Goal: Information Seeking & Learning: Learn about a topic

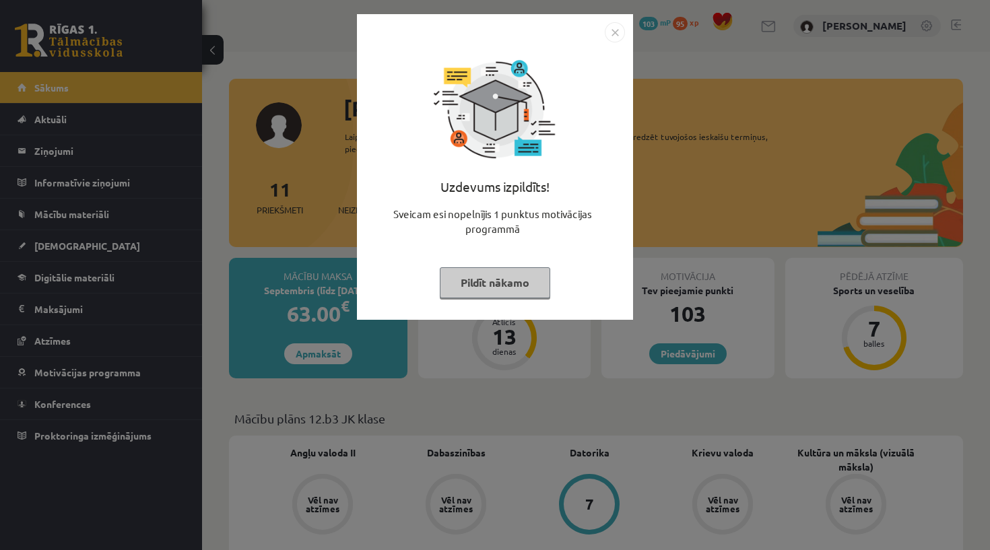
click at [614, 34] on img "Close" at bounding box center [615, 32] width 20 height 20
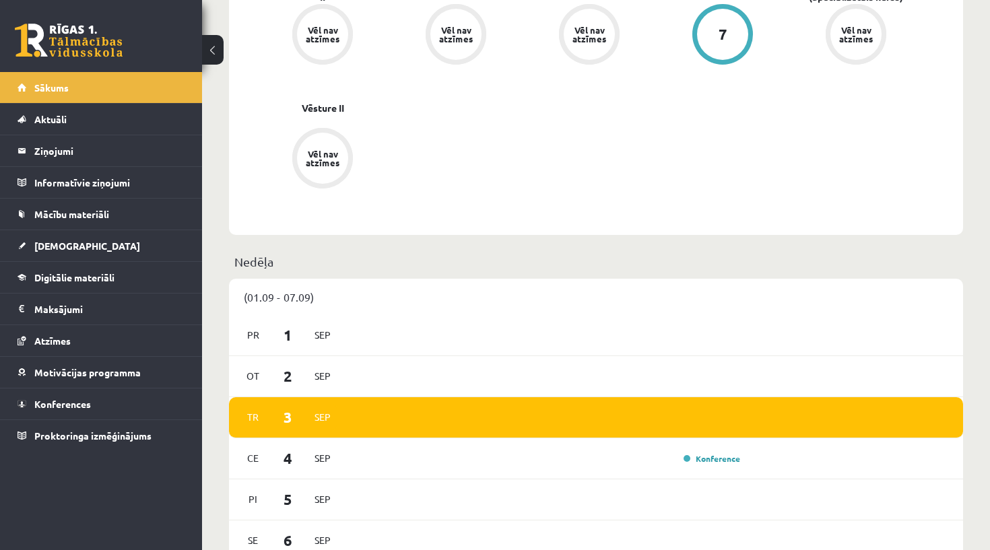
scroll to position [602, 0]
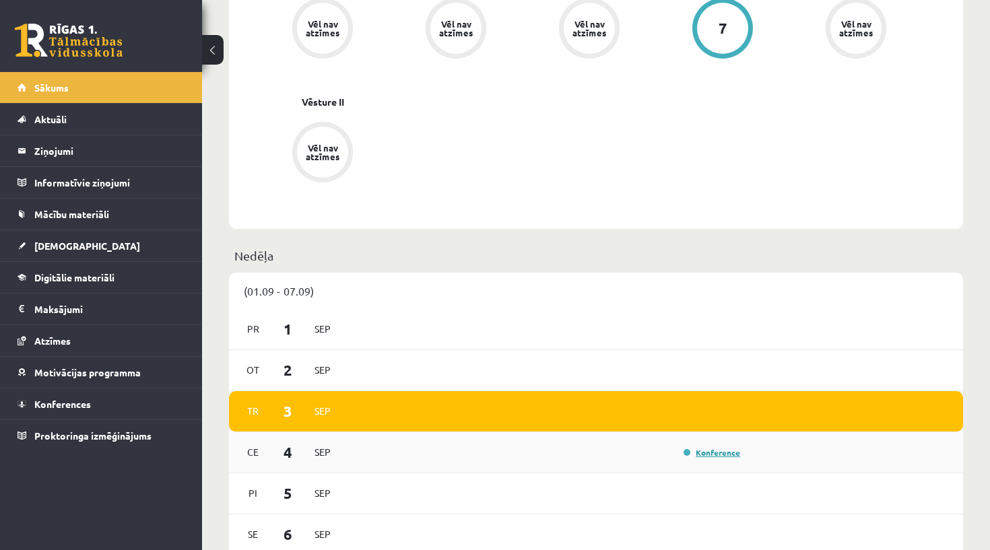
click at [694, 453] on link "Konference" at bounding box center [712, 452] width 57 height 11
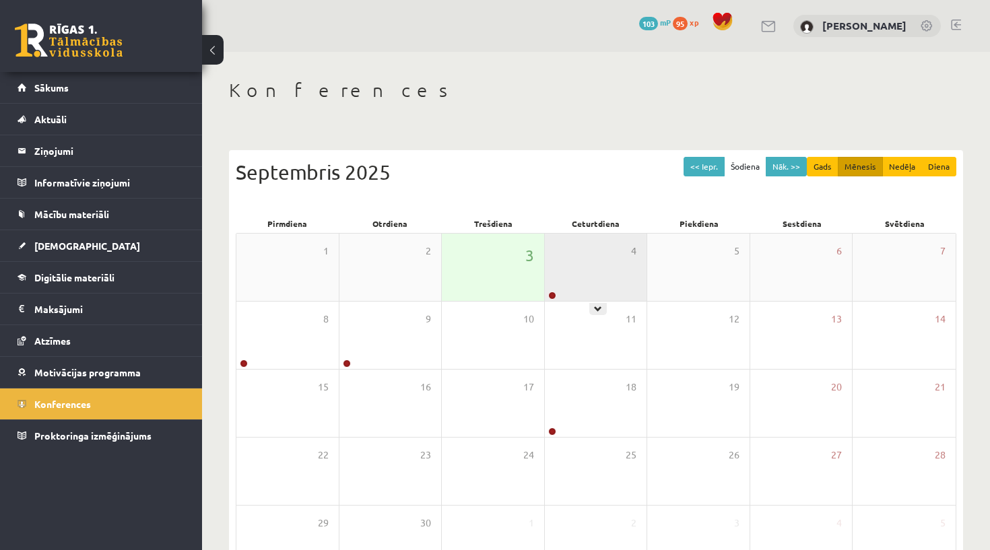
click at [578, 264] on div "4" at bounding box center [596, 267] width 102 height 67
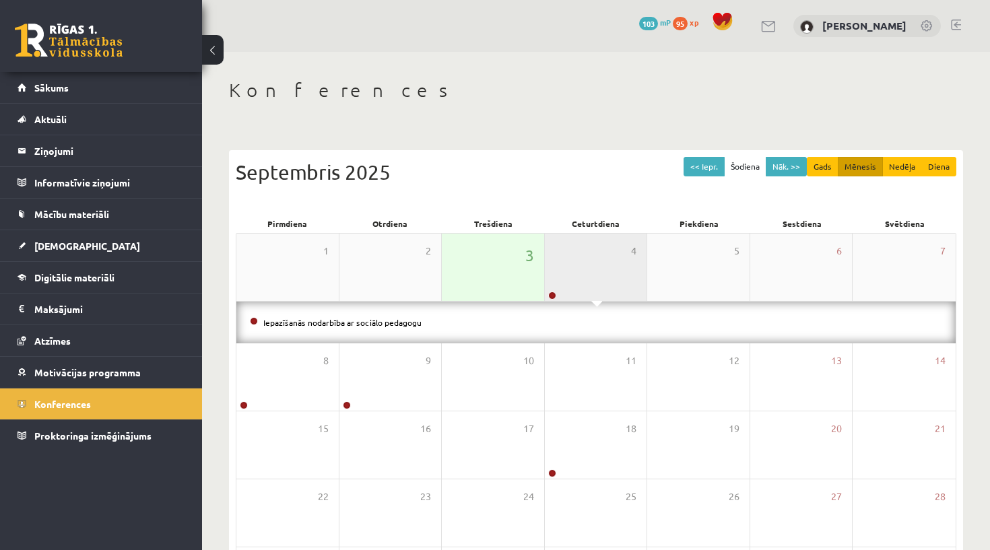
click at [568, 277] on div "4" at bounding box center [596, 267] width 102 height 67
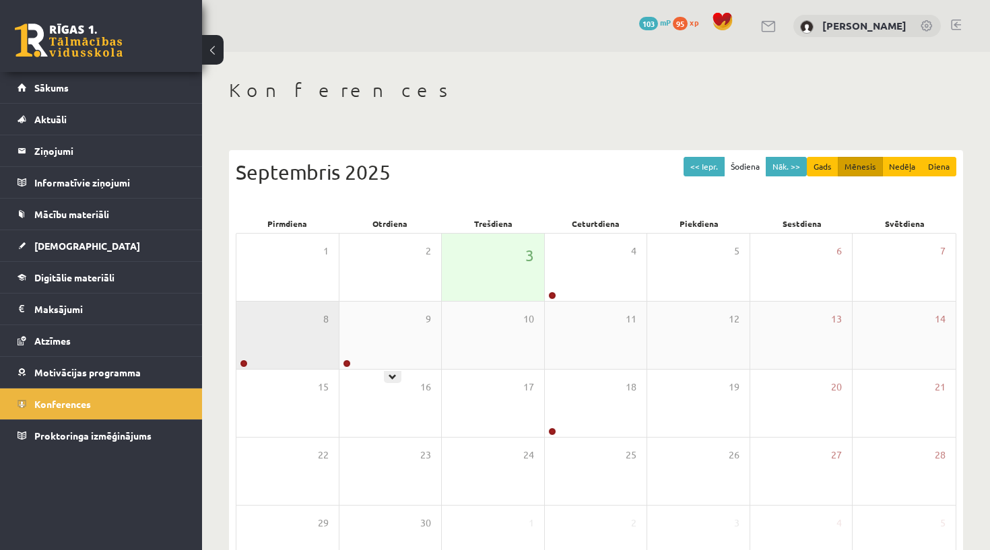
click at [316, 333] on div "8" at bounding box center [287, 335] width 102 height 67
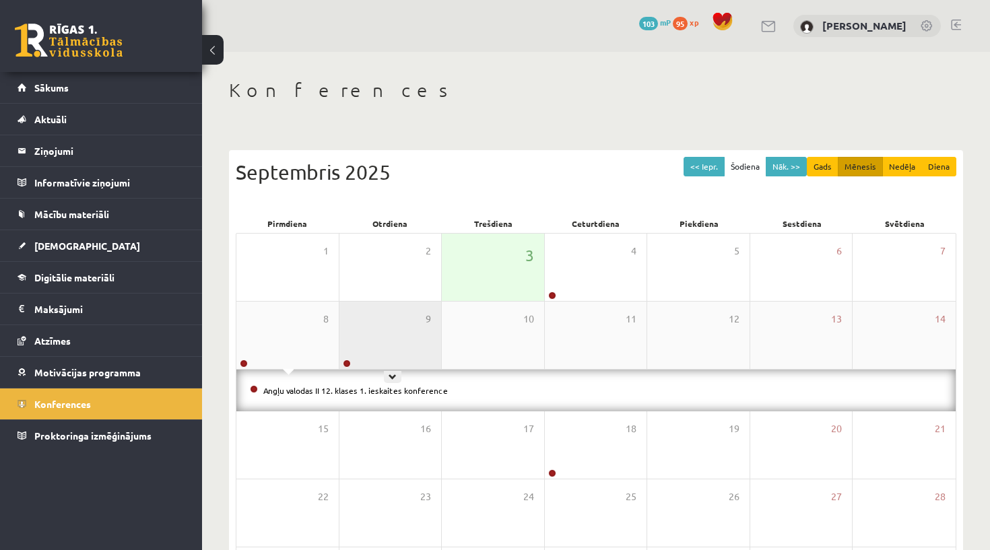
click at [354, 332] on div "9" at bounding box center [391, 335] width 102 height 67
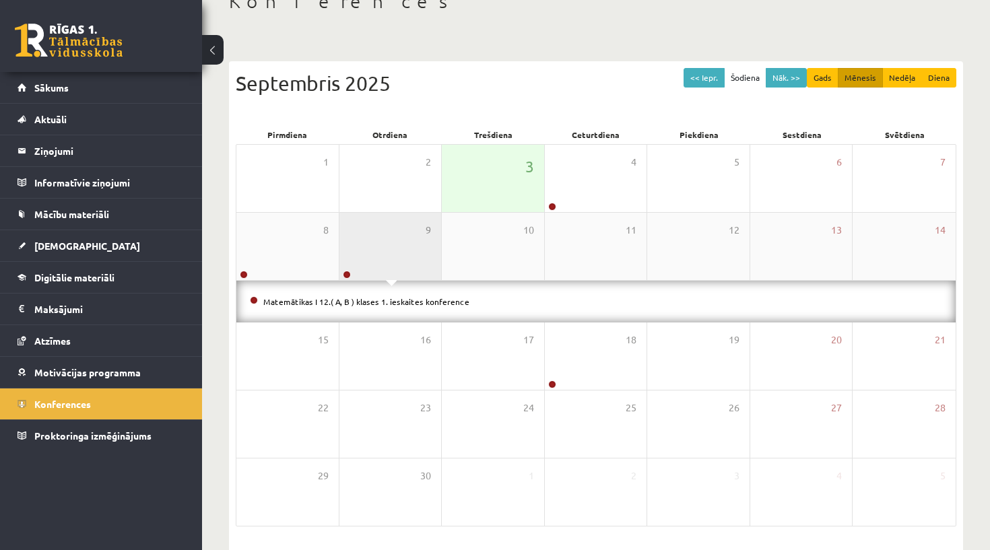
scroll to position [90, 0]
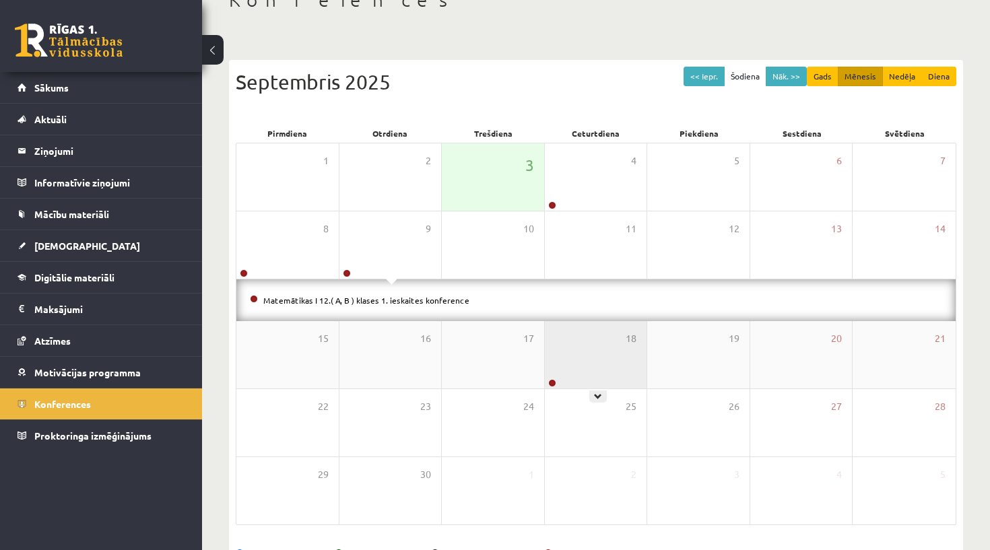
click at [589, 379] on div "18" at bounding box center [596, 354] width 102 height 67
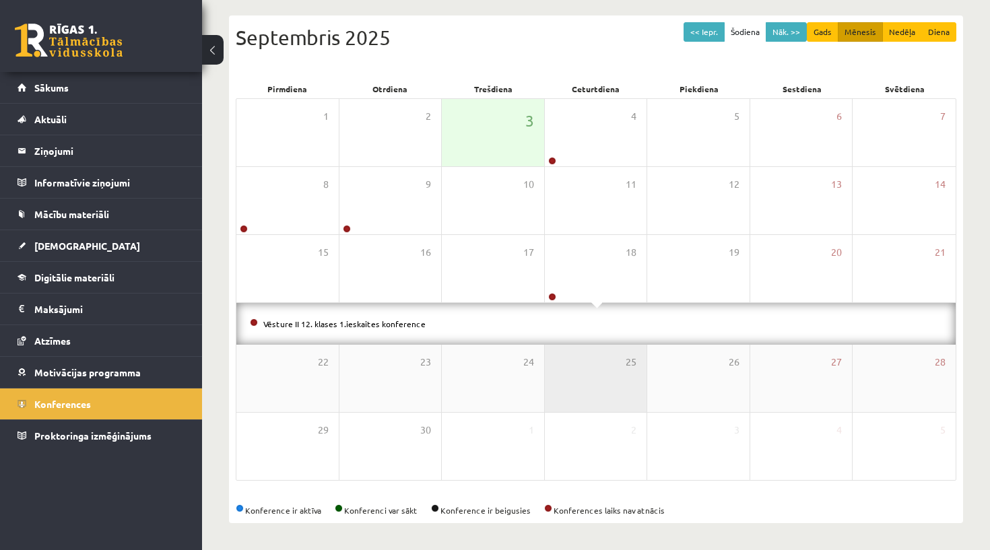
scroll to position [135, 0]
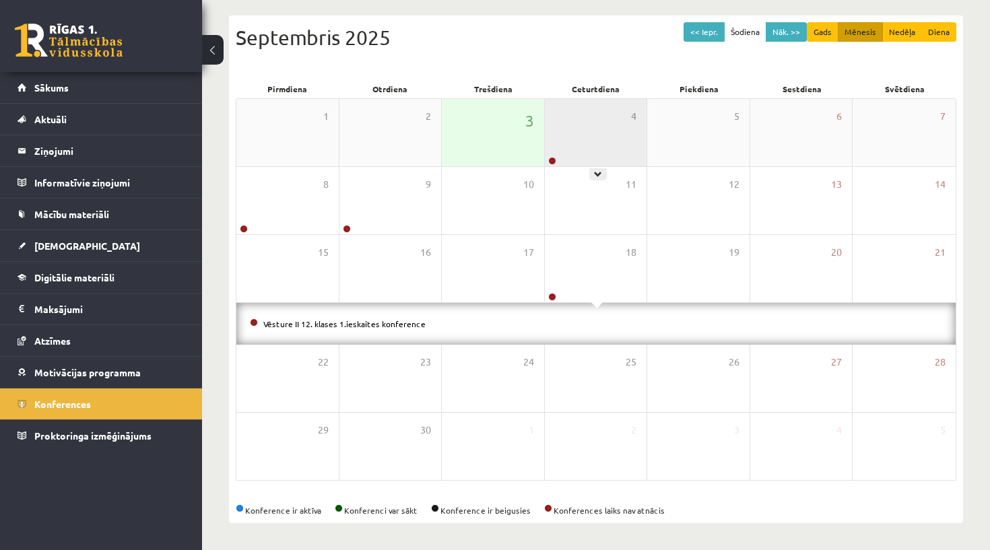
click at [615, 114] on div "4" at bounding box center [596, 132] width 102 height 67
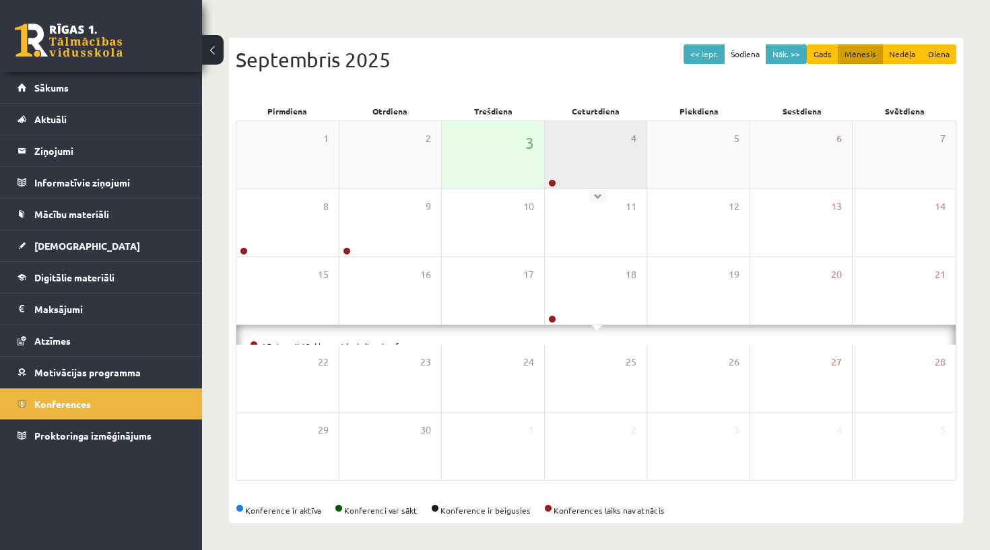
scroll to position [93, 0]
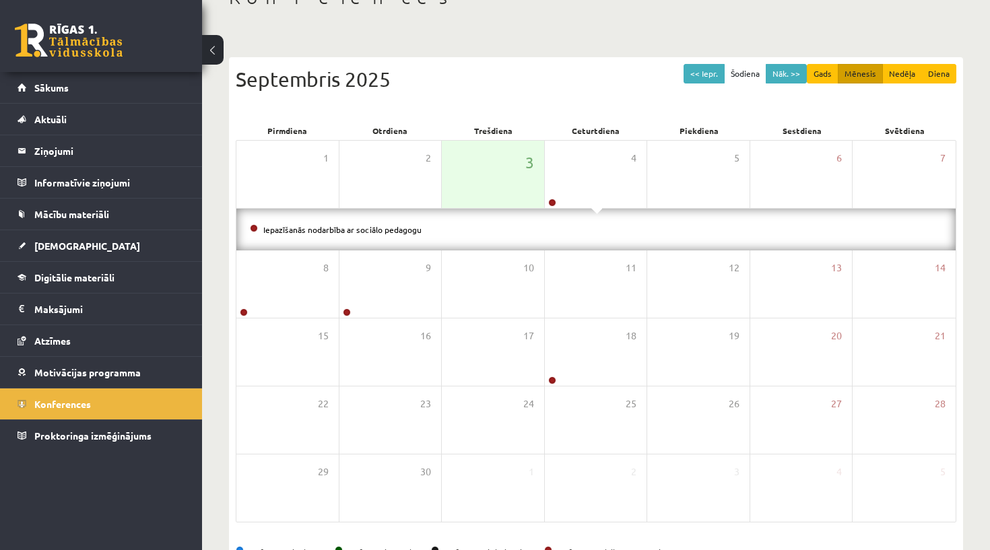
click at [587, 226] on li "Iepazīšanās nodarbība ar sociālo pedagogu" at bounding box center [596, 229] width 693 height 15
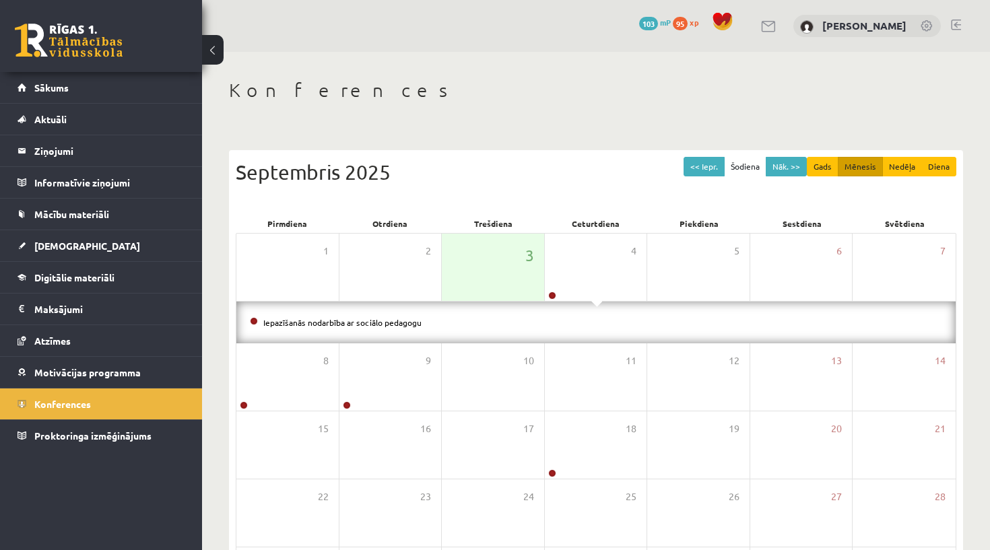
scroll to position [0, 0]
click at [179, 249] on link "[DEMOGRAPHIC_DATA]" at bounding box center [102, 245] width 168 height 31
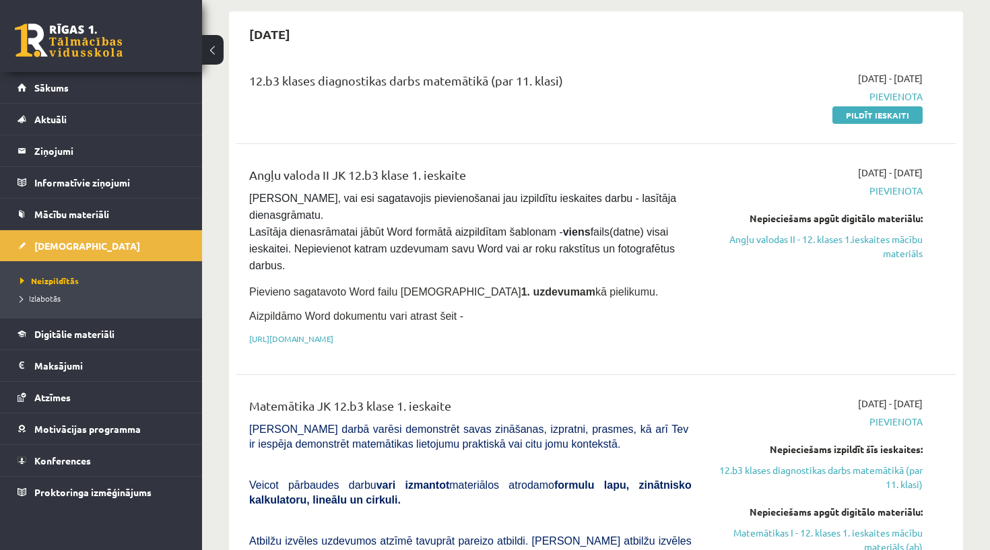
scroll to position [122, 0]
click at [746, 234] on link "Angļu valodas II - 12. klases 1.ieskaites mācību materiāls" at bounding box center [817, 246] width 211 height 28
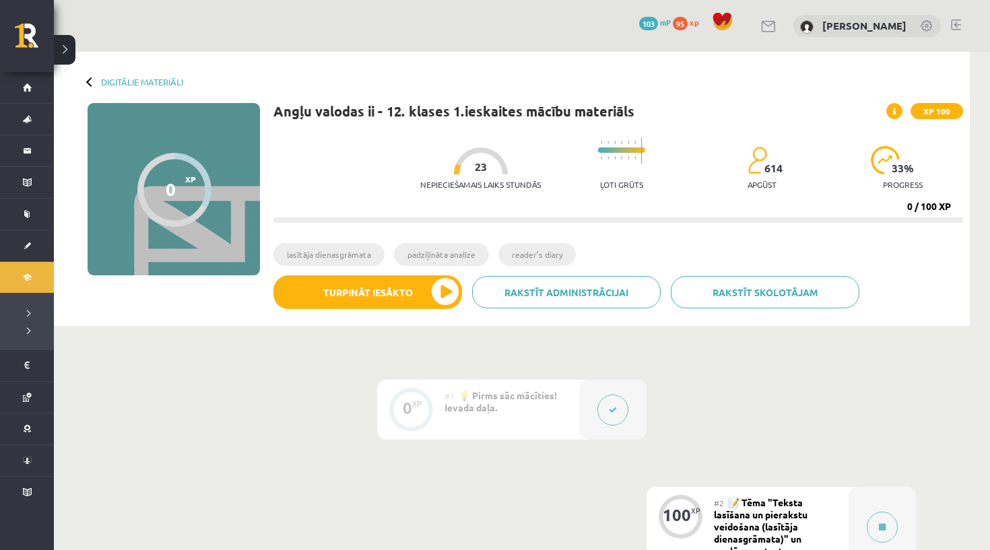
click at [665, 103] on div "Angļu valodas ii - 12. klases 1.ieskaites mācību materiāls XP 100" at bounding box center [619, 111] width 690 height 16
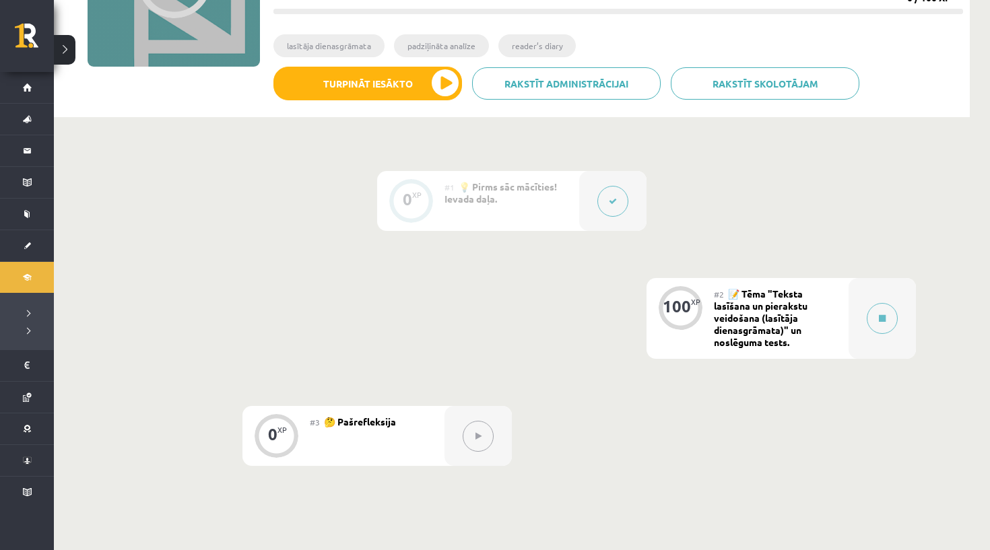
scroll to position [227, 0]
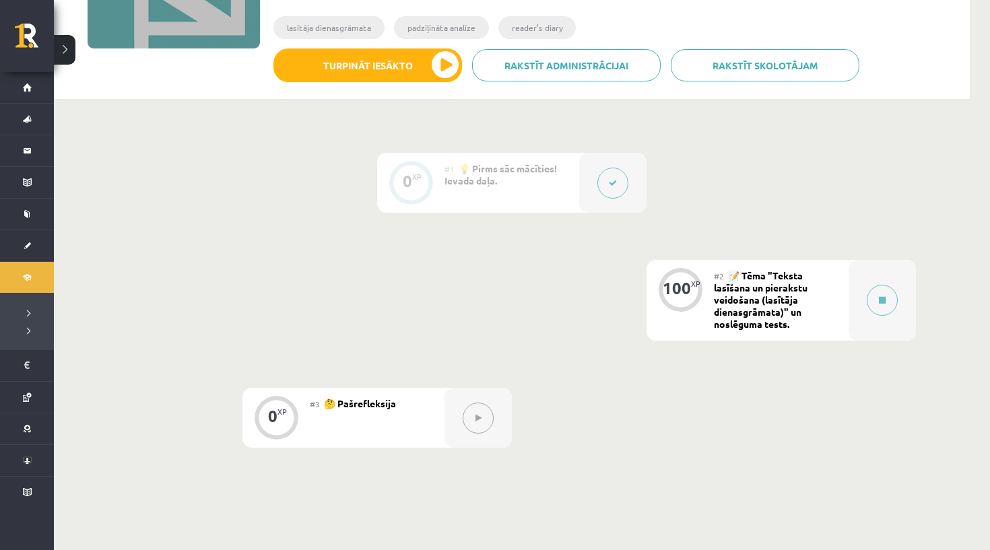
click at [608, 176] on button at bounding box center [613, 183] width 31 height 31
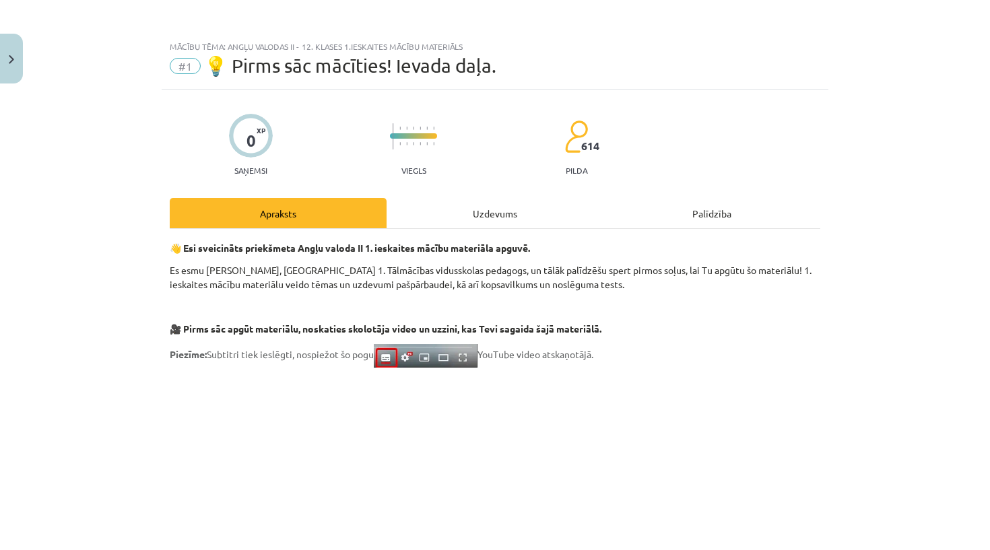
click at [567, 216] on div "Uzdevums" at bounding box center [495, 213] width 217 height 30
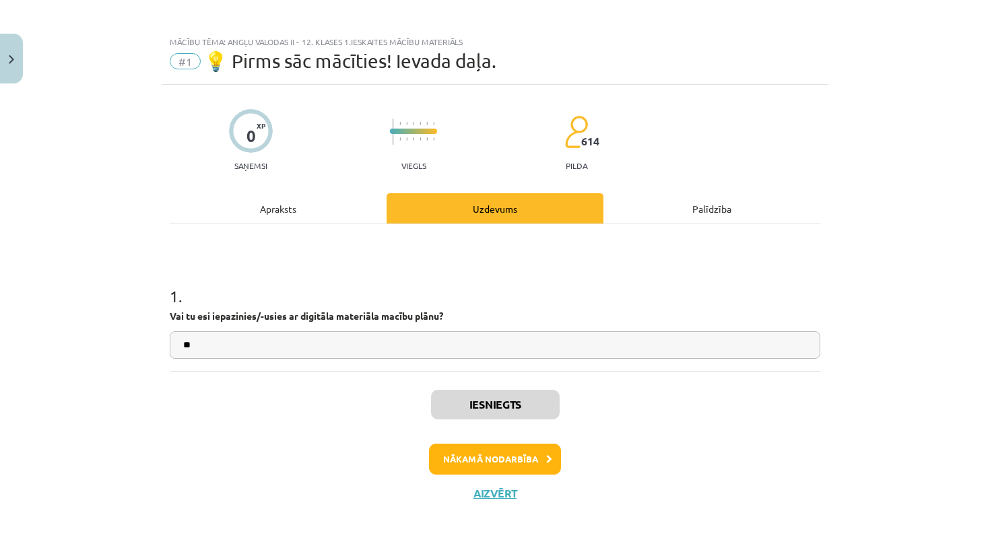
click at [485, 493] on button "Aizvērt" at bounding box center [495, 493] width 51 height 13
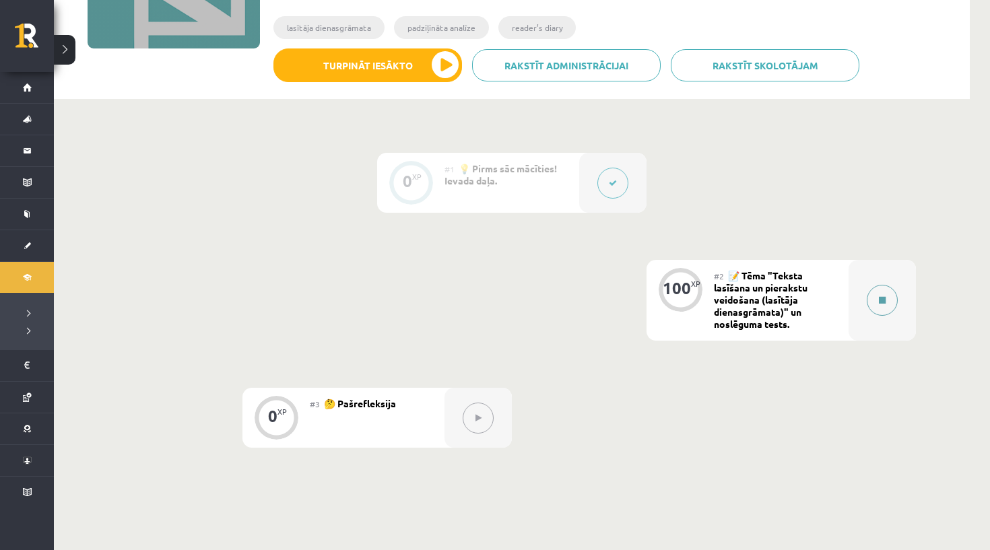
click at [889, 302] on button at bounding box center [882, 300] width 31 height 31
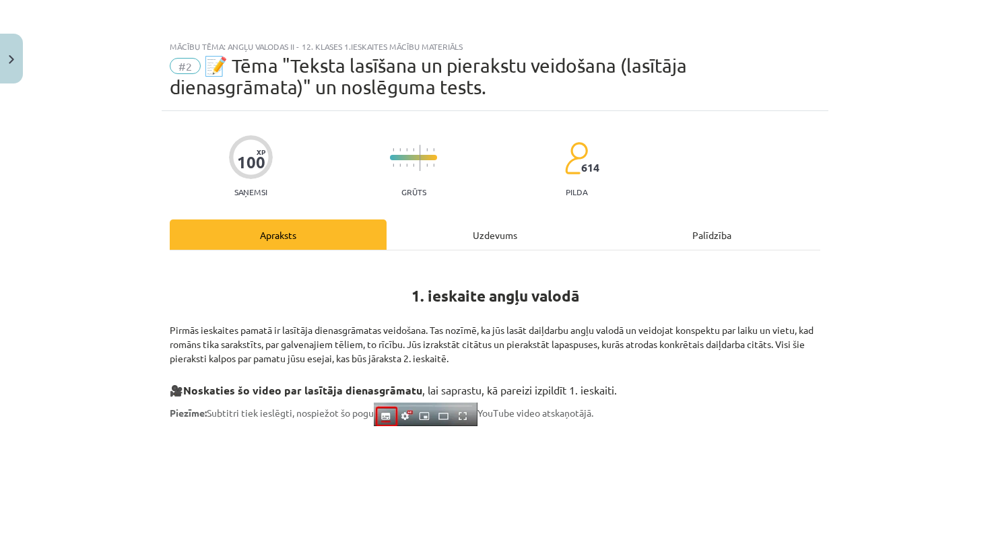
click at [535, 231] on div "Uzdevums" at bounding box center [495, 235] width 217 height 30
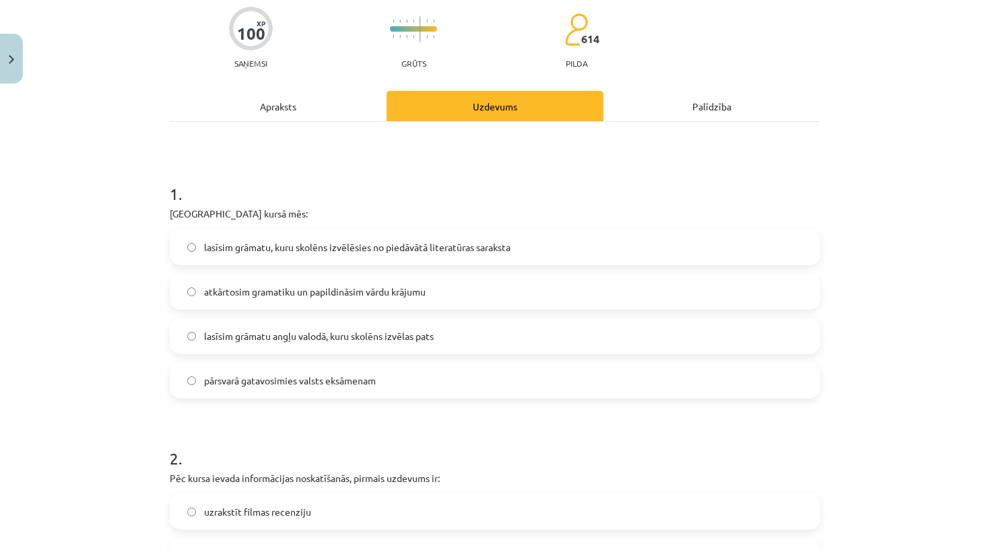
scroll to position [136, 0]
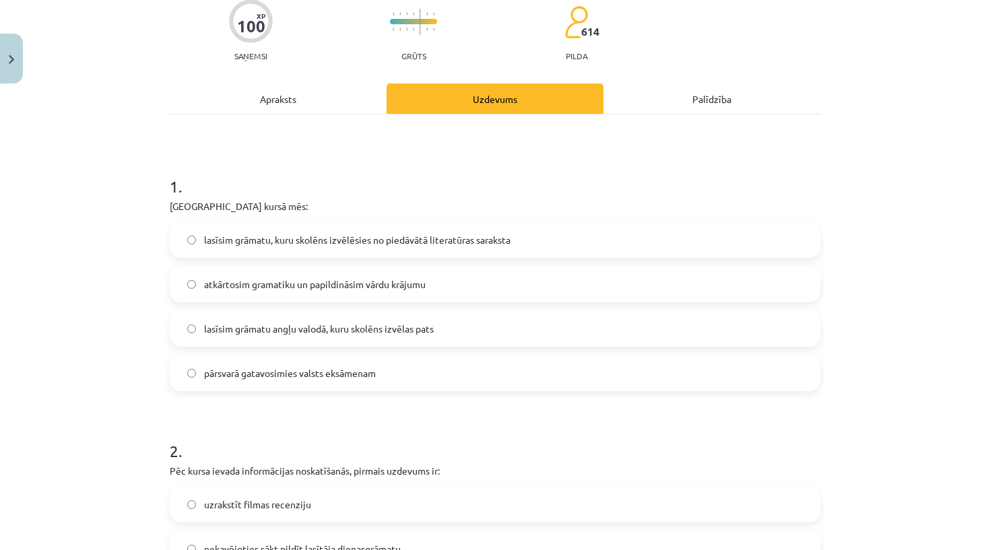
click at [367, 245] on span "lasīsim grāmatu, kuru skolēns izvēlēsies no piedāvātā literatūras saraksta" at bounding box center [357, 240] width 307 height 14
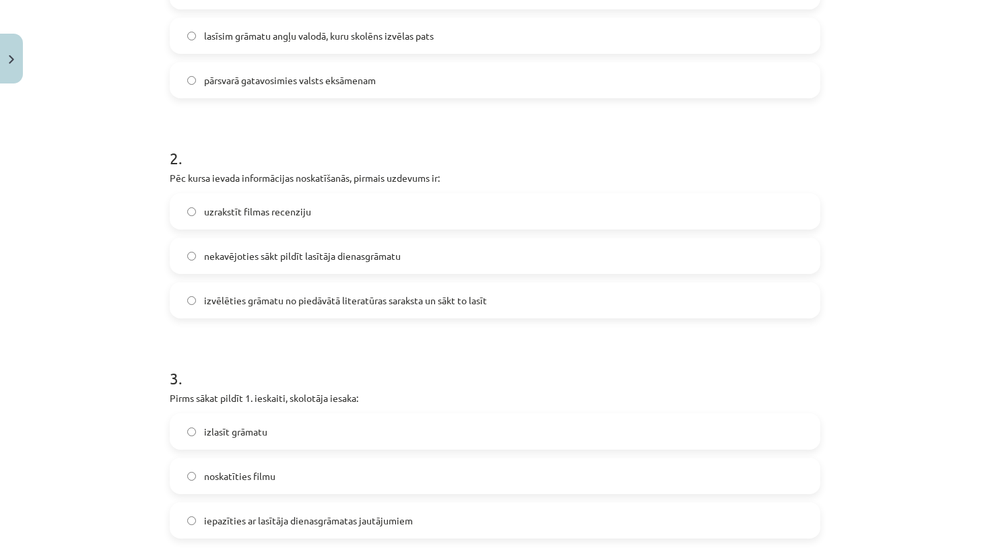
scroll to position [437, 0]
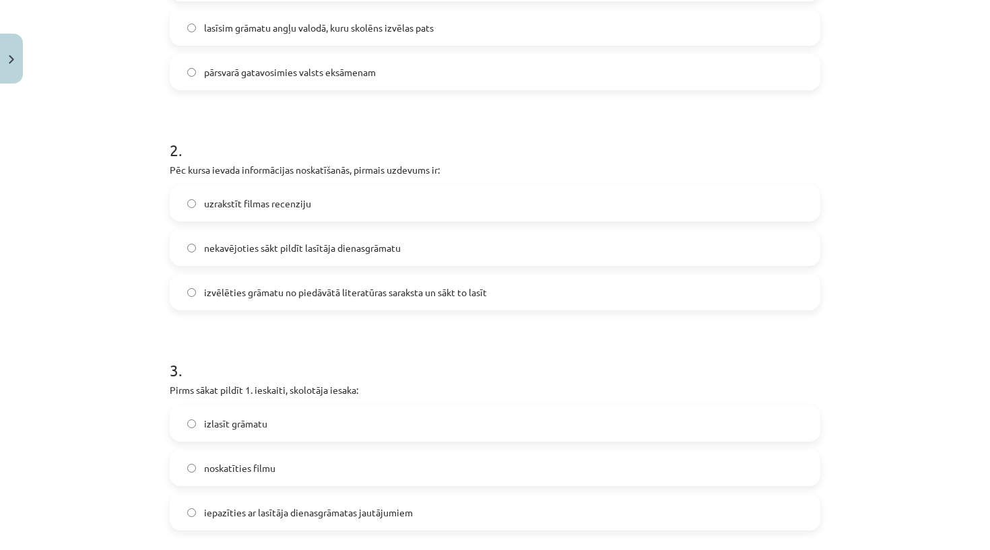
click at [339, 305] on label "izvēlēties grāmatu no piedāvātā literatūras saraksta un sākt to lasīt" at bounding box center [495, 293] width 648 height 34
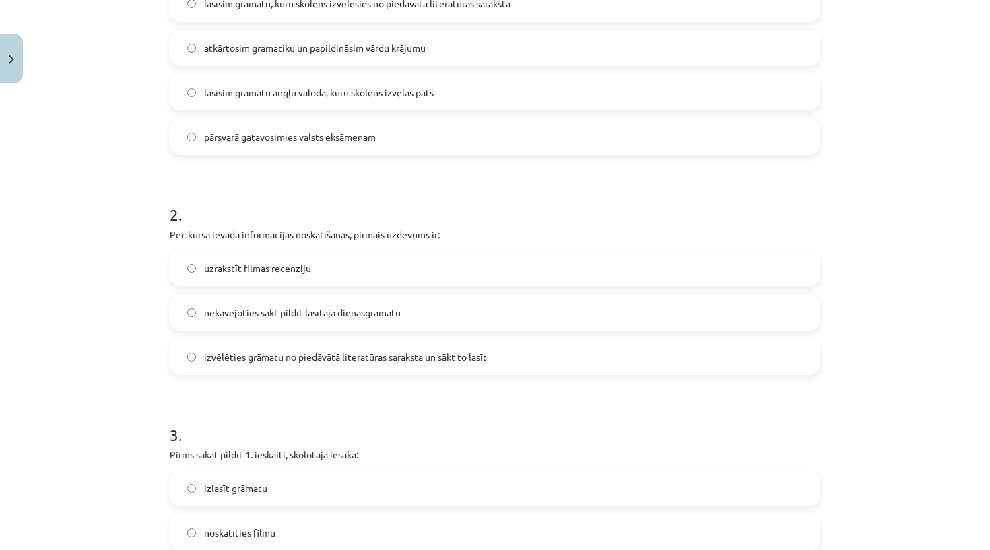
scroll to position [90, 0]
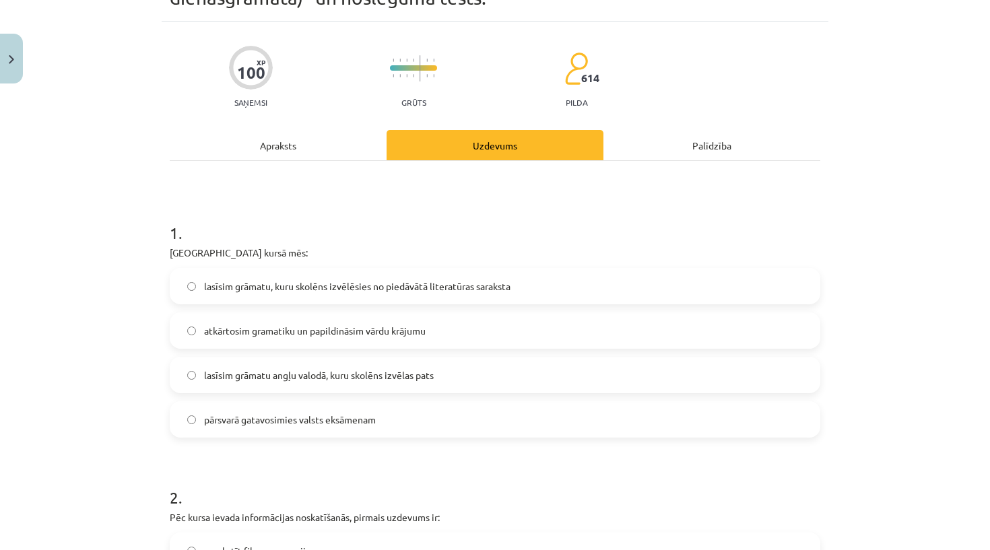
click at [275, 160] on hr at bounding box center [495, 160] width 651 height 1
click at [278, 145] on div "Apraksts" at bounding box center [278, 145] width 217 height 30
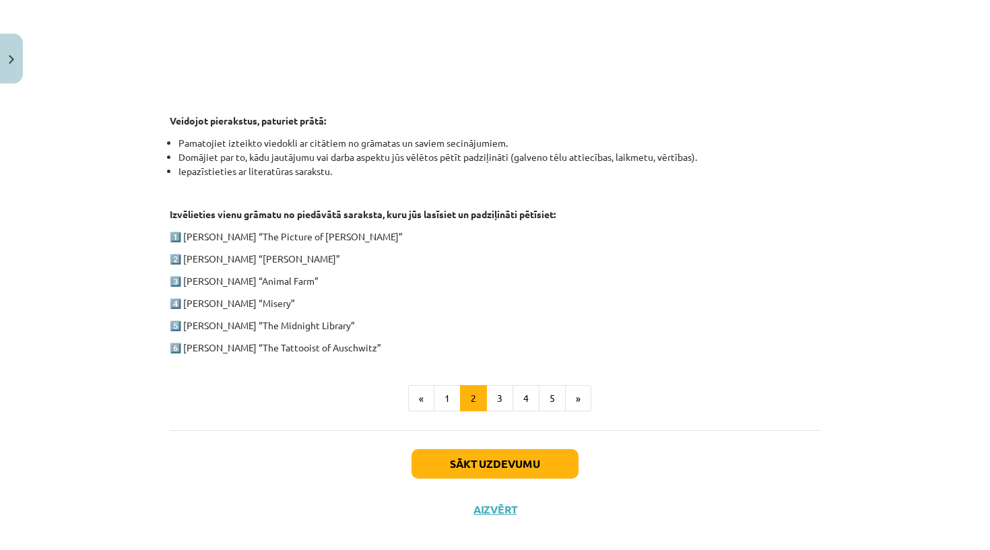
scroll to position [240, 0]
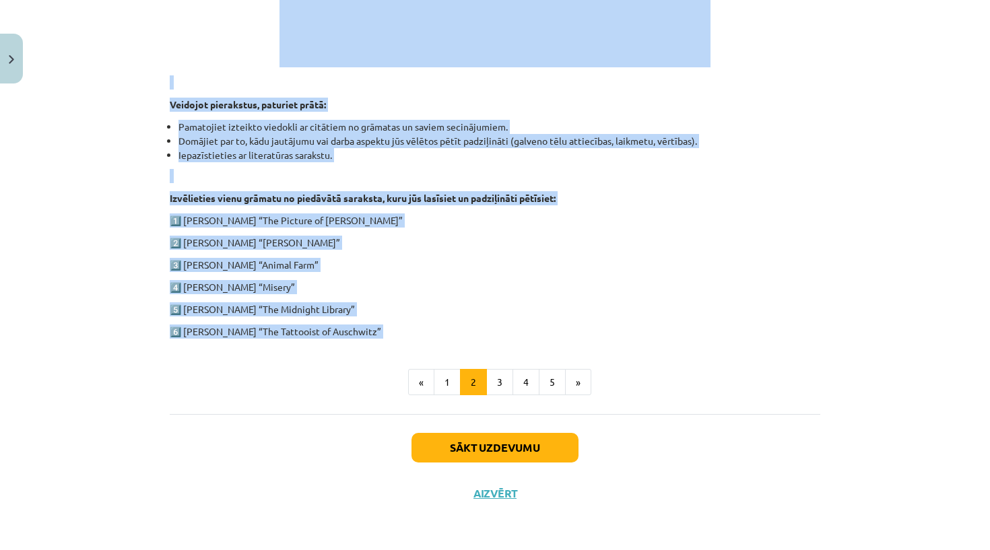
drag, startPoint x: 407, startPoint y: 259, endPoint x: 420, endPoint y: 342, distance: 84.5
click at [420, 342] on div "1. ieskaite angļu valodā Pirmās ieskaites pamatā ir lasītāja dienasgrāmatas vei…" at bounding box center [495, 23] width 651 height 746
copy div "1. ieskaite angļu valodā Pirmās ieskaites pamatā ir lasītāja dienasgrāmatas vei…"
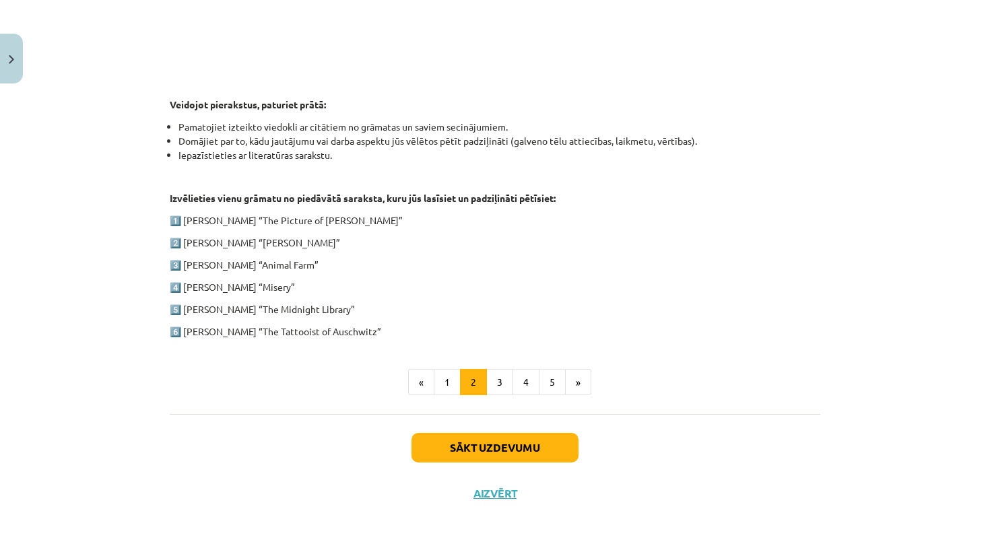
click at [389, 373] on ul "« 1 2 3 4 5 »" at bounding box center [495, 382] width 651 height 27
click at [490, 383] on button "3" at bounding box center [499, 382] width 27 height 27
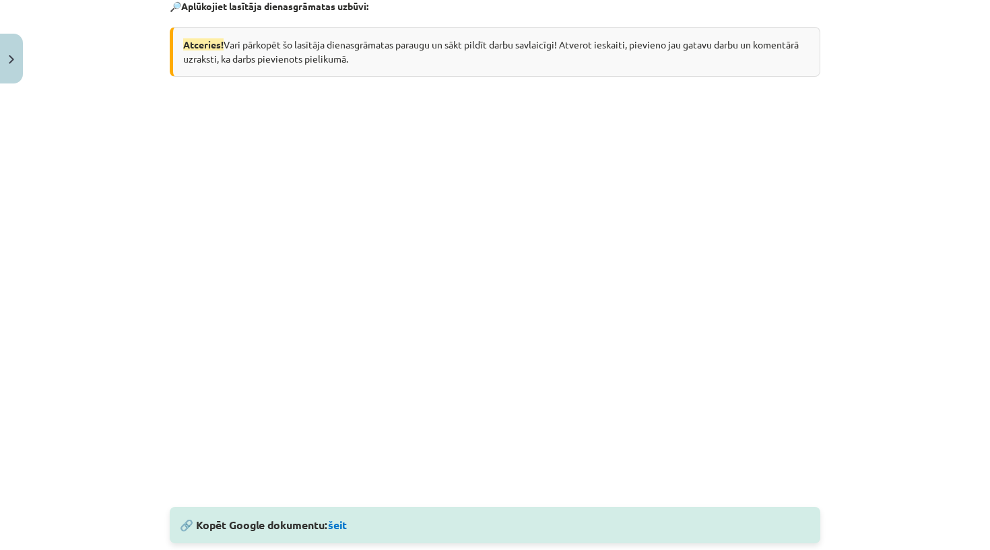
scroll to position [327, 0]
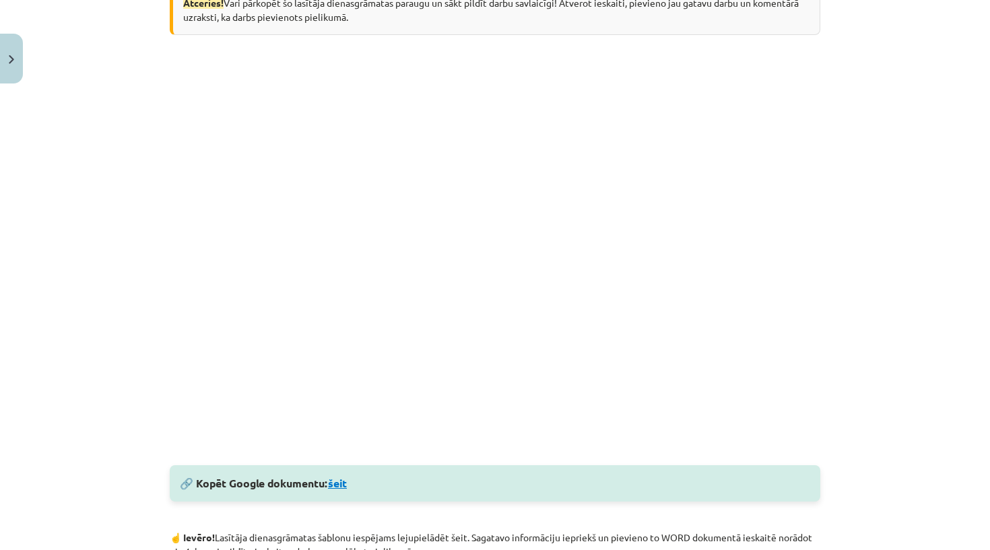
click at [347, 486] on link "šeit" at bounding box center [337, 483] width 19 height 14
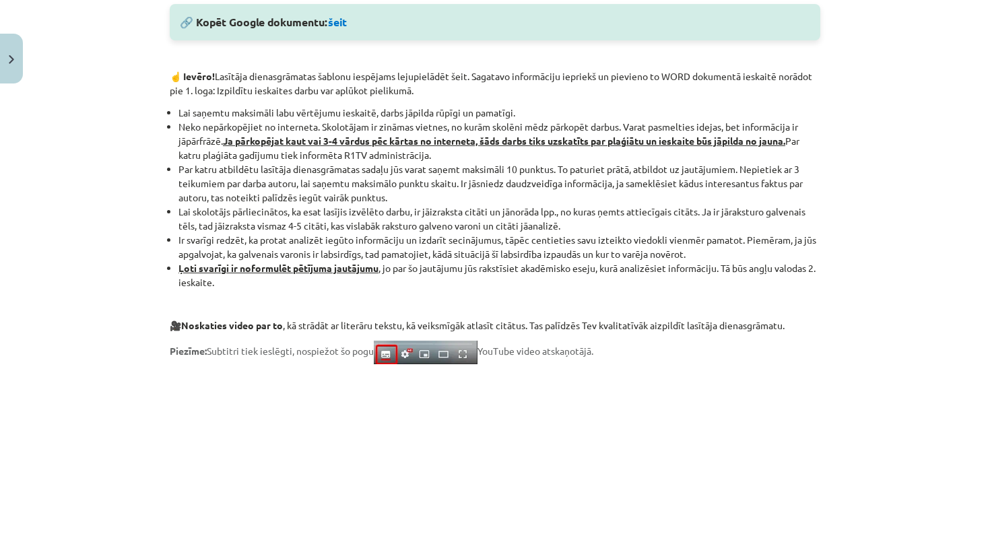
scroll to position [809, 0]
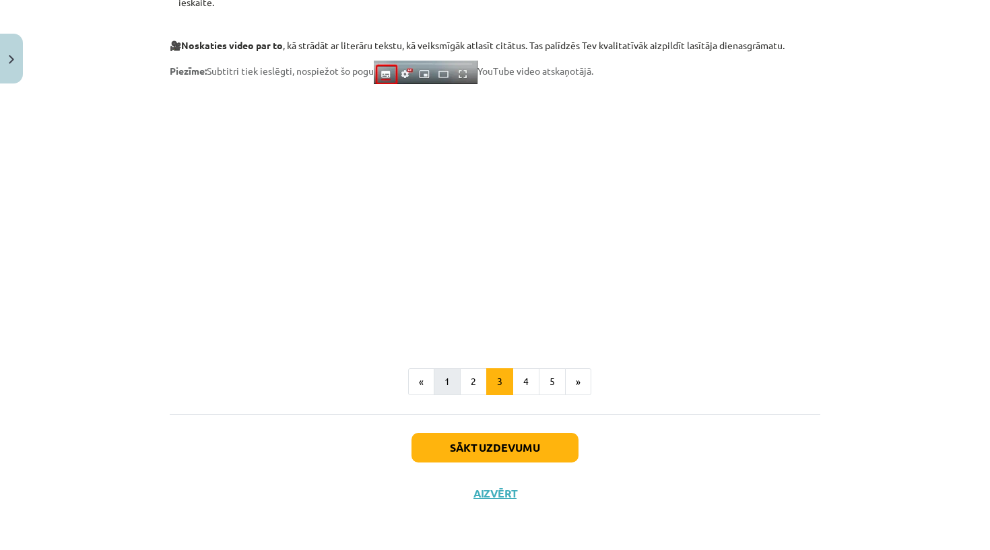
click at [447, 385] on button "1" at bounding box center [447, 381] width 27 height 27
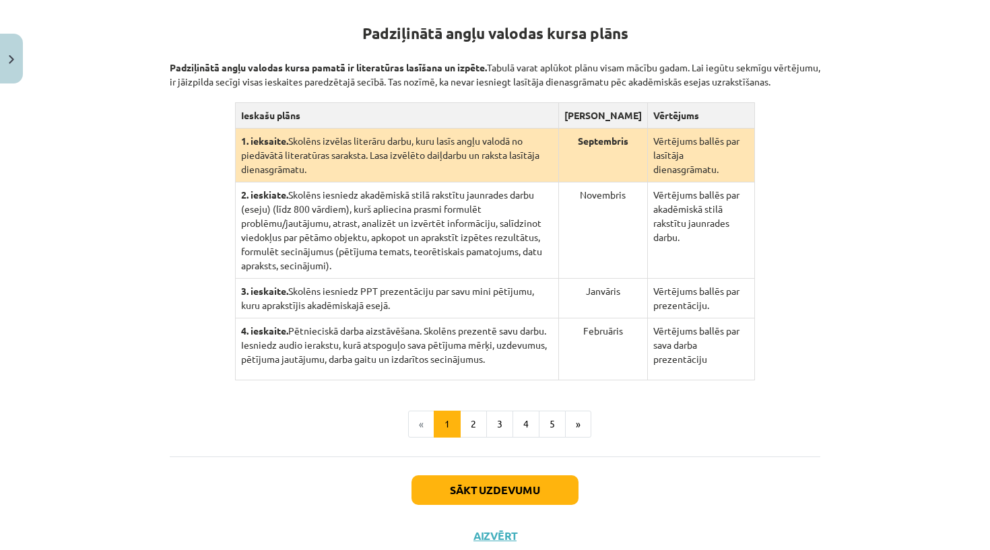
scroll to position [264, 0]
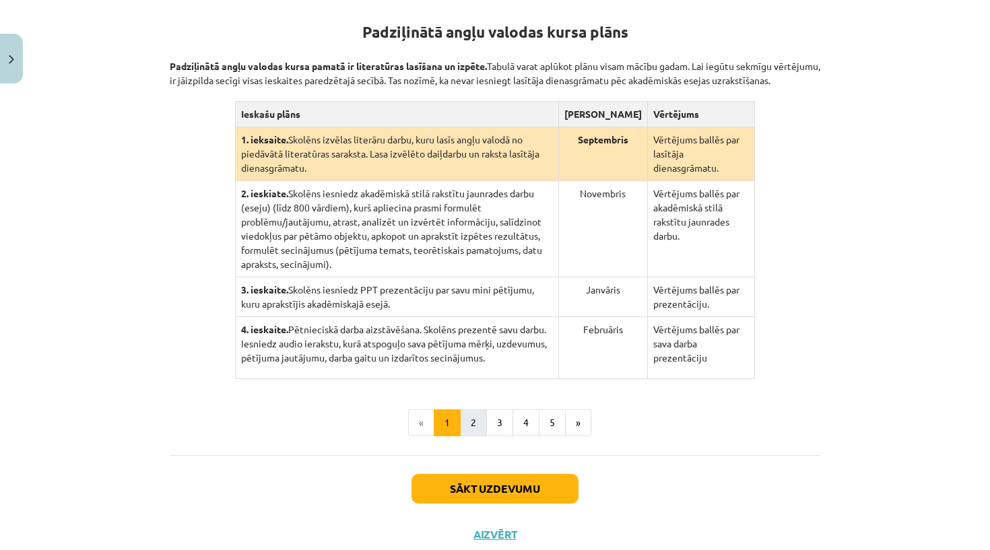
click at [475, 437] on button "2" at bounding box center [473, 423] width 27 height 27
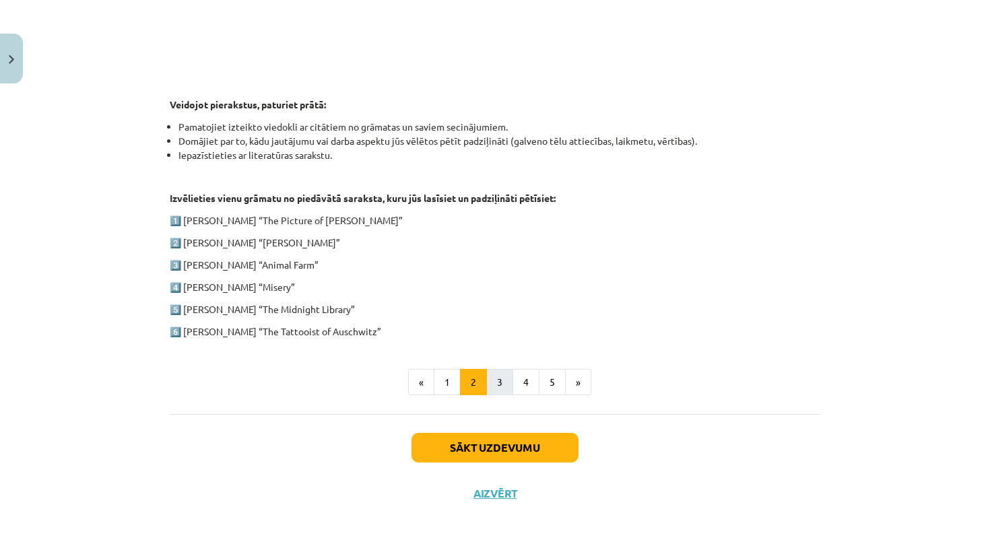
scroll to position [614, 0]
click at [501, 379] on button "3" at bounding box center [499, 382] width 27 height 27
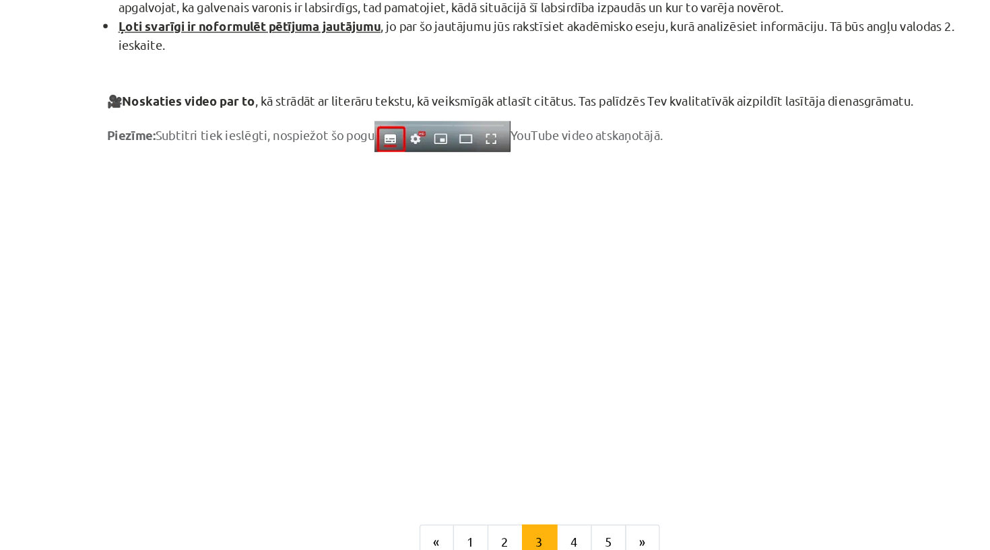
scroll to position [916, 0]
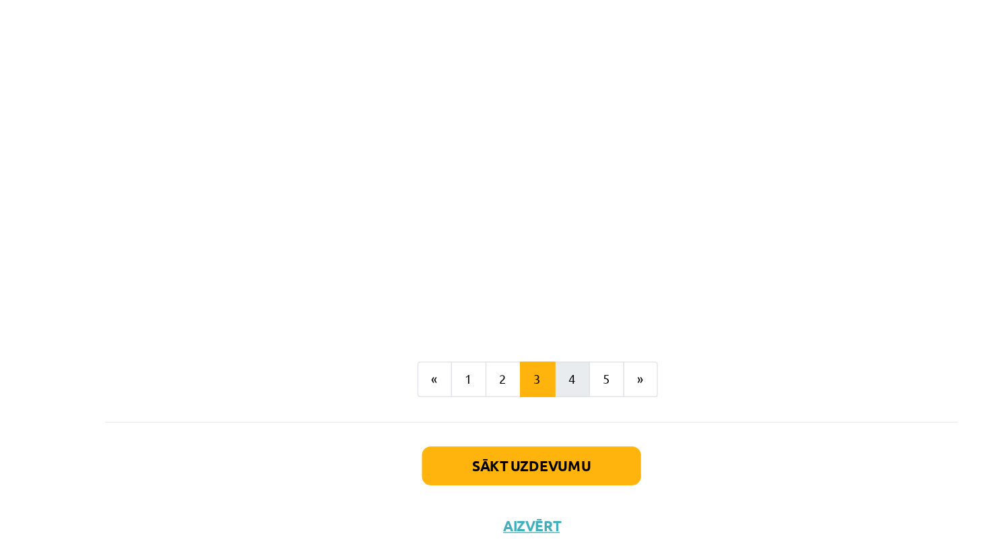
click at [513, 399] on button "4" at bounding box center [526, 412] width 27 height 27
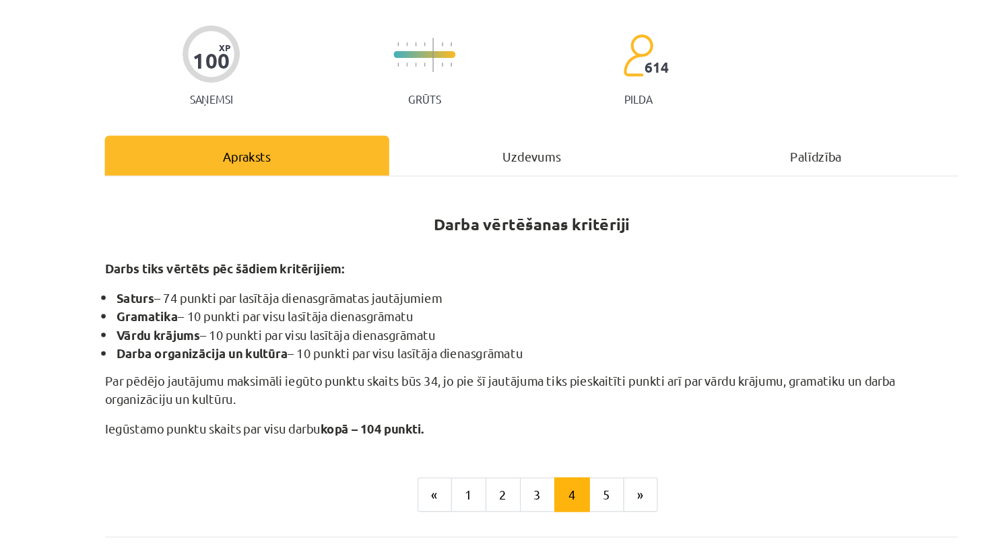
scroll to position [204, 0]
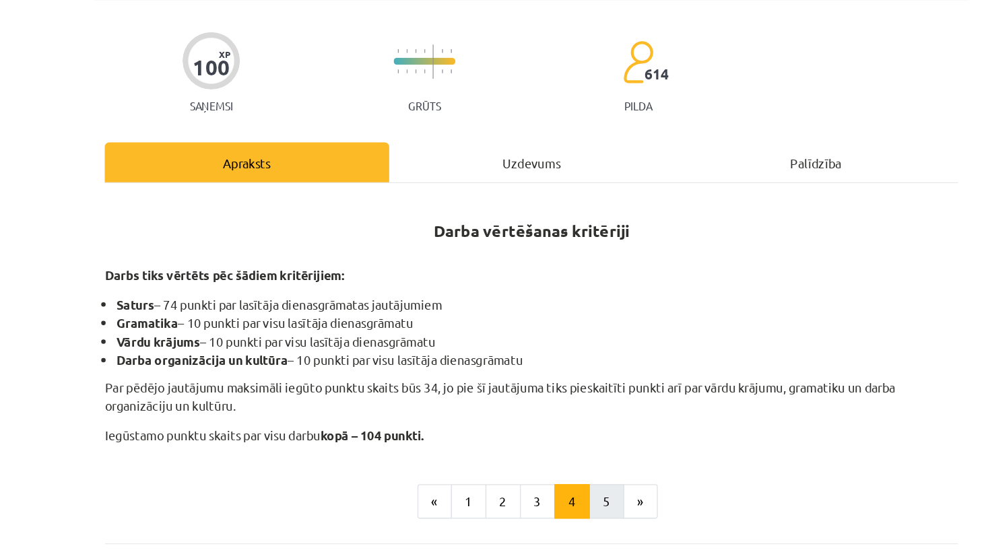
click at [539, 381] on button "5" at bounding box center [552, 382] width 27 height 27
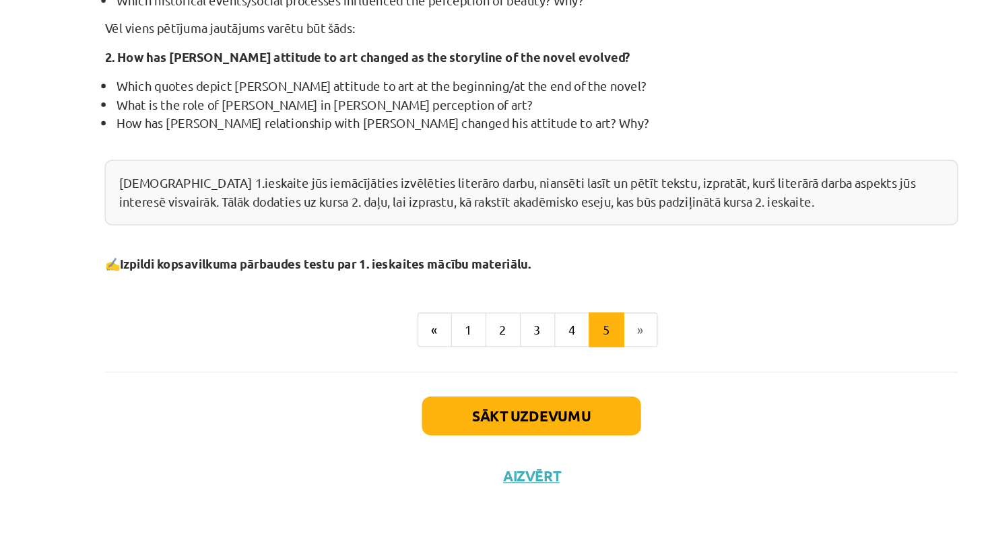
scroll to position [359, 0]
click at [412, 433] on button "Sākt uzdevumu" at bounding box center [495, 448] width 167 height 30
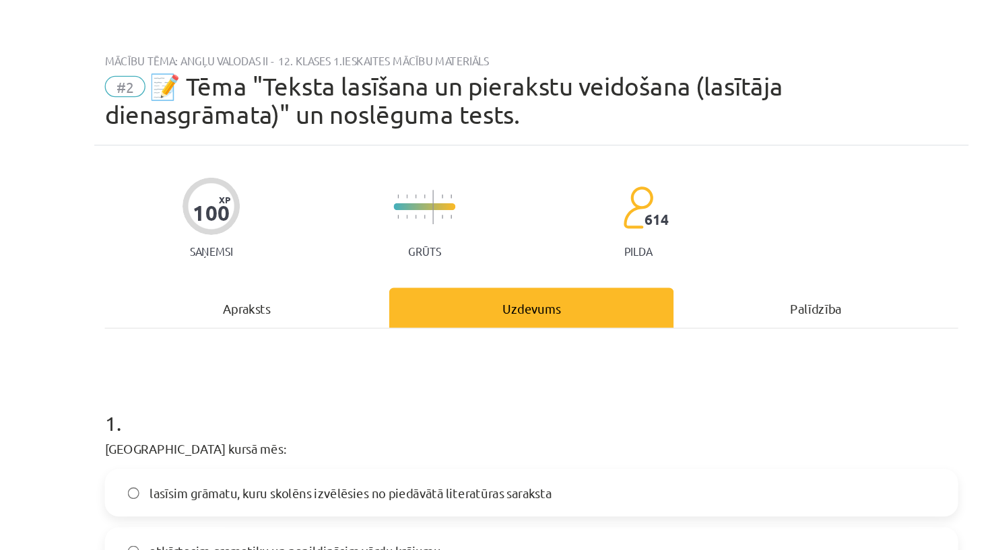
scroll to position [0, 0]
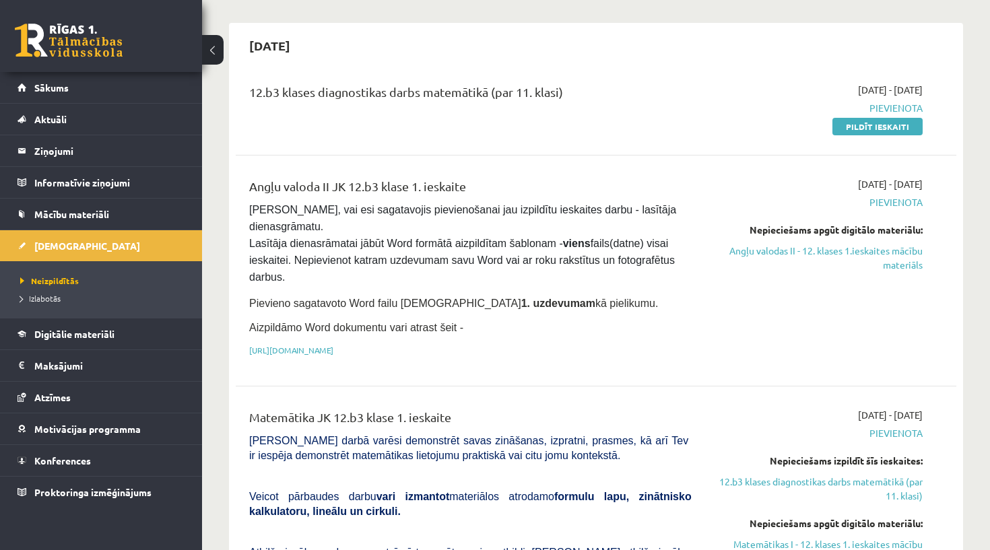
scroll to position [110, 0]
click at [99, 209] on span "Mācību materiāli" at bounding box center [71, 214] width 75 height 12
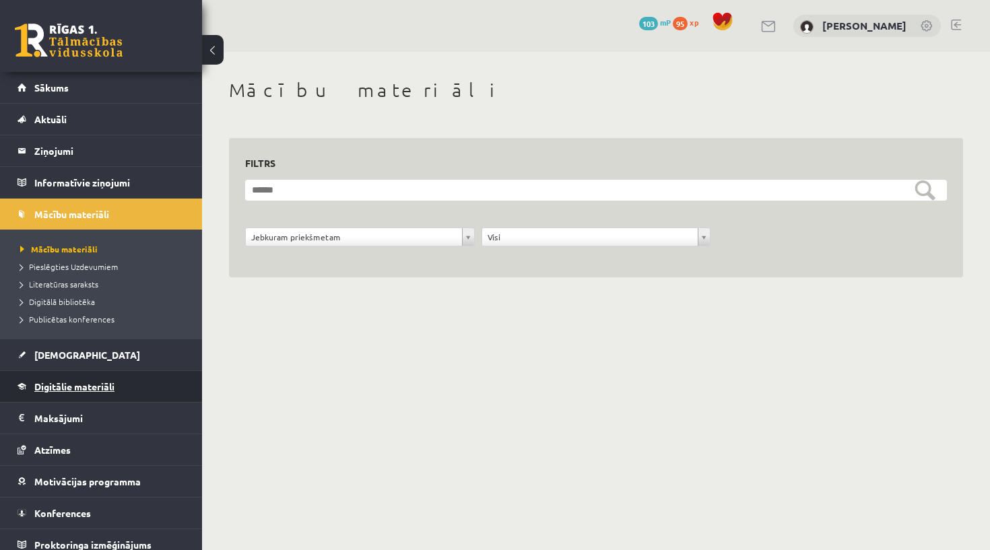
click at [84, 387] on span "Digitālie materiāli" at bounding box center [74, 387] width 80 height 12
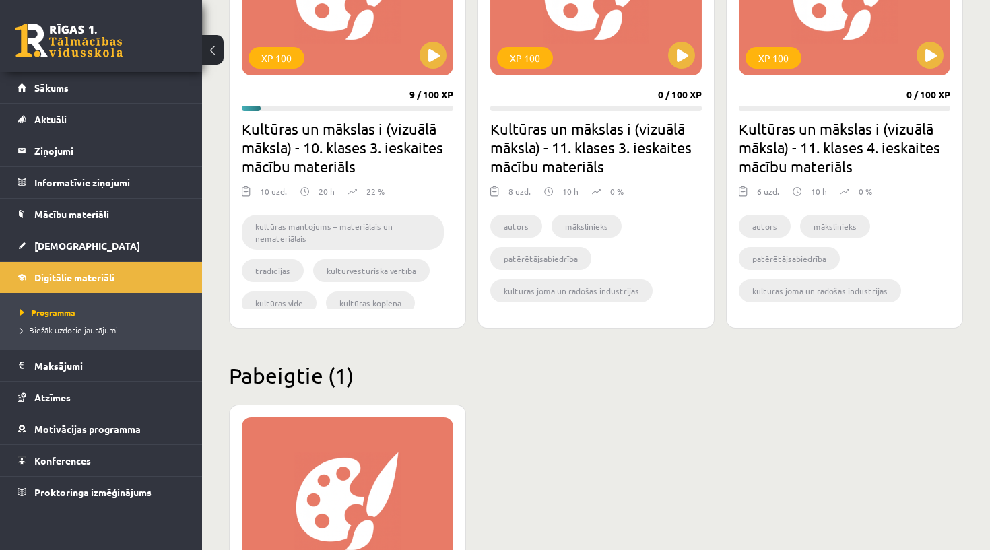
scroll to position [1357, 0]
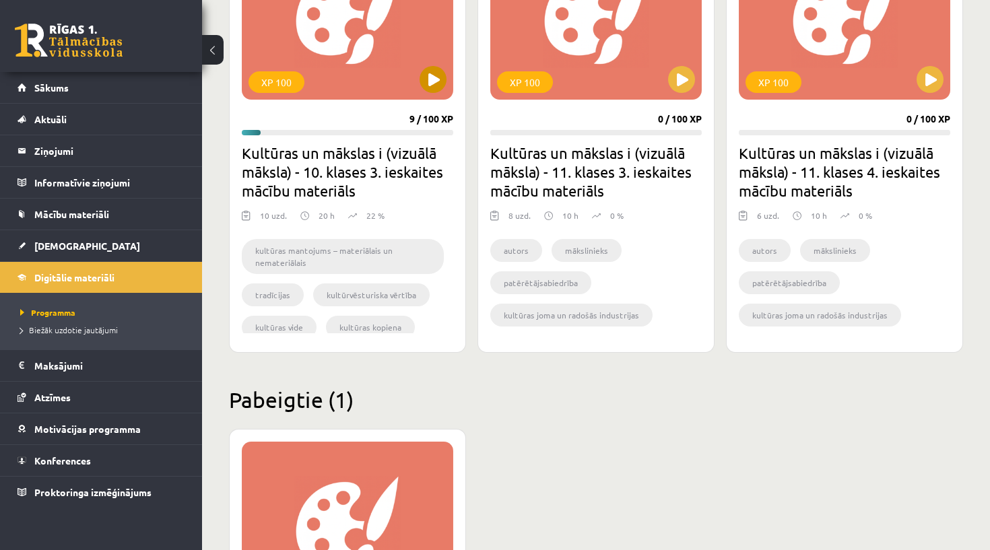
click at [432, 88] on button at bounding box center [433, 79] width 27 height 27
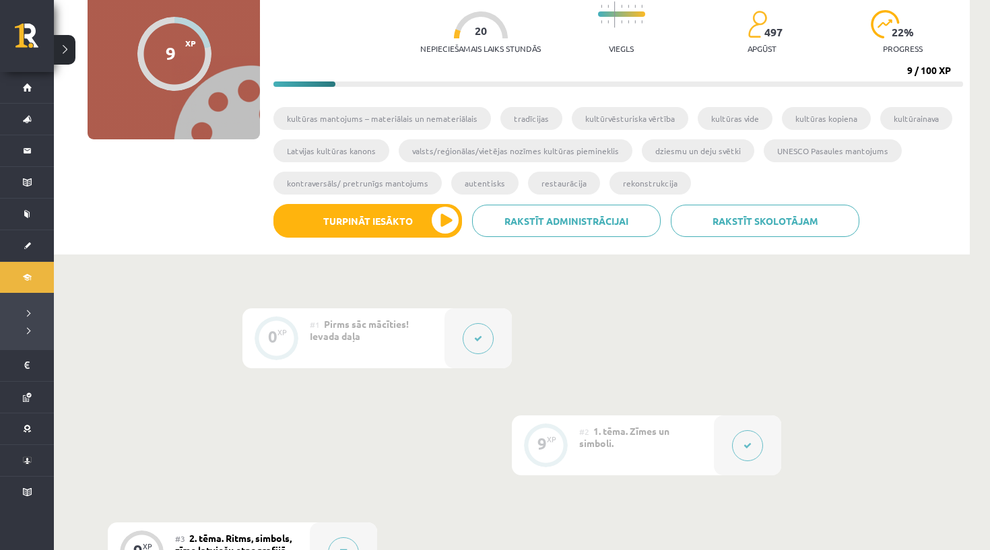
scroll to position [393, 0]
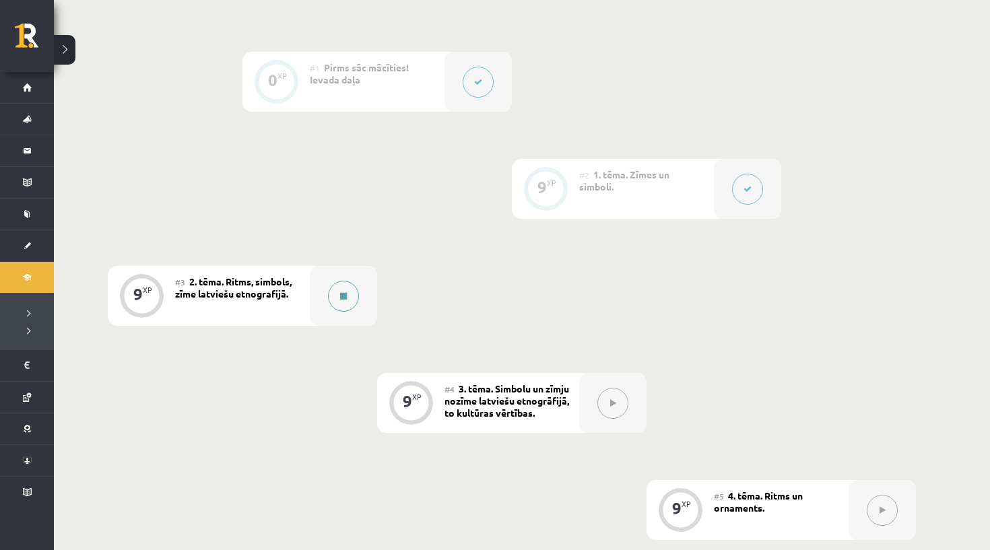
click at [329, 307] on div at bounding box center [343, 296] width 67 height 60
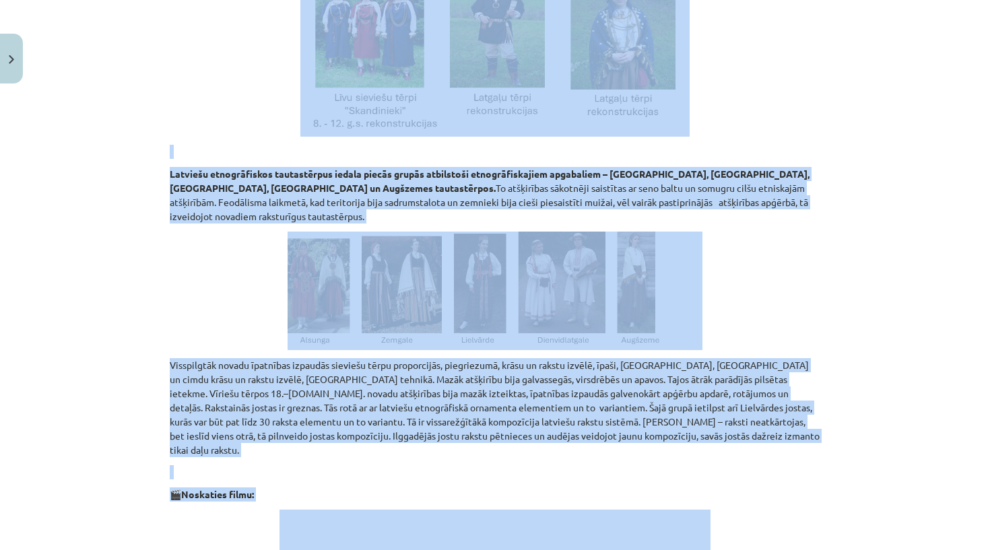
scroll to position [728, 0]
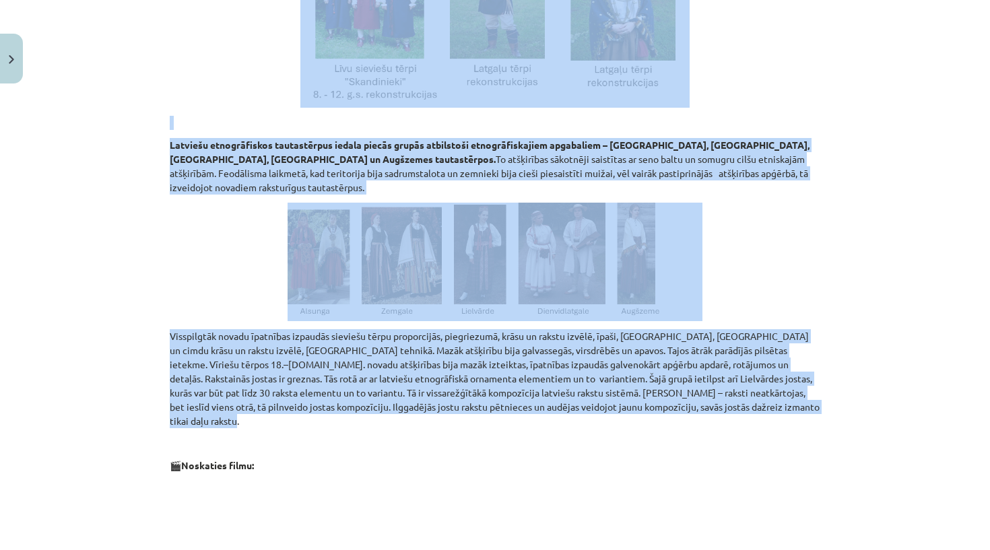
drag, startPoint x: 166, startPoint y: 251, endPoint x: 671, endPoint y: 385, distance: 522.6
copy div "Tautas vēsture ir cieši saistīta tautastērpu attīstību. Tajos atspoguļojas taut…"
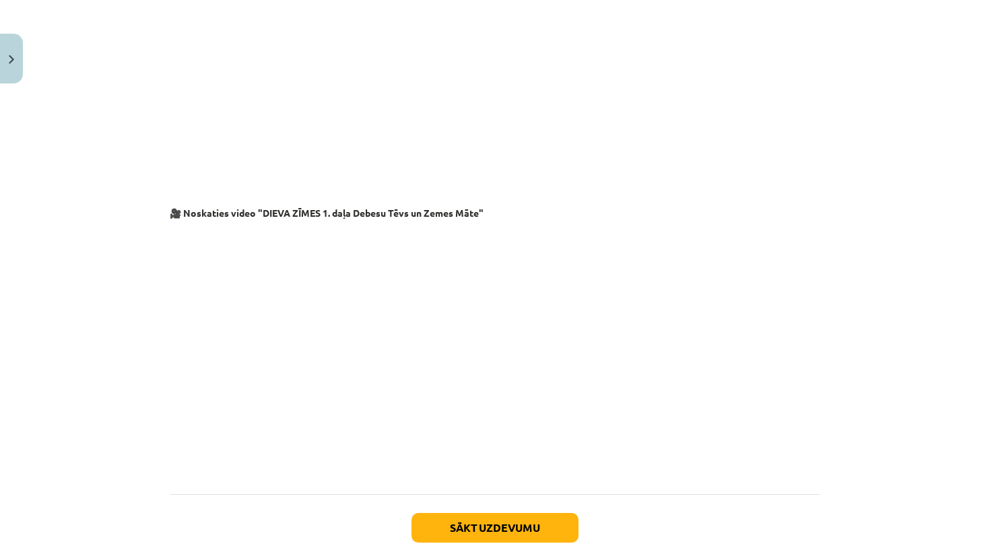
click at [495, 513] on button "Sākt uzdevumu" at bounding box center [495, 528] width 167 height 30
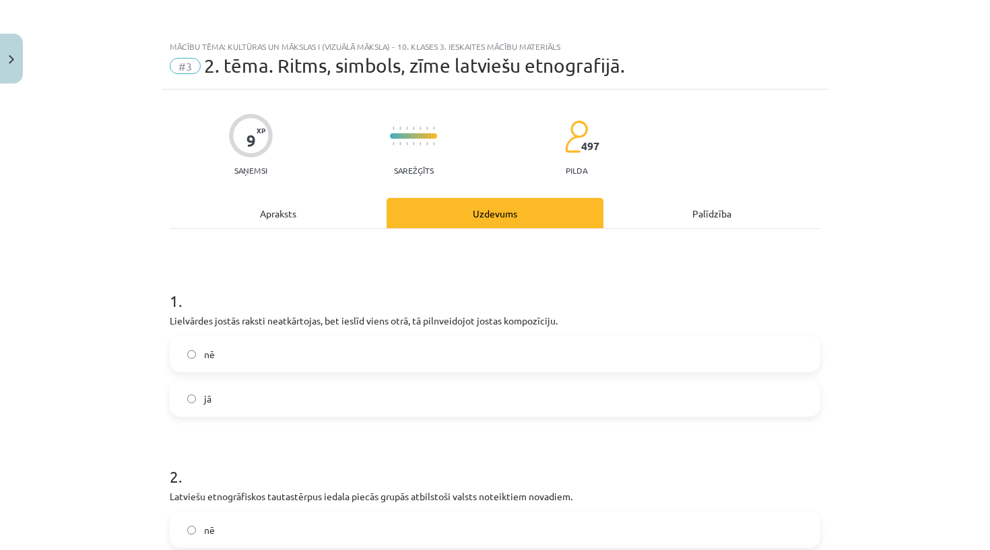
scroll to position [0, 0]
click at [298, 238] on div "1 . Lielvārdes jostās raksti neatkārtojas, bet ieslīd viens otrā, tā pilnveidoj…" at bounding box center [495, 509] width 651 height 560
click at [298, 216] on div "Apraksts" at bounding box center [278, 213] width 217 height 30
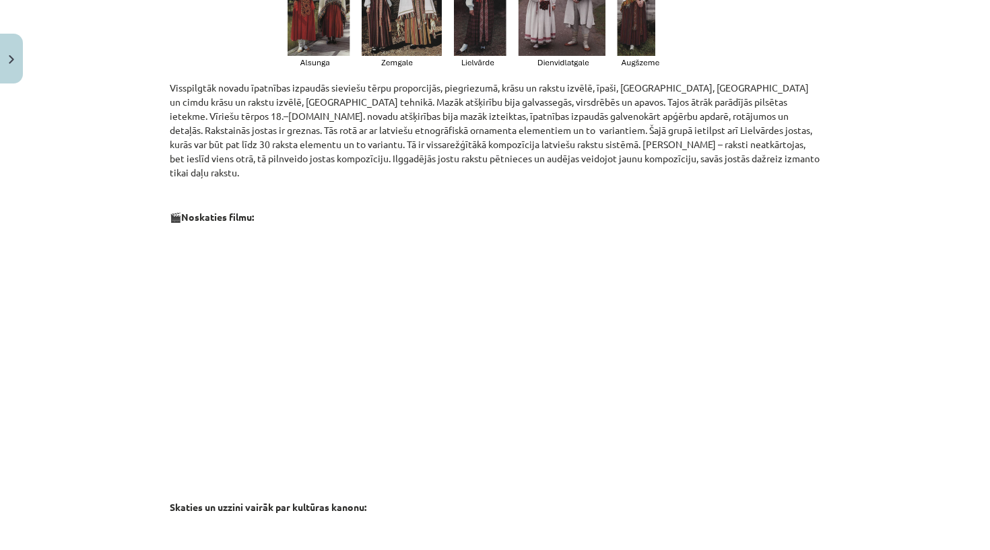
scroll to position [979, 0]
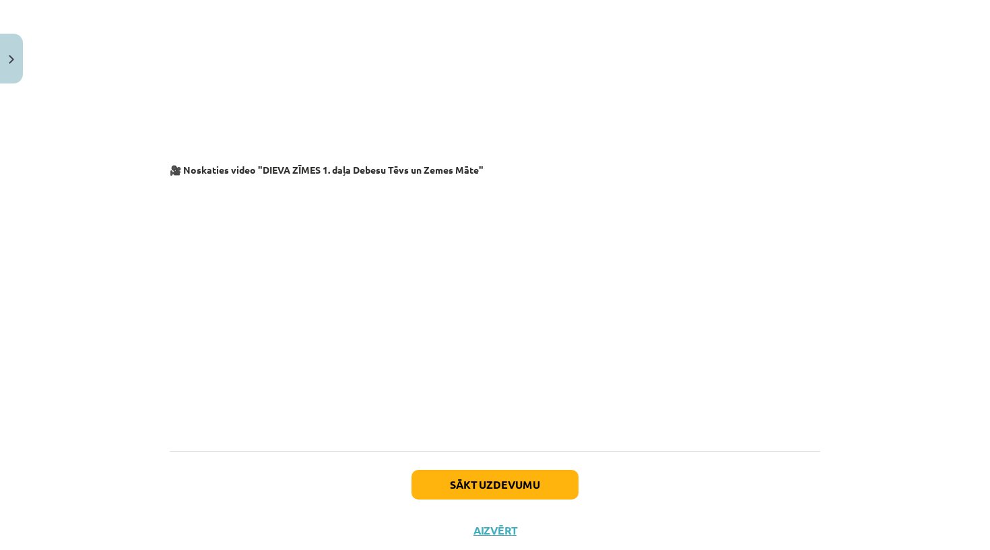
click at [509, 470] on button "Sākt uzdevumu" at bounding box center [495, 485] width 167 height 30
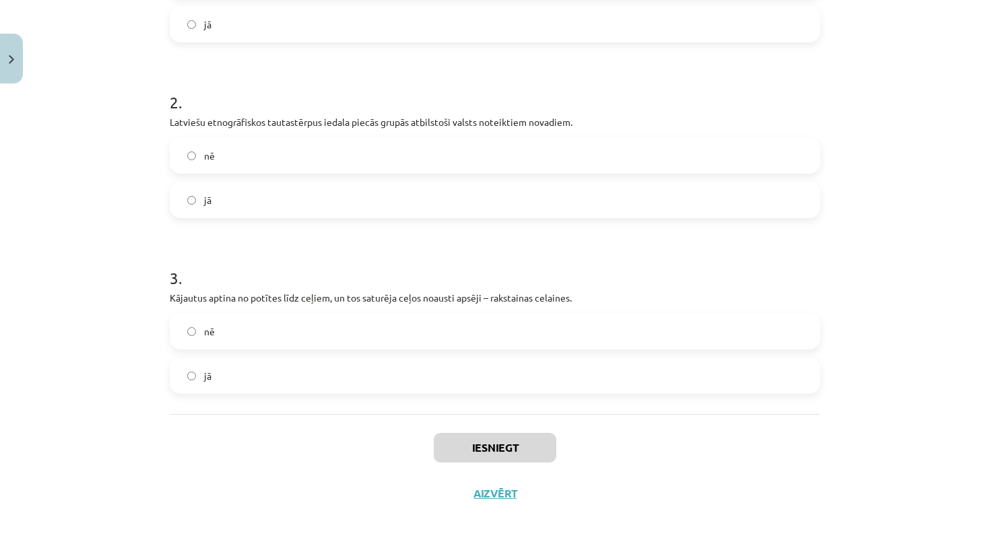
scroll to position [377, 0]
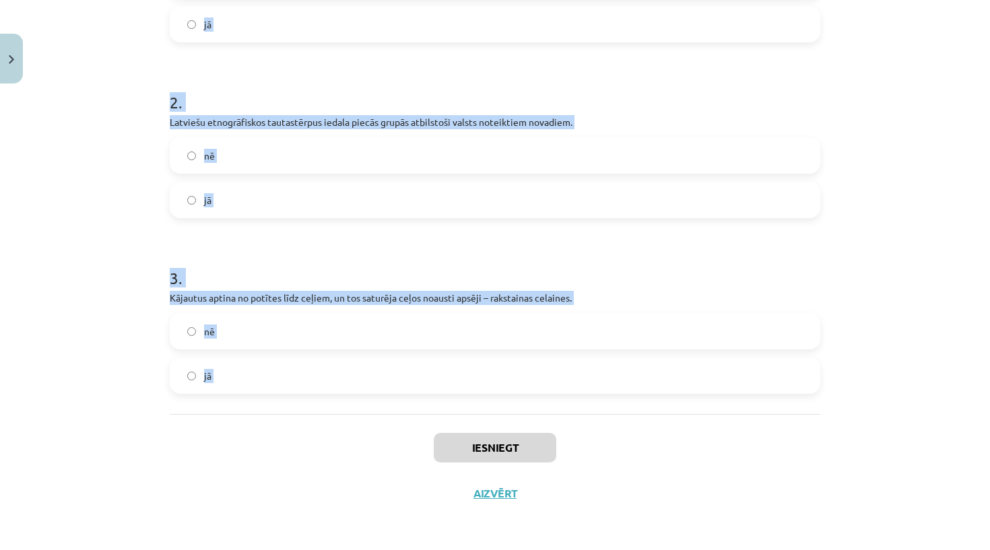
drag, startPoint x: 260, startPoint y: 443, endPoint x: 232, endPoint y: -7, distance: 450.9
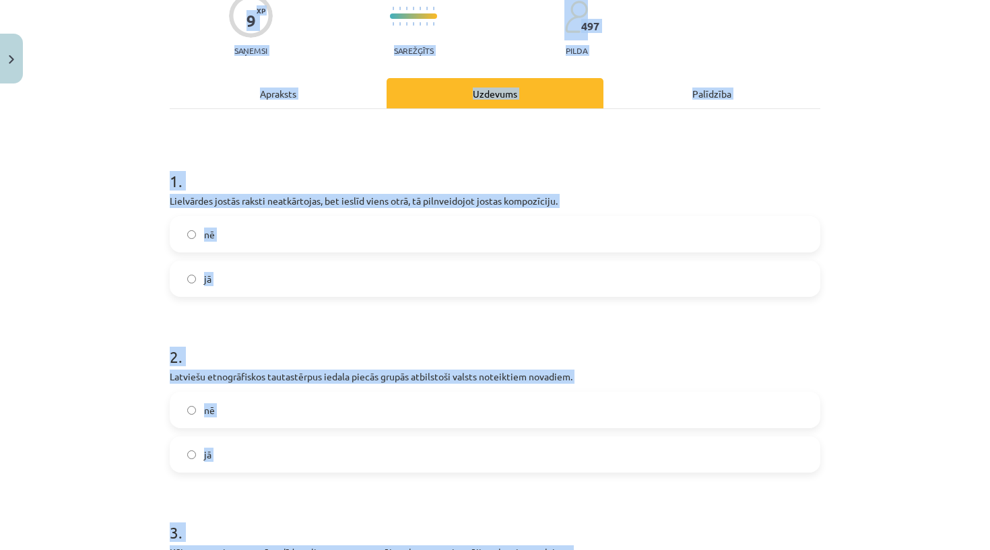
scroll to position [117, 0]
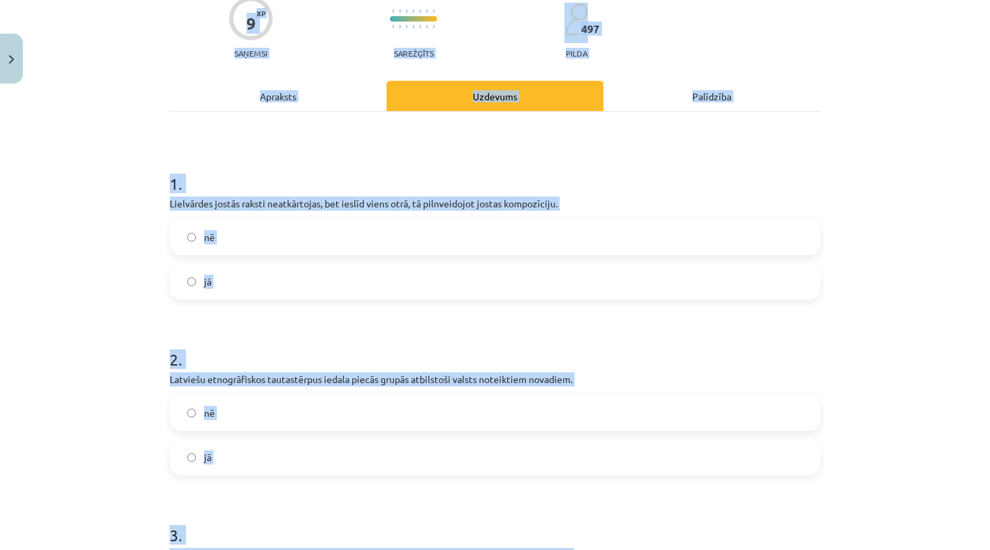
click at [197, 159] on h1 "1 ." at bounding box center [495, 172] width 651 height 42
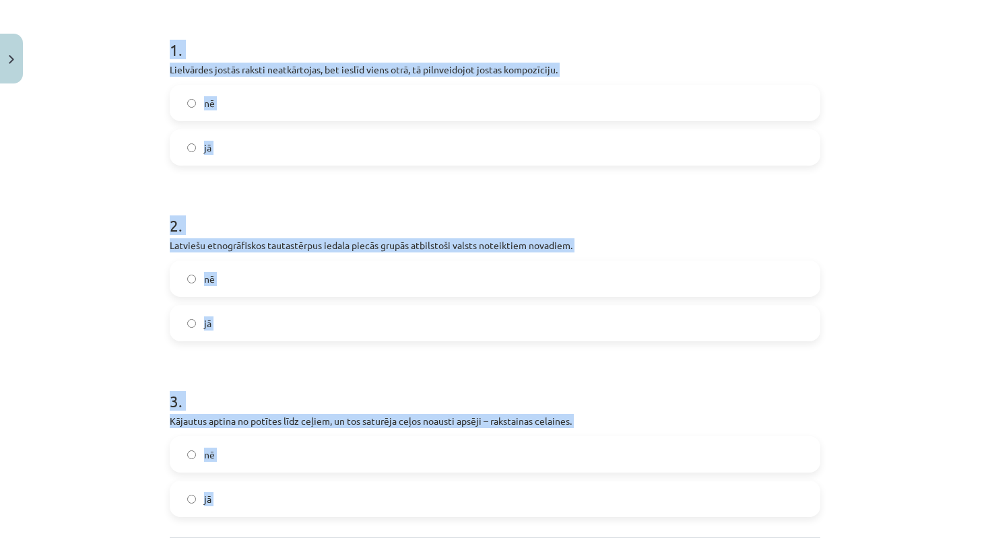
scroll to position [264, 0]
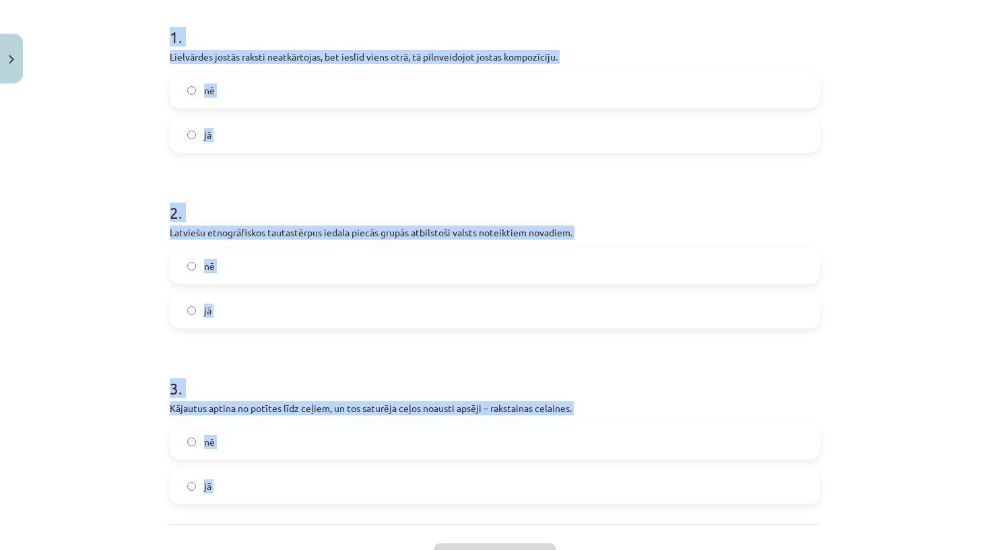
drag, startPoint x: 166, startPoint y: 187, endPoint x: 356, endPoint y: 528, distance: 389.9
click at [356, 528] on div "9 XP Saņemsi Sarežģīts 497 pilda Apraksts Uzdevums Palīdzība 1 . Lielvārdes jos…" at bounding box center [495, 227] width 667 height 802
copy form "1 . Lielvārdes jostās raksti neatkārtojas, bet ieslīd viens otrā, tā pilnveidoj…"
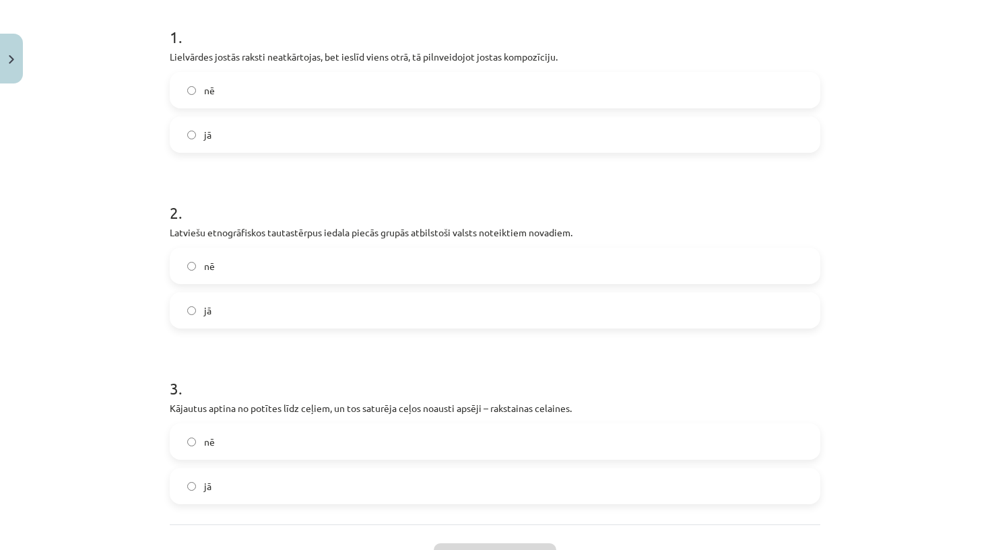
click at [288, 124] on label "jā" at bounding box center [495, 135] width 648 height 34
click at [245, 265] on label "nē" at bounding box center [495, 266] width 648 height 34
click at [216, 486] on label "jā" at bounding box center [495, 487] width 648 height 34
click at [477, 550] on button "Iesniegt" at bounding box center [495, 559] width 123 height 30
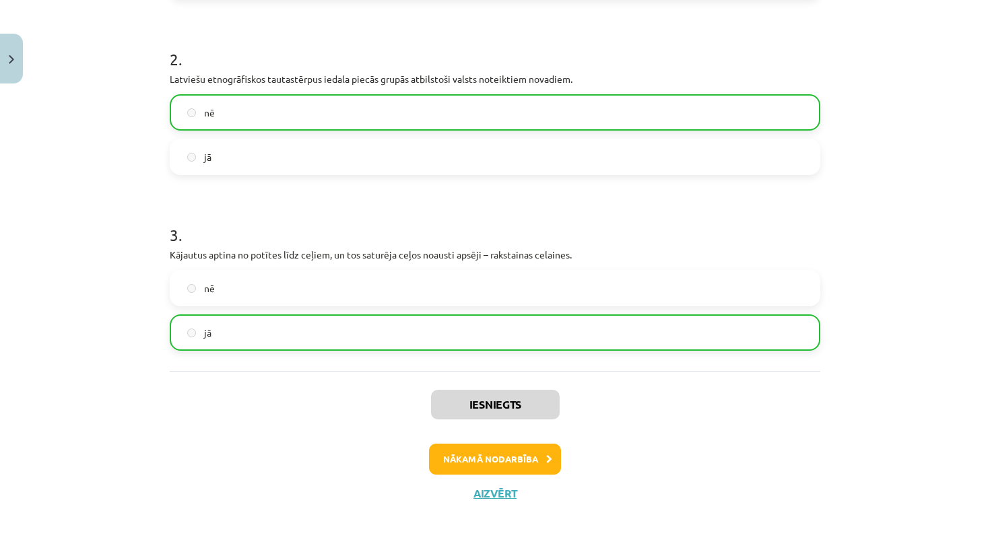
scroll to position [419, 0]
click at [509, 466] on button "Nākamā nodarbība" at bounding box center [495, 459] width 132 height 31
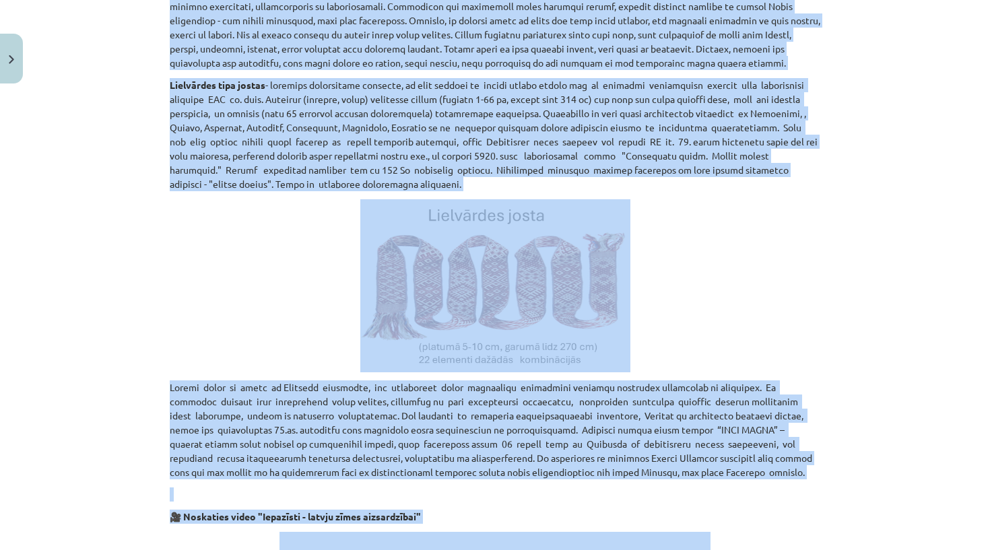
scroll to position [385, 0]
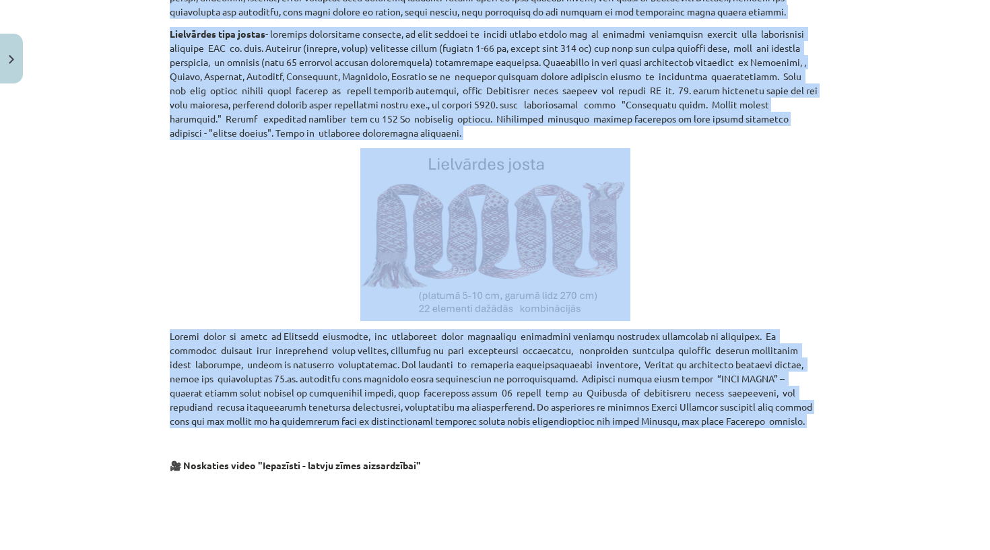
drag, startPoint x: 168, startPoint y: 130, endPoint x: 385, endPoint y: 436, distance: 375.0
click at [385, 436] on div "9 XP Saņemsi Sarežģīts 497 pilda Apraksts Uzdevums Palīdzība Lielvārdes tipa jo…" at bounding box center [495, 288] width 667 height 1124
copy div "Tautas dziesmas liecina, ka visur seno latviešu dzīvē tērpam aizvien ir bijusi …"
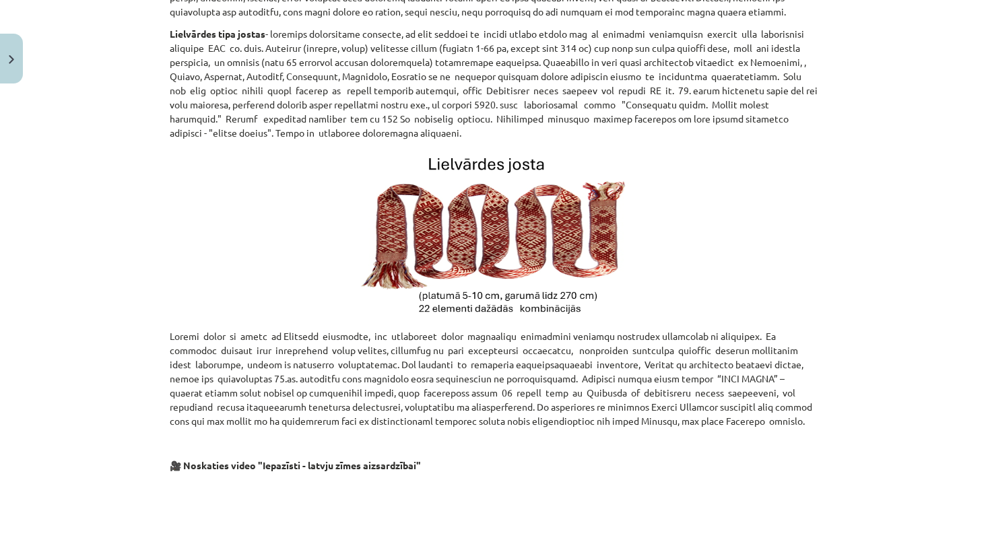
scroll to position [383, 0]
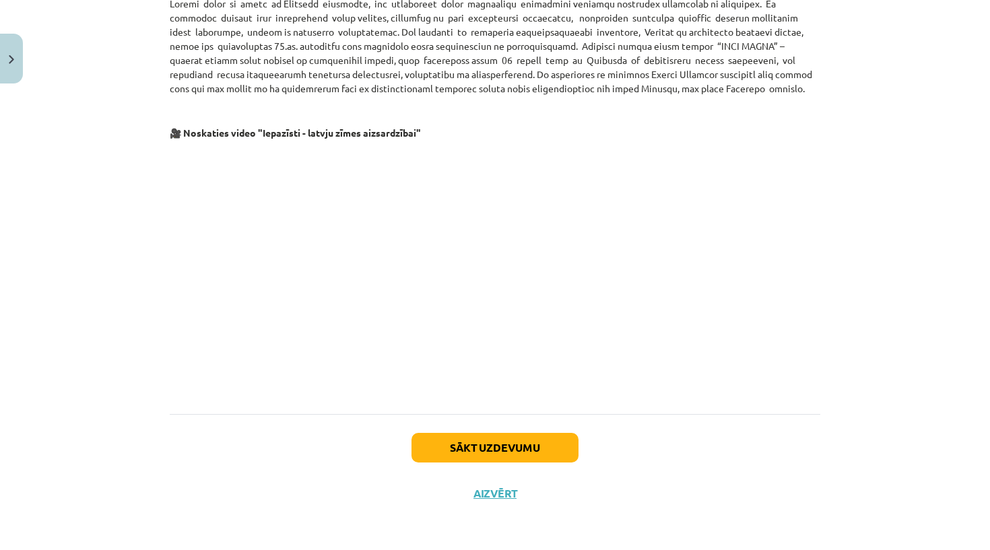
click at [430, 441] on button "Sākt uzdevumu" at bounding box center [495, 448] width 167 height 30
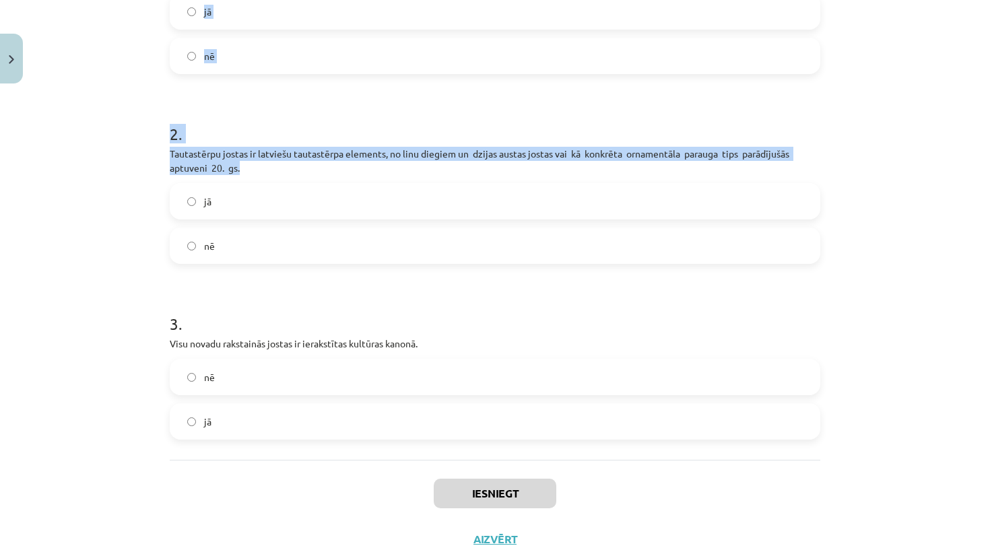
scroll to position [380, 0]
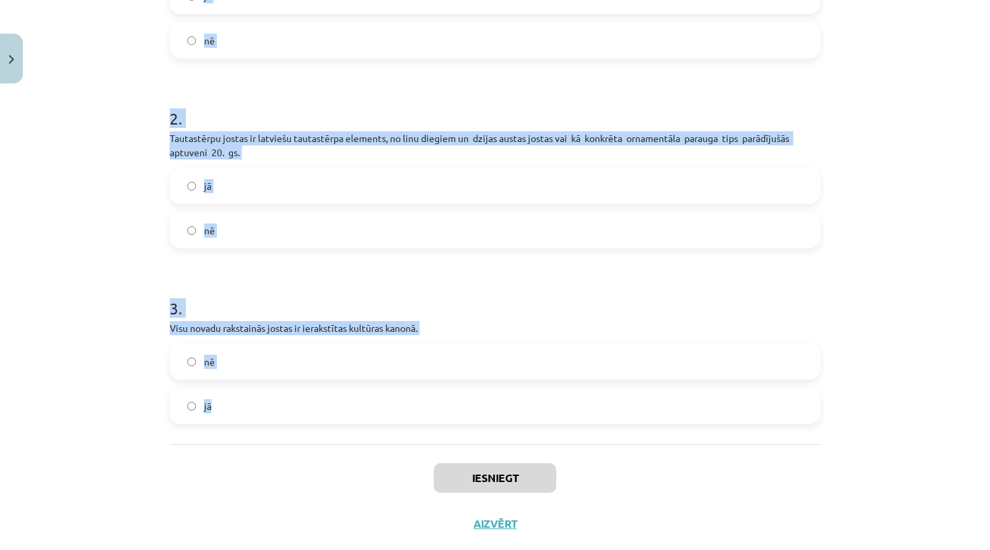
drag, startPoint x: 159, startPoint y: 293, endPoint x: 203, endPoint y: 444, distance: 157.3
click at [203, 444] on div "Mācību tēma: Kultūras un mākslas i (vizuālā māksla) - 10. klases 3. ieskaites m…" at bounding box center [495, 275] width 990 height 550
copy form "1 . Tautas dziesmas mums stāsta par tērpa valkātājas dabu, sabiedrisko un ģimen…"
click at [205, 465] on div "Iesniegt Aizvērt" at bounding box center [495, 492] width 651 height 94
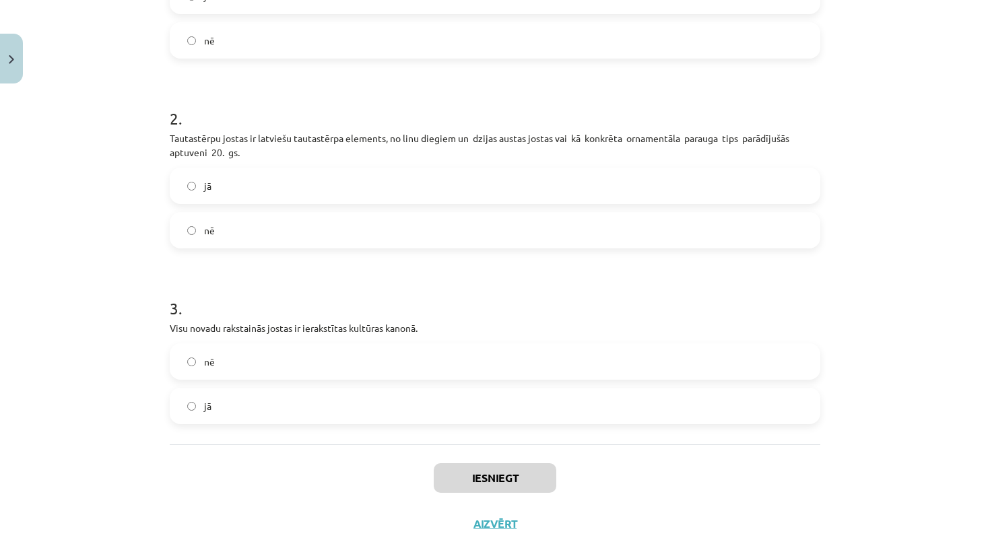
click at [245, 366] on label "nē" at bounding box center [495, 362] width 648 height 34
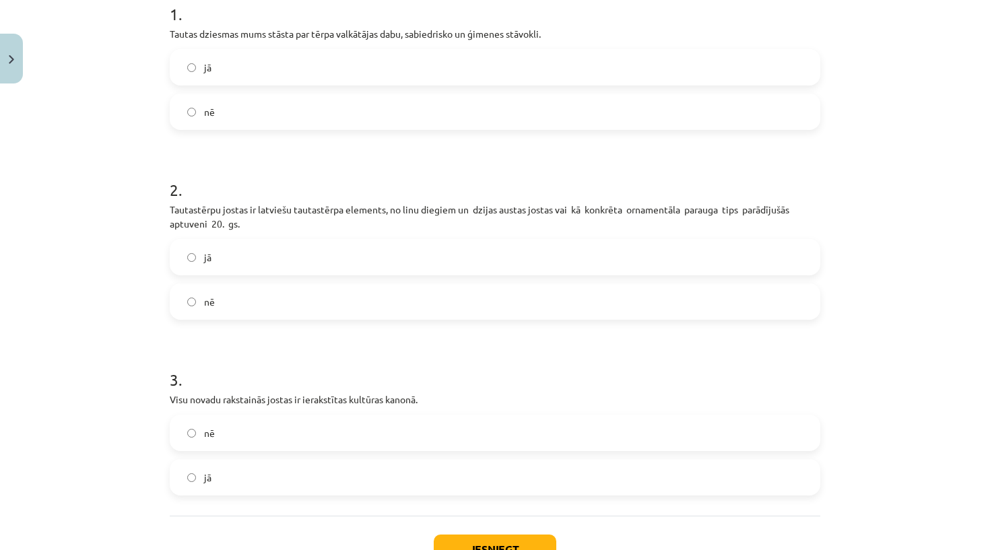
scroll to position [216, 0]
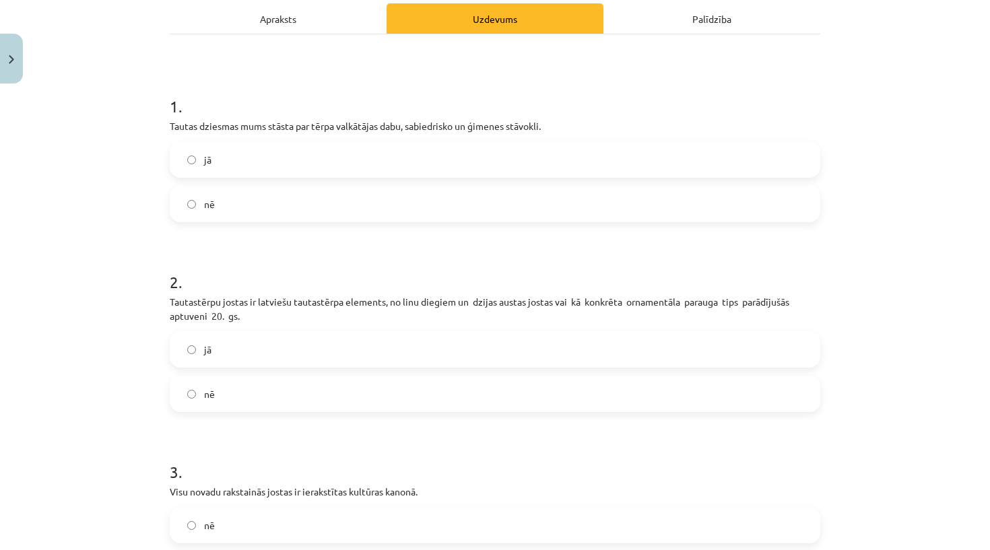
click at [244, 350] on label "jā" at bounding box center [495, 350] width 648 height 34
click at [279, 153] on label "jā" at bounding box center [495, 160] width 648 height 34
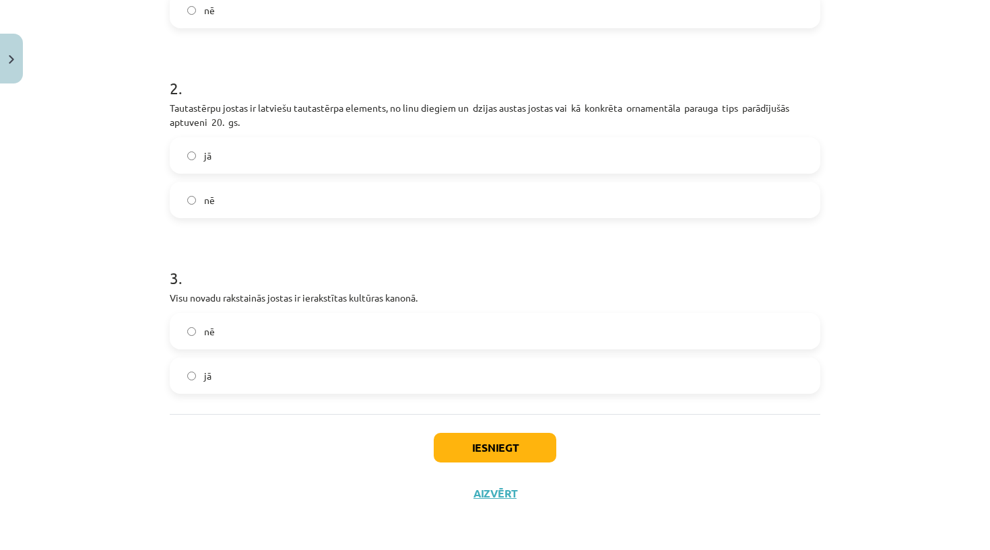
scroll to position [412, 0]
click at [277, 219] on form "1 . Tautas dziesmas mums stāsta par tērpa valkātājas dabu, sabiedrisko un ģimen…" at bounding box center [495, 136] width 651 height 515
click at [277, 205] on label "nē" at bounding box center [495, 200] width 648 height 34
click at [453, 447] on button "Iesniegt" at bounding box center [495, 448] width 123 height 30
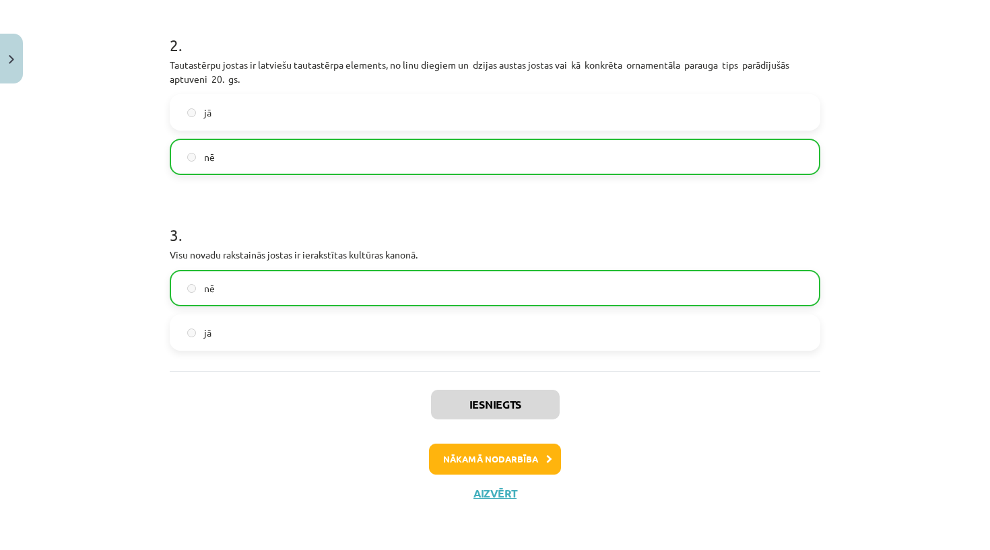
scroll to position [455, 0]
drag, startPoint x: 494, startPoint y: 474, endPoint x: 490, endPoint y: 465, distance: 9.0
click at [490, 466] on div "Iesniegts Nākamā nodarbība Aizvērt" at bounding box center [495, 439] width 651 height 137
click at [490, 465] on button "Nākamā nodarbība" at bounding box center [495, 459] width 132 height 31
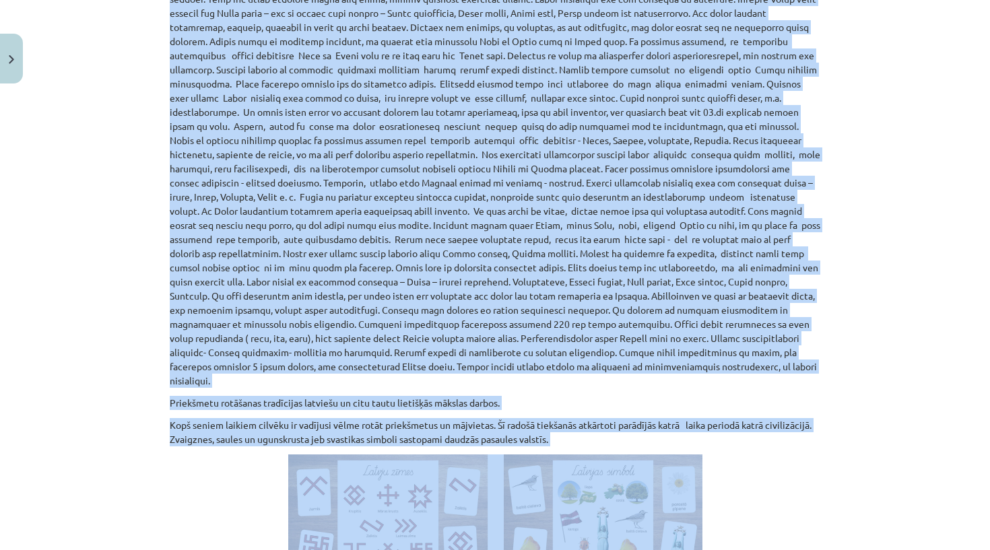
scroll to position [750, 0]
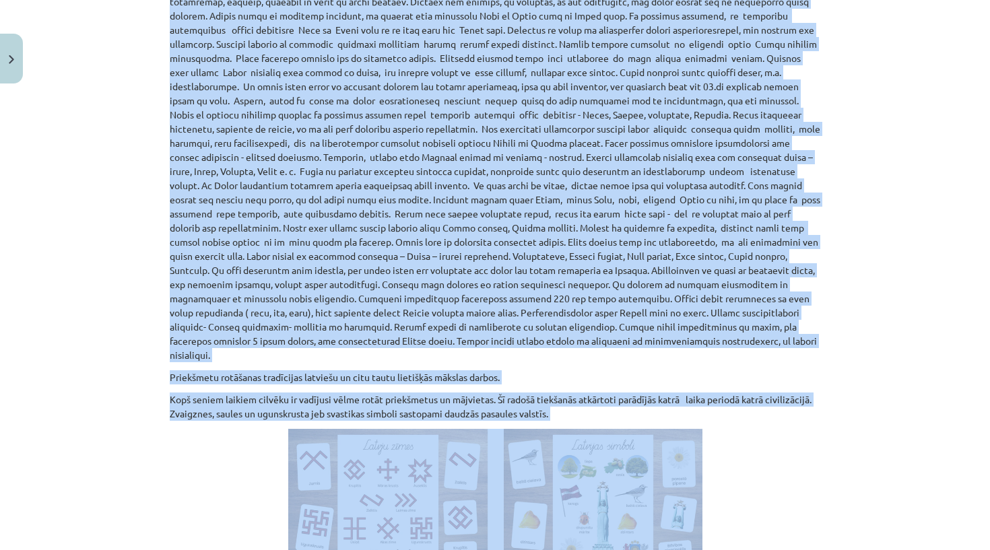
drag, startPoint x: 166, startPoint y: 93, endPoint x: 344, endPoint y: 410, distance: 362.8
click at [344, 410] on div "9 XP Saņemsi Sarežģīts 497 pilda Apraksts Uzdevums Palīdzība Latvju rakstu pirm…" at bounding box center [495, 194] width 667 height 1710
copy div "Latviešu kultūras vēsture ir nesaraujami saistīta ar zīmi – ornamentu. Zīmi kā …"
click at [201, 503] on p at bounding box center [495, 528] width 651 height 199
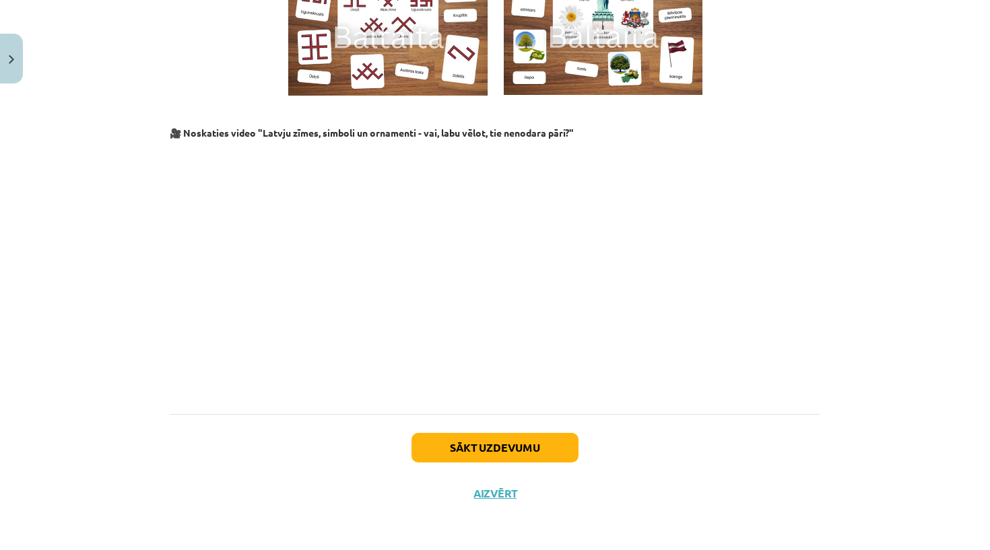
scroll to position [1272, 0]
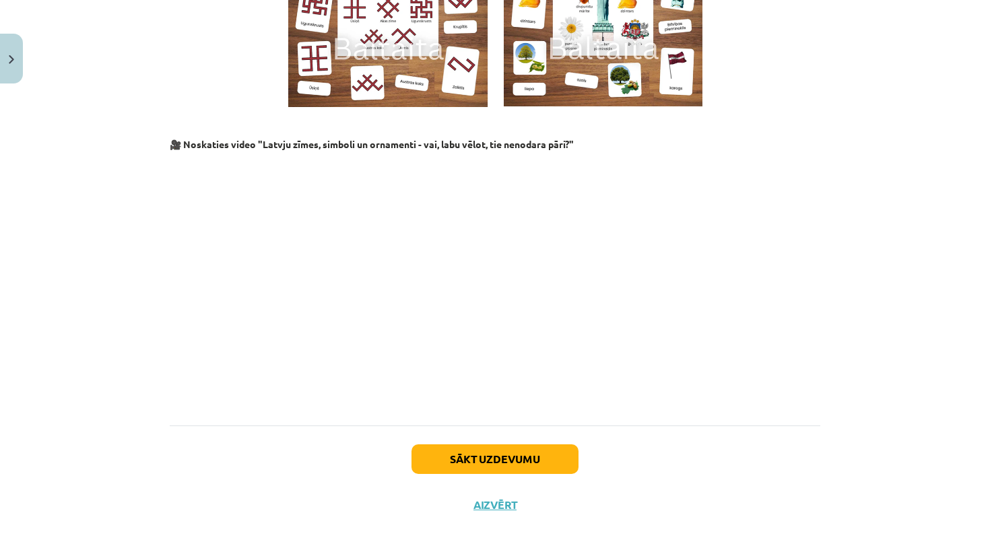
click at [470, 456] on button "Sākt uzdevumu" at bounding box center [495, 460] width 167 height 30
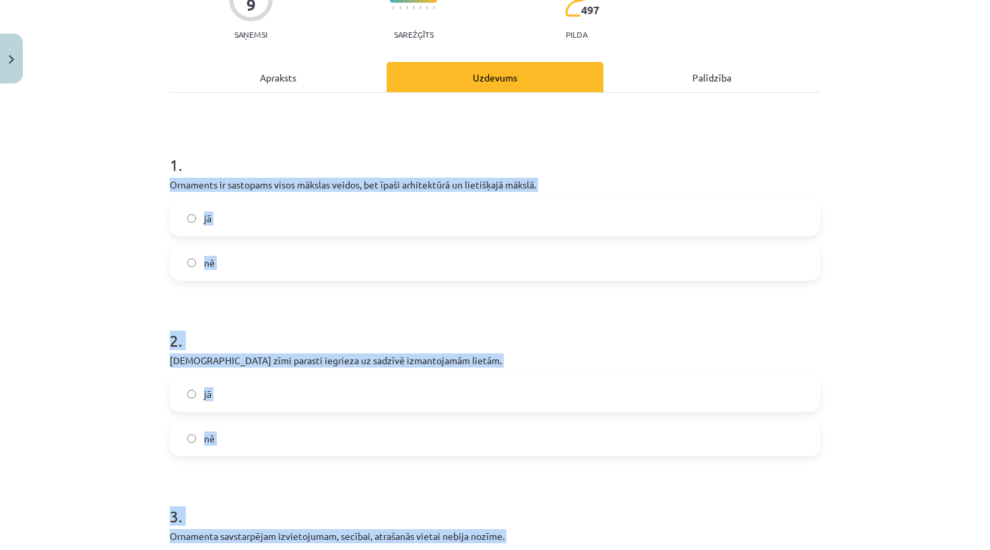
scroll to position [174, 0]
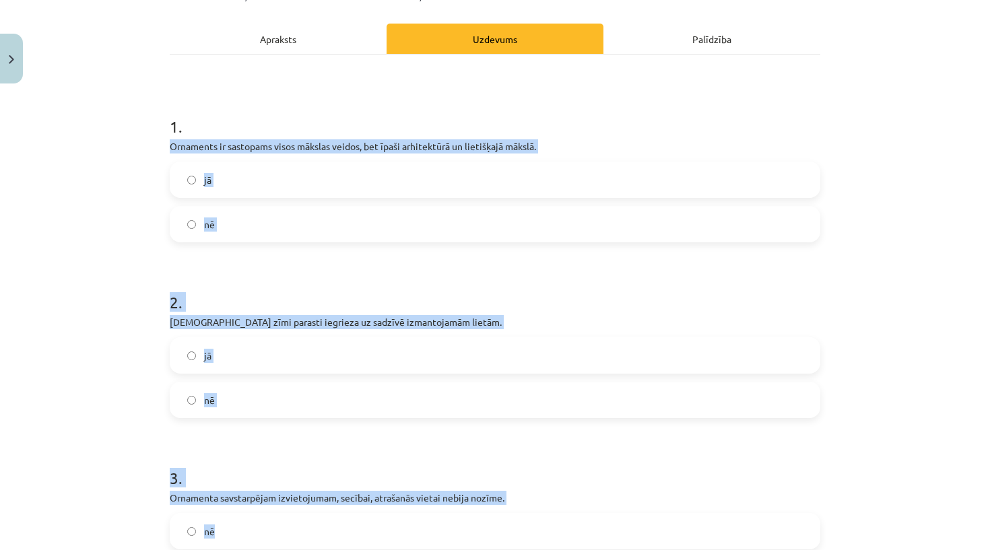
drag, startPoint x: 166, startPoint y: 289, endPoint x: 243, endPoint y: 290, distance: 76.1
click at [243, 290] on div "9 XP Saņemsi Sarežģīts 497 pilda Apraksts Uzdevums Palīdzība 1 . Ornaments ir s…" at bounding box center [495, 316] width 667 height 802
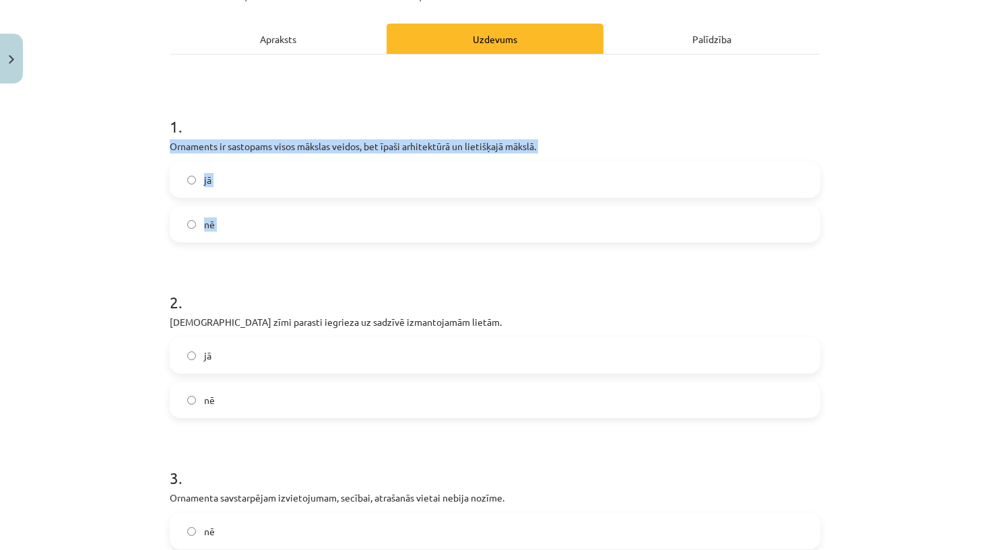
click at [163, 264] on div "9 XP Saņemsi Sarežģīts 497 pilda Apraksts Uzdevums Palīdzība 1 . Ornaments ir s…" at bounding box center [495, 316] width 667 height 802
copy div "Ornaments ir sastopams visos mākslas veidos, bet īpaši arhitektūrā un lietišķaj…"
drag, startPoint x: 168, startPoint y: 146, endPoint x: 519, endPoint y: 167, distance: 352.3
click at [519, 167] on div "9 XP Saņemsi Sarežģīts 497 pilda Apraksts Uzdevums Palīdzība 1 . Ornaments ir s…" at bounding box center [495, 316] width 667 height 802
click at [443, 272] on h1 "2 ." at bounding box center [495, 290] width 651 height 42
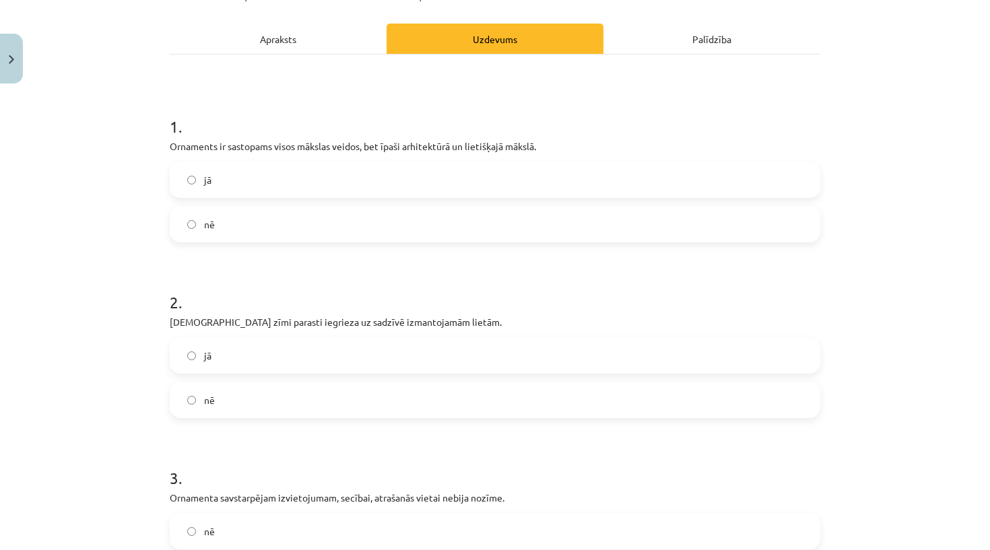
click at [143, 323] on div "Mācību tēma: Kultūras un mākslas i (vizuālā māksla) - 10. klases 3. ieskaites m…" at bounding box center [495, 275] width 990 height 550
click at [243, 183] on label "jā" at bounding box center [495, 180] width 648 height 34
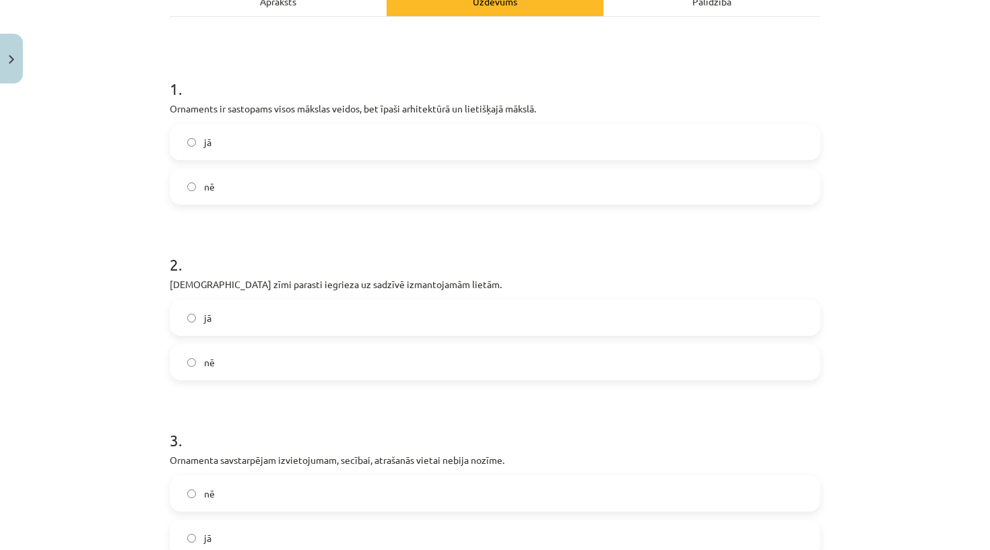
scroll to position [231, 0]
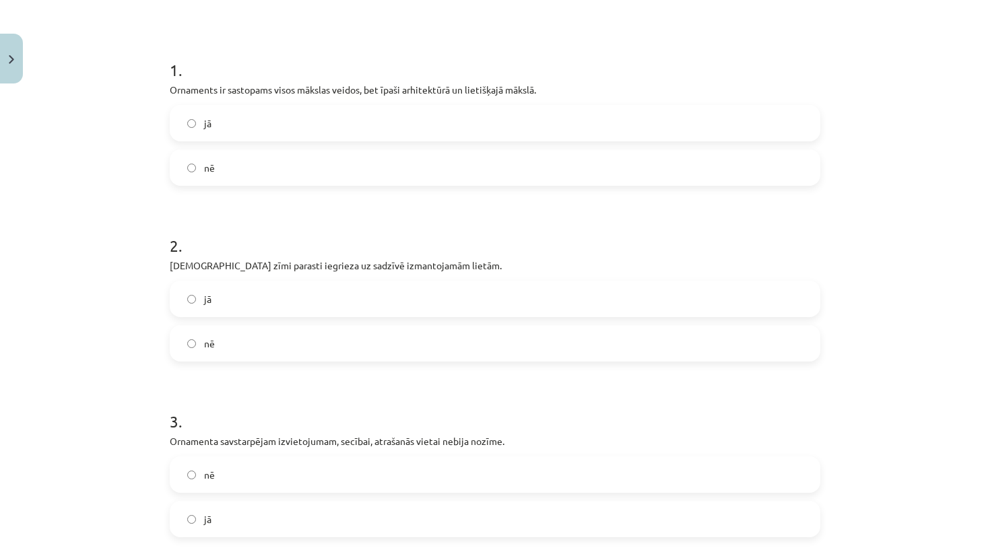
click at [284, 265] on p "Dieva zīmi parasti iegrieza uz sadzīvē izmantojamām lietām." at bounding box center [495, 266] width 651 height 14
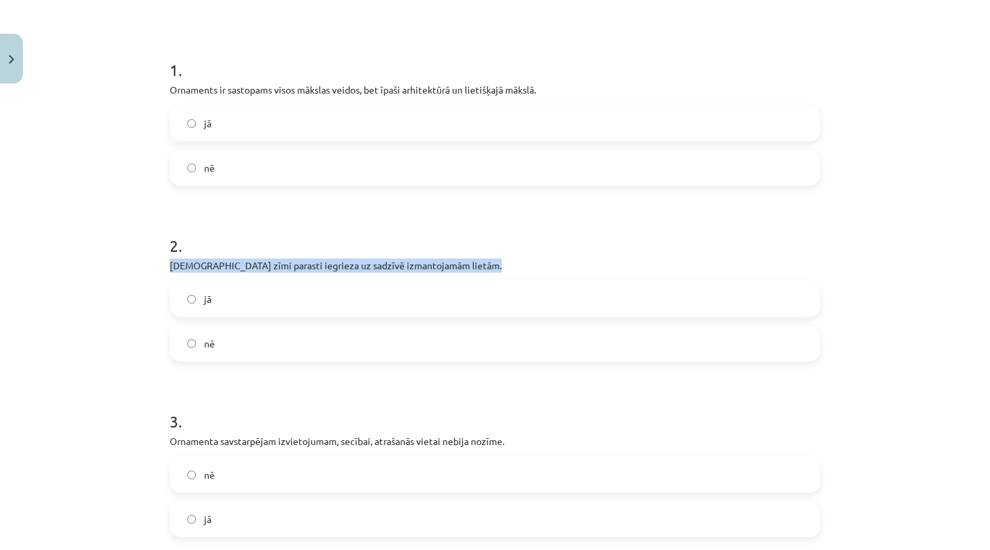
copy div "Dieva zīmi parasti iegrieza uz sadzīvē izmantojamām lietām."
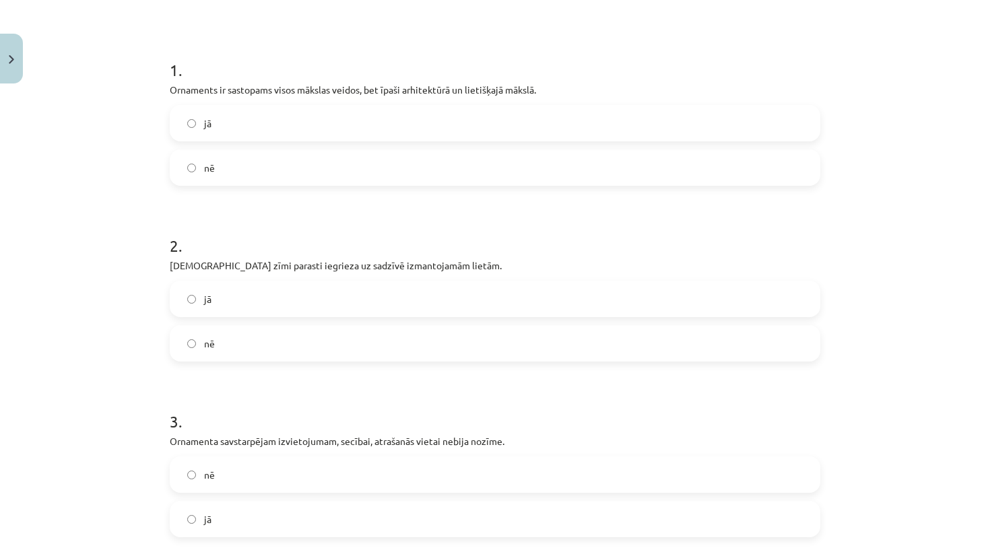
click at [437, 244] on h1 "2 ." at bounding box center [495, 234] width 651 height 42
click at [257, 288] on label "jā" at bounding box center [495, 299] width 648 height 34
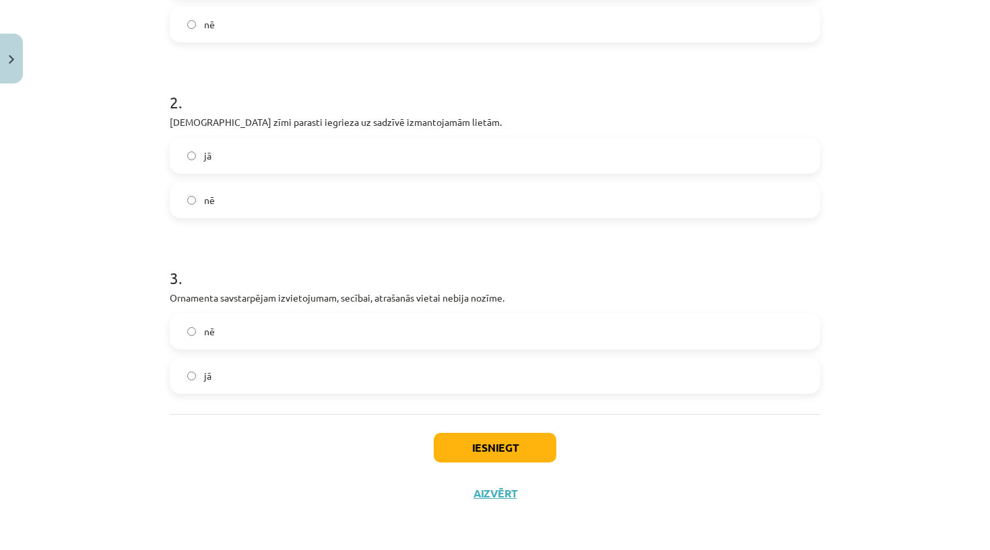
scroll to position [377, 0]
click at [251, 299] on p "Ornamenta savstarpējam izvietojumam, secībai, atrašanās vietai nebija nozīme." at bounding box center [495, 298] width 651 height 14
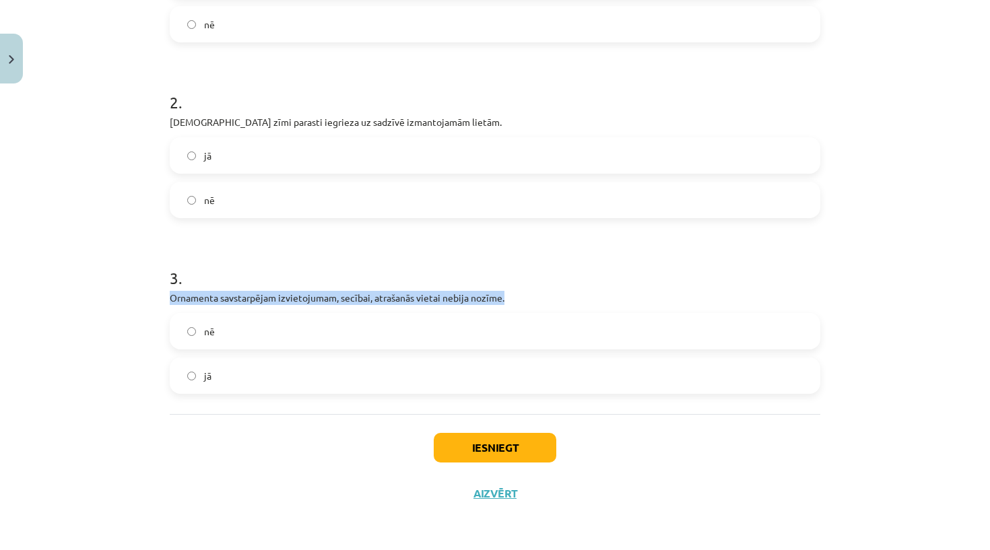
copy div "Ornamenta savstarpējam izvietojumam, secībai, atrašanās vietai nebija nozīme."
click at [241, 495] on div "Iesniegt Aizvērt" at bounding box center [495, 461] width 651 height 94
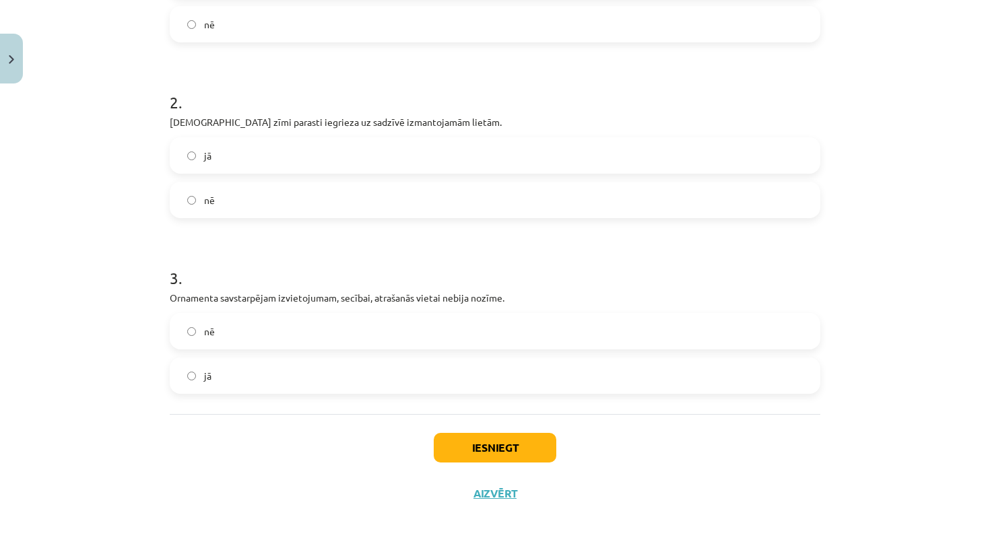
click at [254, 323] on label "nē" at bounding box center [495, 332] width 648 height 34
click at [519, 453] on button "Iesniegt" at bounding box center [495, 448] width 123 height 30
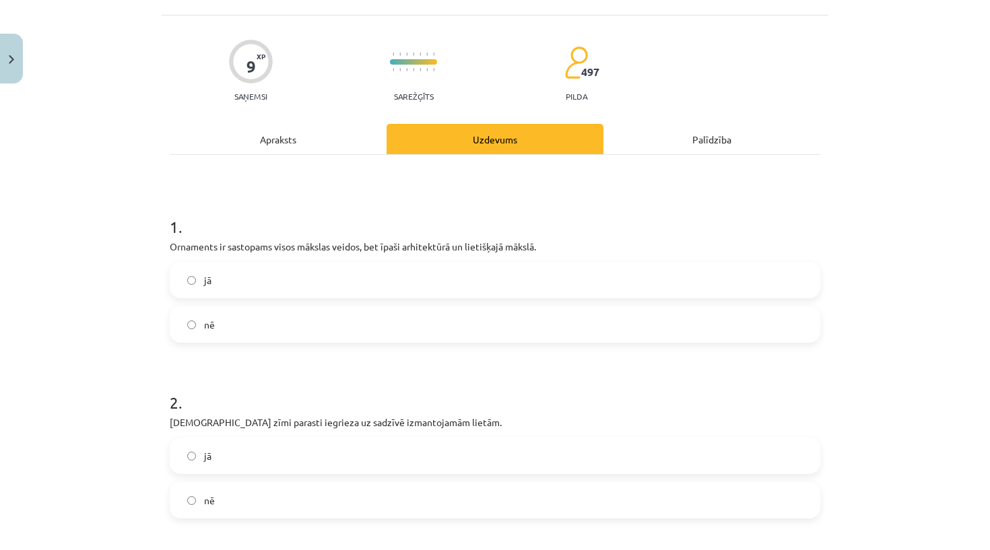
scroll to position [75, 0]
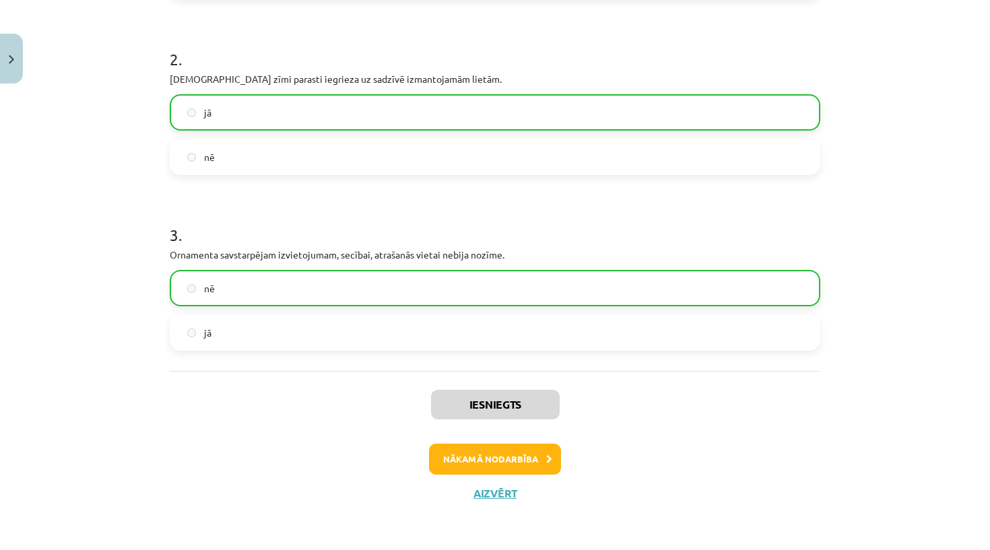
click at [464, 449] on button "Nākamā nodarbība" at bounding box center [495, 459] width 132 height 31
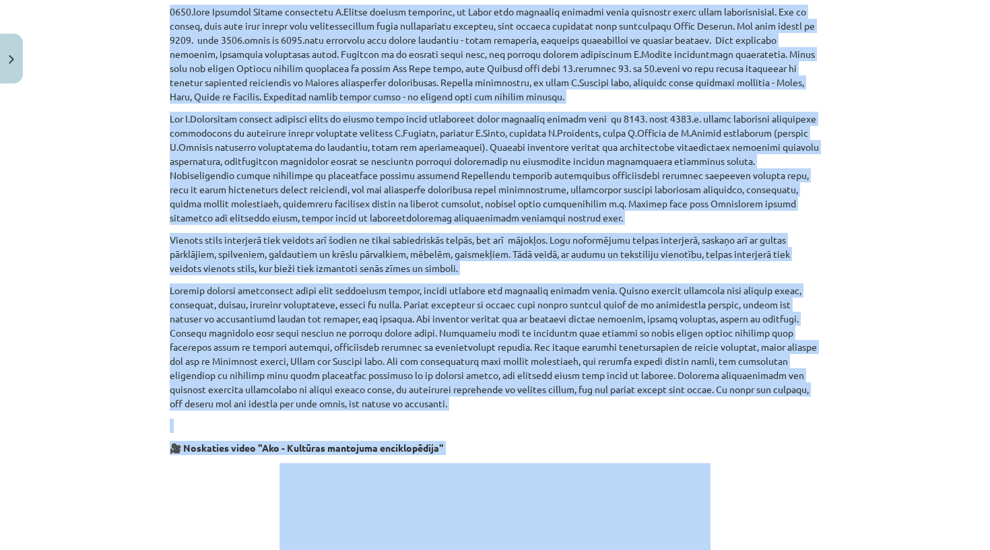
scroll to position [2309, 0]
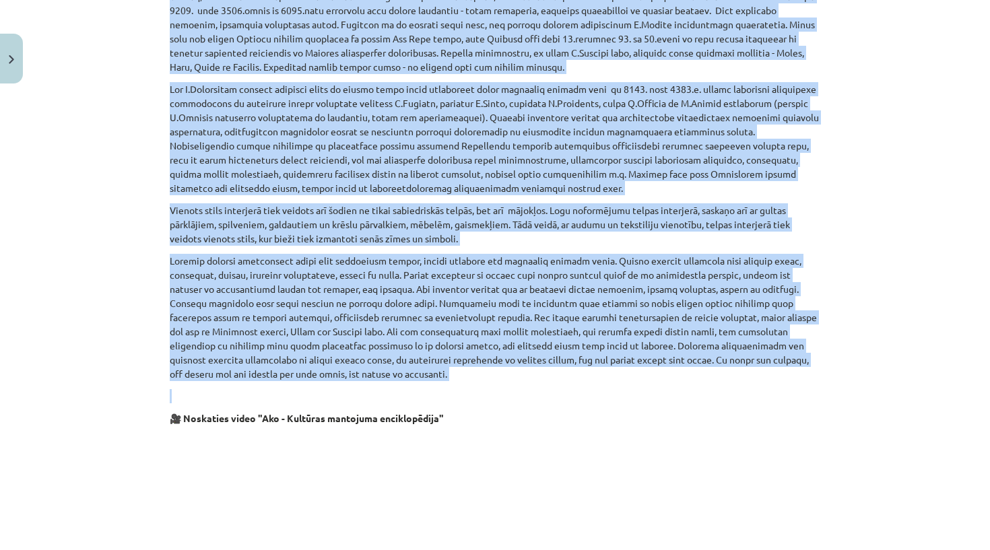
drag, startPoint x: 171, startPoint y: 268, endPoint x: 409, endPoint y: 392, distance: 268.2
copy div "19. un 20. gadsimta mijā turpinājās tautas mājamatniecības un daiļamatniecības …"
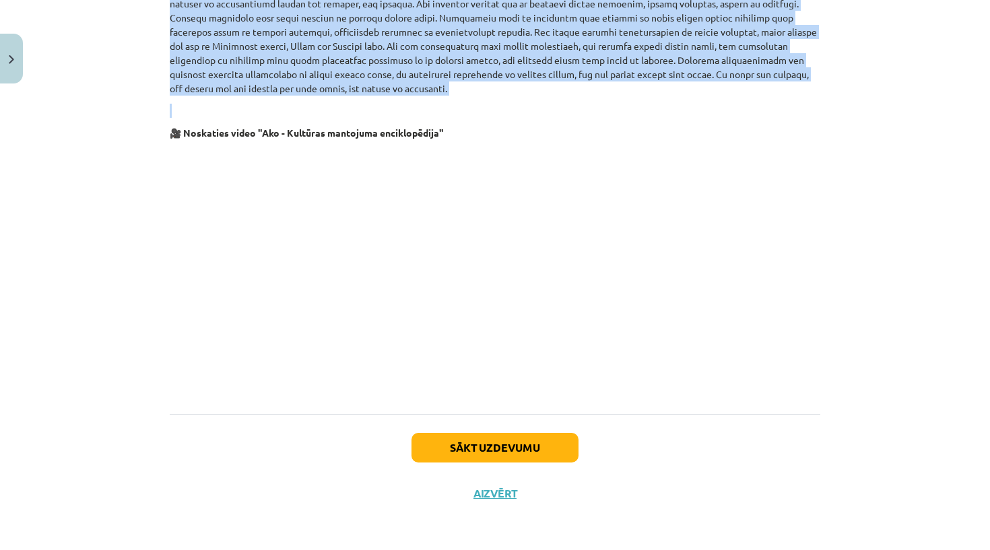
click at [462, 452] on button "Sākt uzdevumu" at bounding box center [495, 448] width 167 height 30
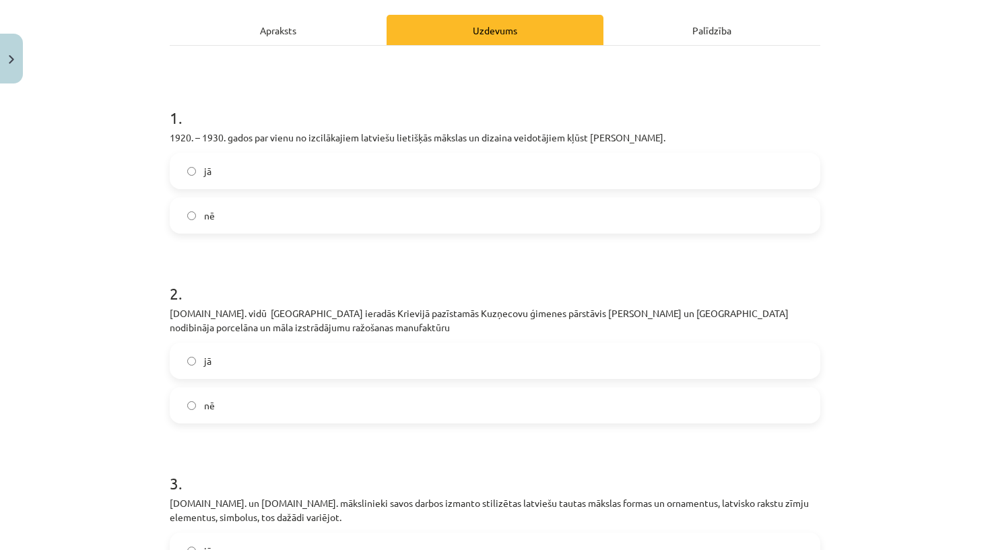
scroll to position [89, 0]
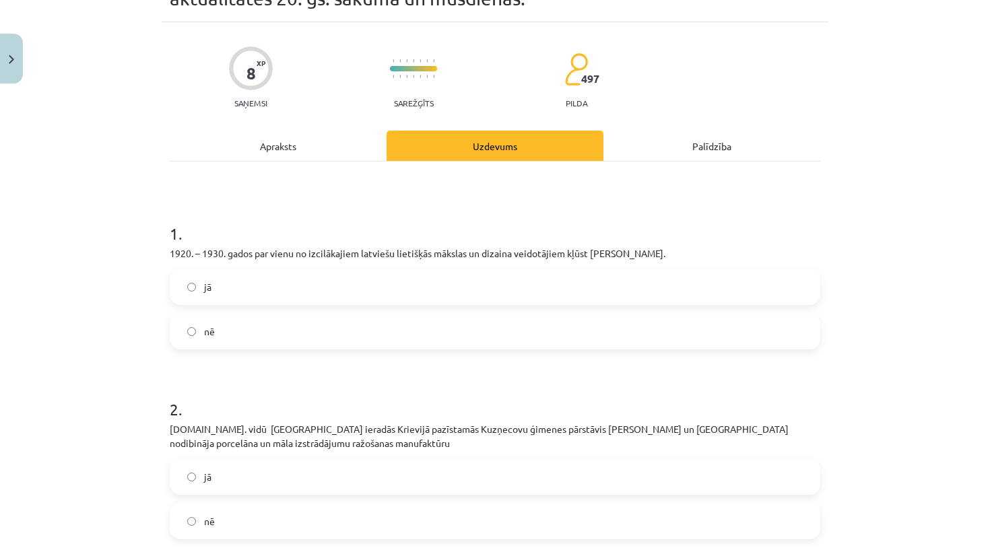
click at [240, 256] on p "1920. – 1930. gados par vienu no izcilākajiem latviešu lietišķās mākslas un diz…" at bounding box center [495, 254] width 651 height 14
click at [240, 257] on p "1920. – 1930. gados par vienu no izcilākajiem latviešu lietišķās mākslas un diz…" at bounding box center [495, 254] width 651 height 14
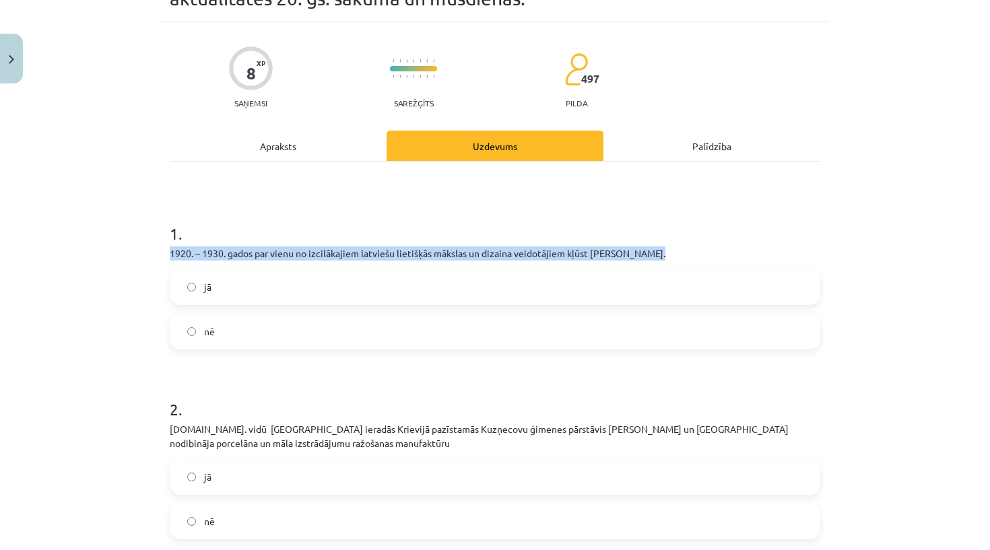
copy div "1920. – 1930. gados par vienu no izcilākajiem latviešu lietišķās mākslas un diz…"
click at [235, 234] on h1 "1 ." at bounding box center [495, 222] width 651 height 42
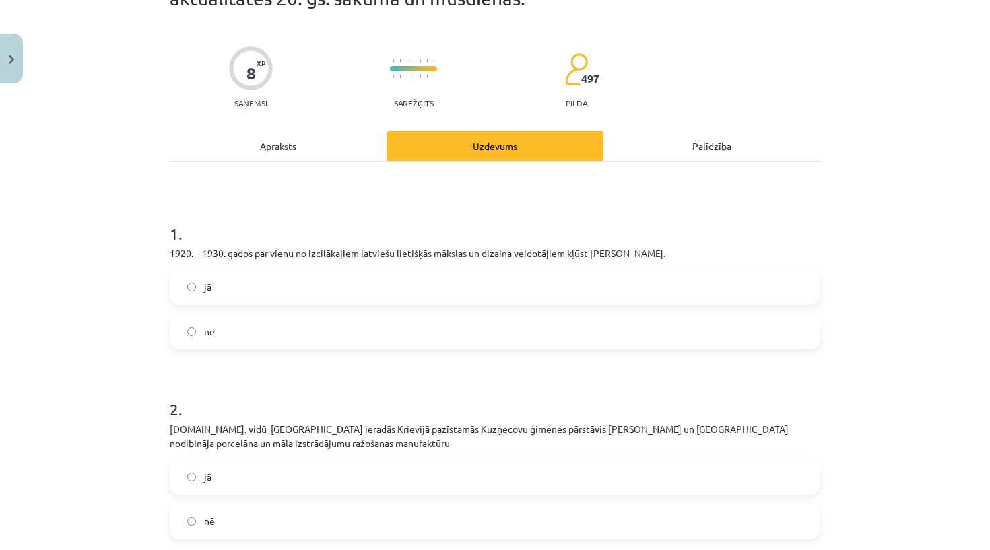
click at [240, 300] on label "jā" at bounding box center [495, 287] width 648 height 34
click at [203, 447] on p "20.gs. vidū Rīgā ieradās Krievijā pazīstamās Kuzņecovu ģimenes pārstāvis Sidors…" at bounding box center [495, 436] width 651 height 28
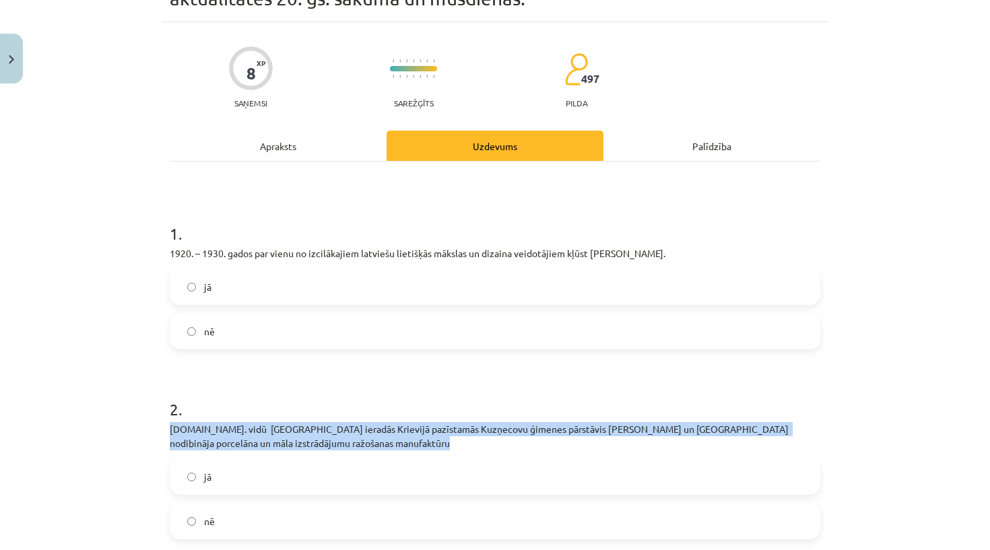
click at [203, 447] on p "20.gs. vidū Rīgā ieradās Krievijā pazīstamās Kuzņecovu ģimenes pārstāvis Sidors…" at bounding box center [495, 436] width 651 height 28
click at [252, 480] on label "jā" at bounding box center [495, 477] width 648 height 34
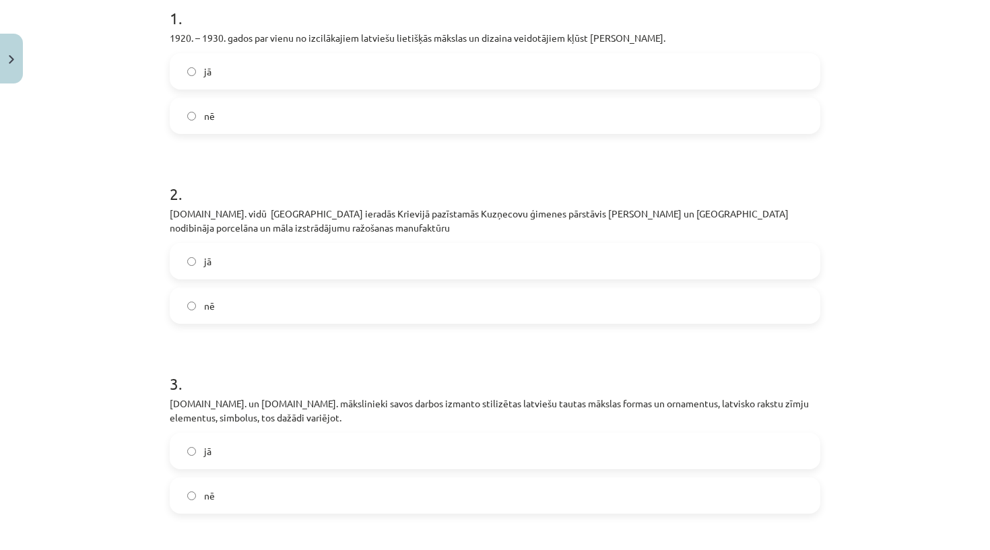
scroll to position [313, 0]
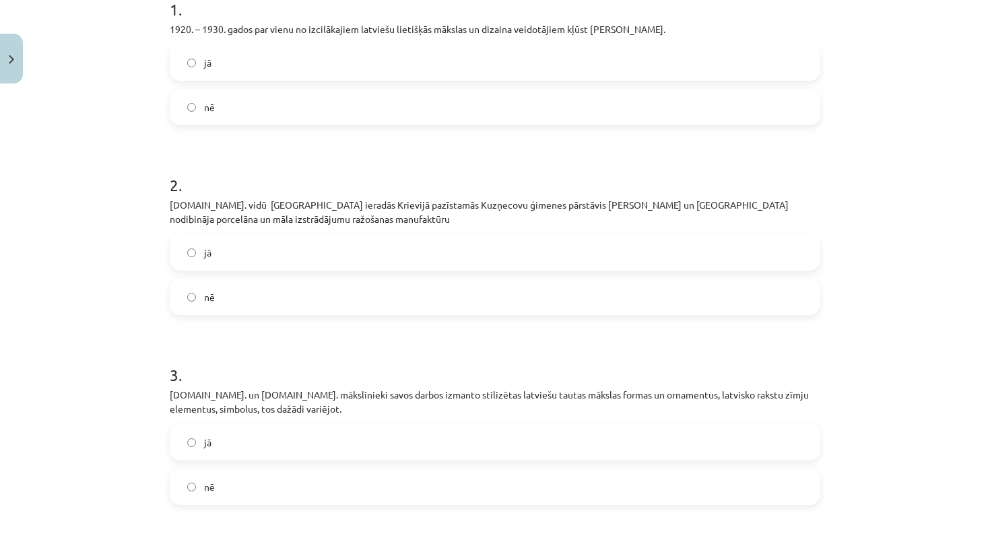
click at [230, 397] on p "20.gs. un 21.gs. mākslinieki savos darbos izmanto stilizētas latviešu tautas mā…" at bounding box center [495, 402] width 651 height 28
click at [234, 383] on h1 "3 ." at bounding box center [495, 363] width 651 height 42
click at [206, 456] on label "jā" at bounding box center [495, 443] width 648 height 34
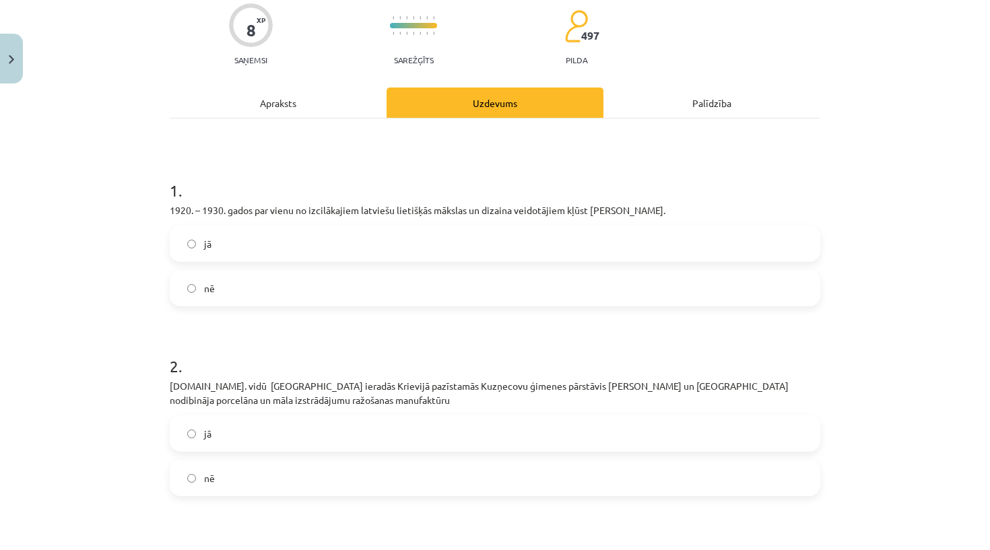
scroll to position [143, 0]
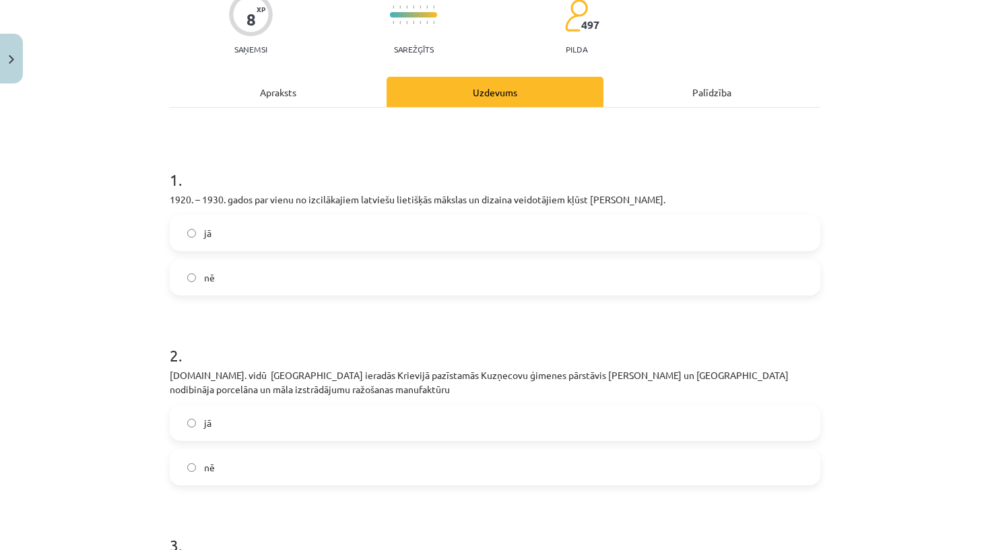
click at [227, 471] on label "nē" at bounding box center [495, 468] width 648 height 34
click at [218, 199] on p "1920. – 1930. gados par vienu no izcilākajiem latviešu lietišķās mākslas un diz…" at bounding box center [495, 200] width 651 height 14
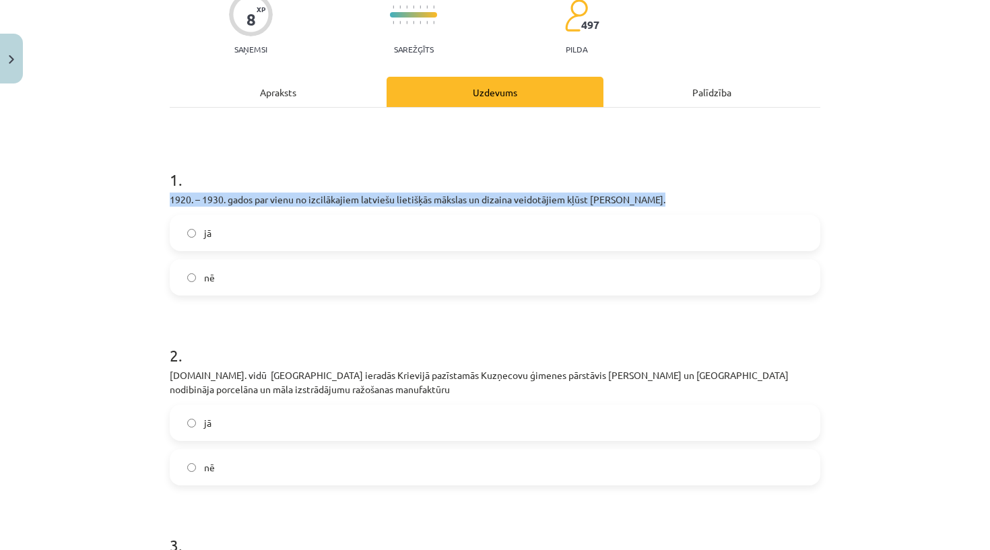
click at [218, 199] on p "1920. – 1930. gados par vienu no izcilākajiem latviešu lietišķās mākslas un diz…" at bounding box center [495, 200] width 651 height 14
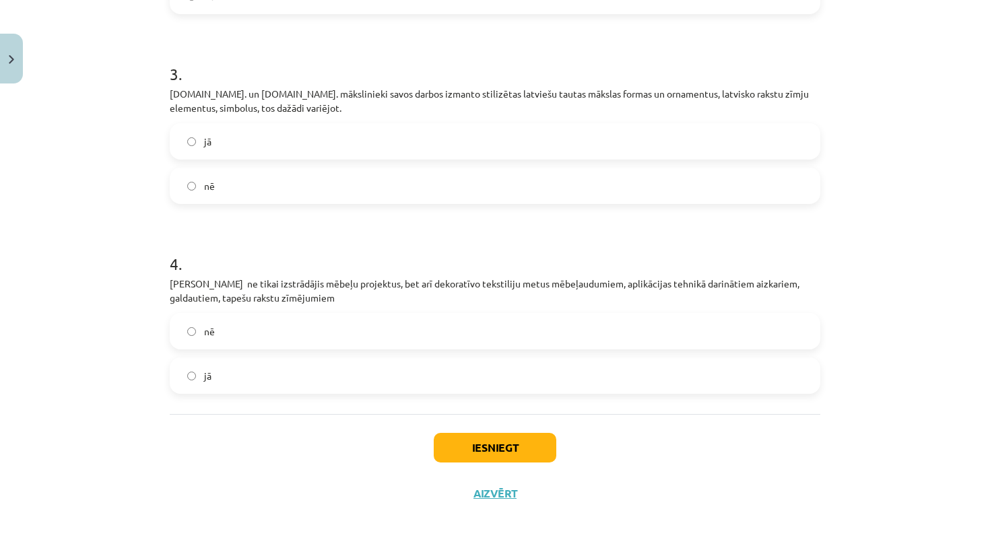
scroll to position [616, 0]
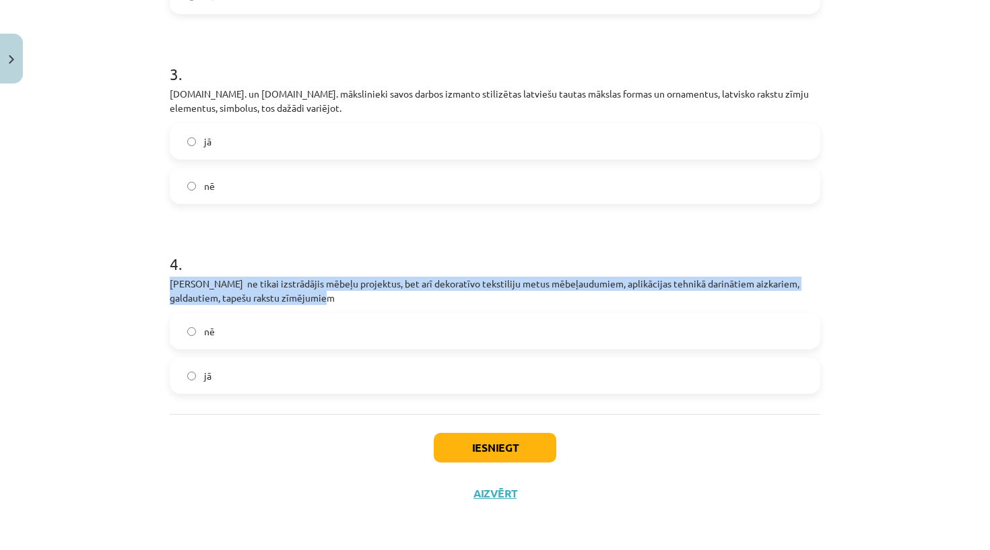
drag, startPoint x: 168, startPoint y: 282, endPoint x: 350, endPoint y: 296, distance: 182.5
click at [350, 296] on div "8 XP Saņemsi Sarežģīts 497 pilda Apraksts Uzdevums Palīdzība 1 . 1920. – 1930. …" at bounding box center [495, 7] width 667 height 1020
click at [350, 310] on div "4 . J.Madernieks ne tikai izstrādājis mēbeļu projektus, bet arī dekoratīvo teks…" at bounding box center [495, 312] width 651 height 163
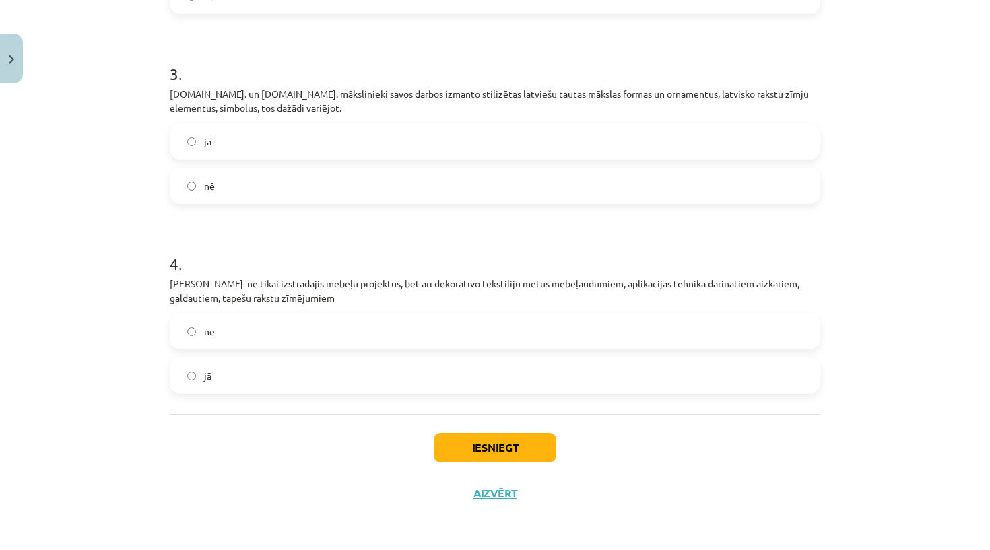
click at [282, 338] on label "nē" at bounding box center [495, 332] width 648 height 34
click at [272, 368] on label "jā" at bounding box center [495, 376] width 648 height 34
click at [466, 447] on button "Iesniegt" at bounding box center [495, 448] width 123 height 30
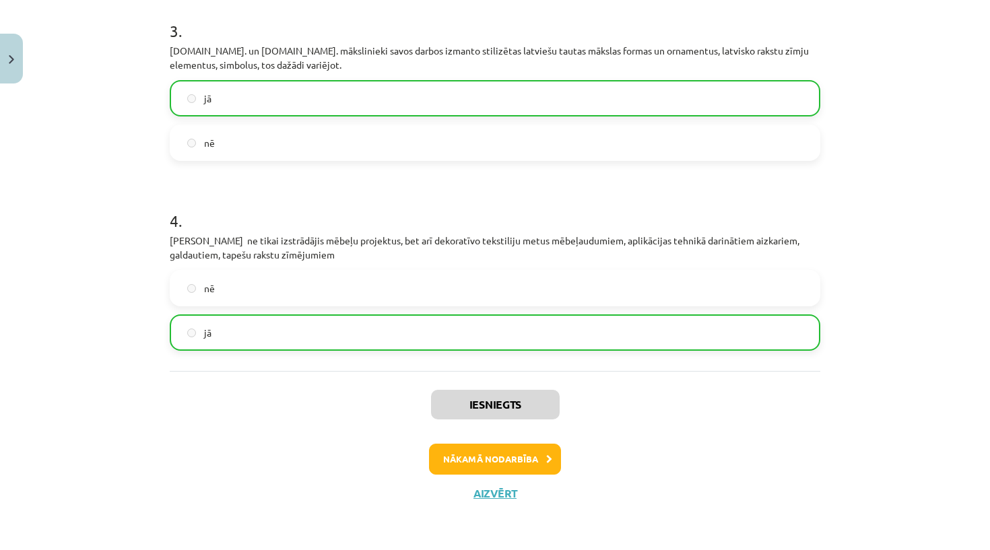
click at [481, 455] on button "Nākamā nodarbība" at bounding box center [495, 459] width 132 height 31
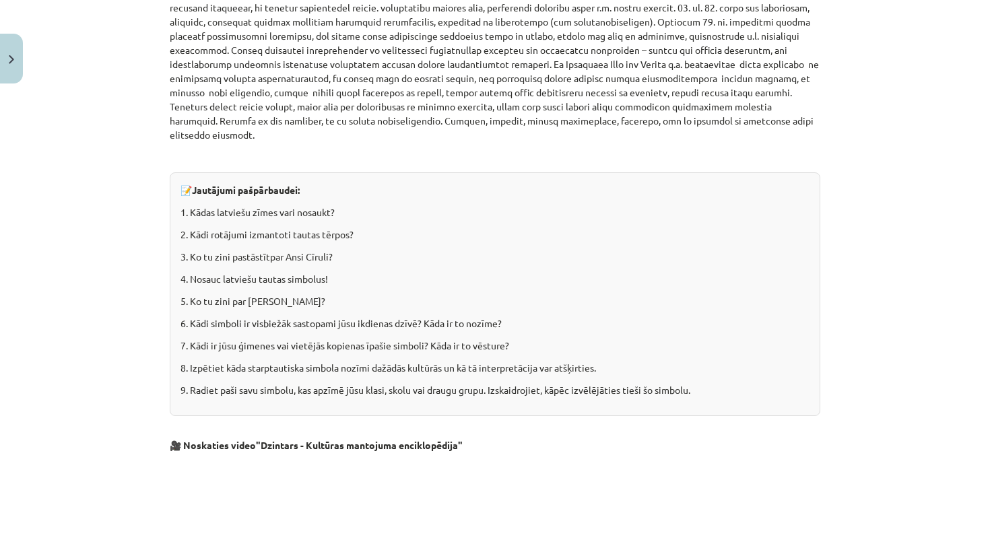
scroll to position [1411, 0]
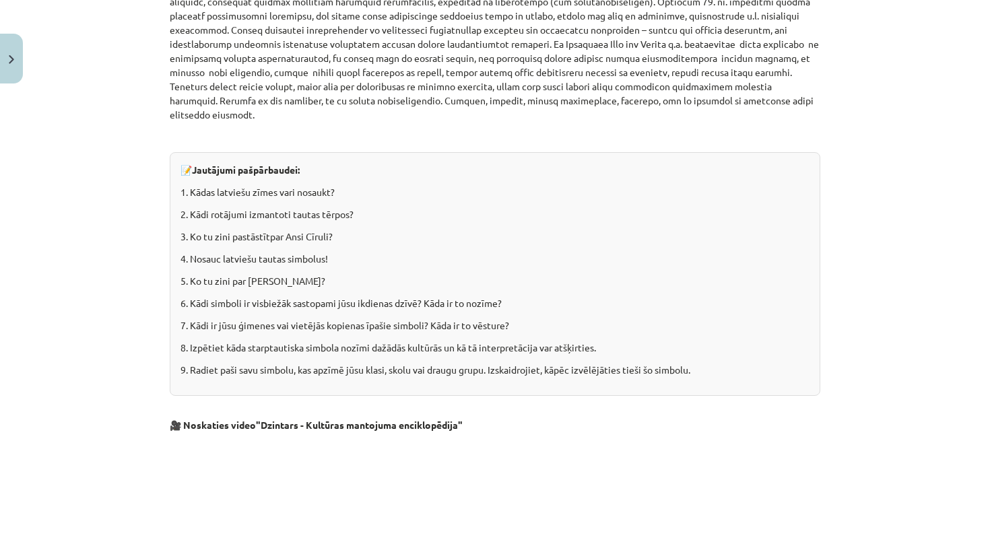
click at [271, 185] on p "1. Kādas latviešu zīmes vari nosaukt?" at bounding box center [495, 192] width 629 height 14
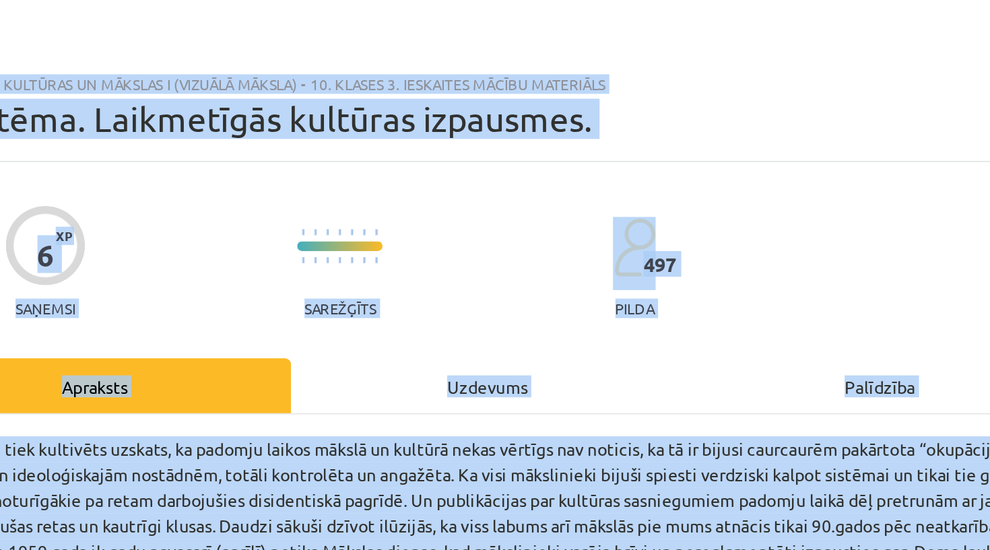
scroll to position [131, 0]
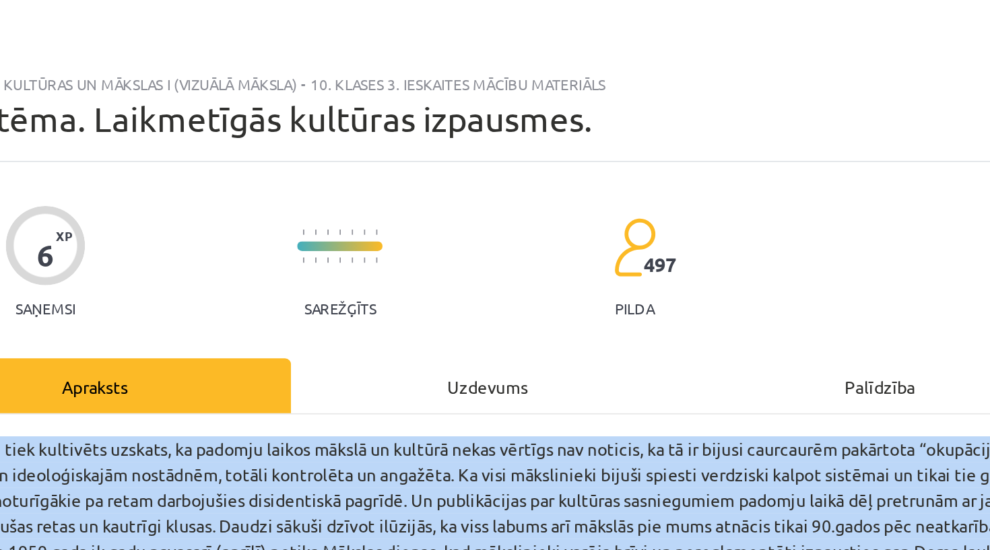
drag, startPoint x: 343, startPoint y: 151, endPoint x: 164, endPoint y: 235, distance: 197.4
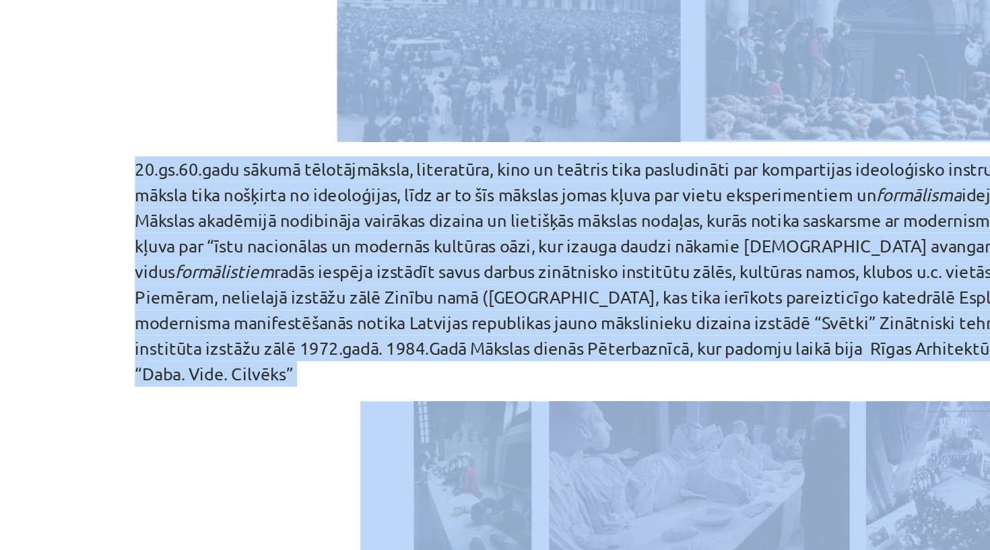
scroll to position [511, 0]
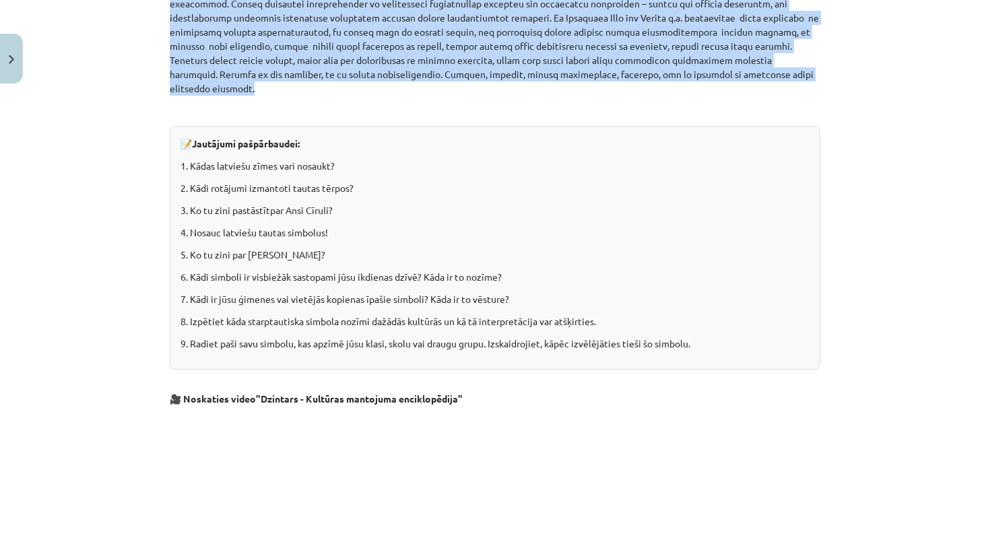
click at [358, 270] on p "6. Kādi simboli ir visbiežāk sastopami jūsu ikdienas dzīvē? Kāda ir to nozīme?" at bounding box center [495, 277] width 629 height 14
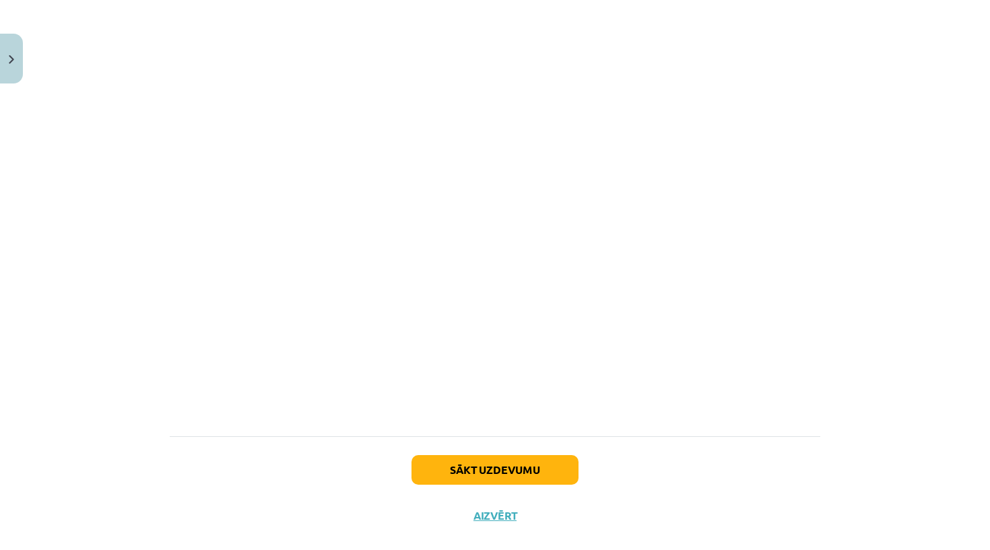
scroll to position [2189, 0]
click at [440, 458] on button "Sākt uzdevumu" at bounding box center [495, 473] width 167 height 30
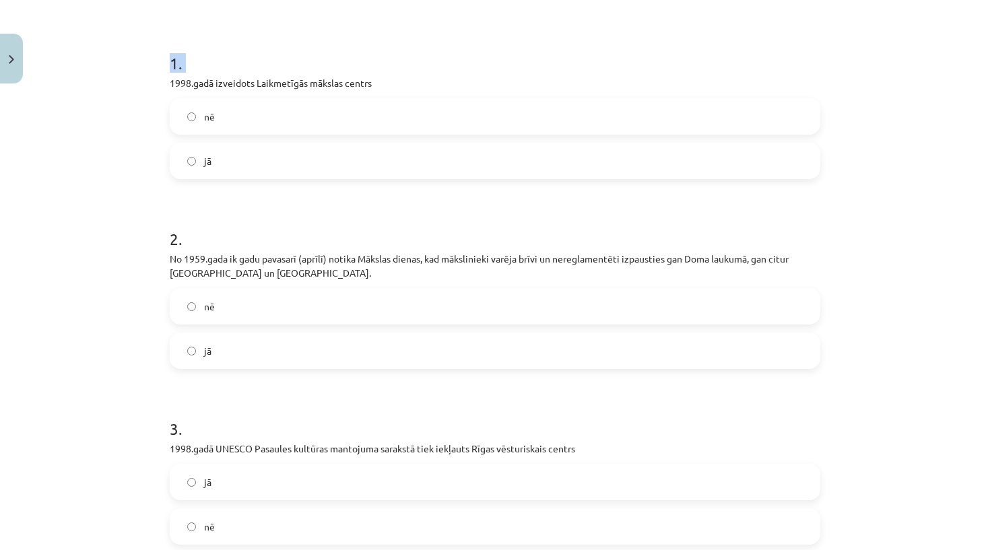
scroll to position [65, 0]
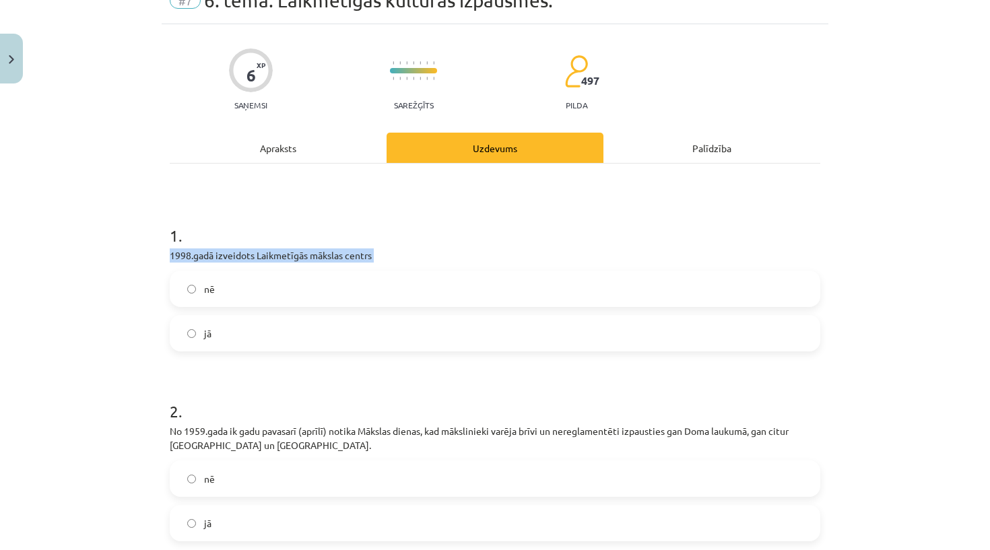
drag, startPoint x: 165, startPoint y: 280, endPoint x: 373, endPoint y: 265, distance: 208.7
click at [373, 265] on div "6 XP Saņemsi Sarežģīts 497 pilda Apraksts Uzdevums Palīdzība 1 . 1998.gadā izve…" at bounding box center [495, 432] width 667 height 816
click at [342, 206] on h1 "1 ." at bounding box center [495, 224] width 651 height 42
click at [298, 139] on div "Apraksts" at bounding box center [278, 148] width 217 height 30
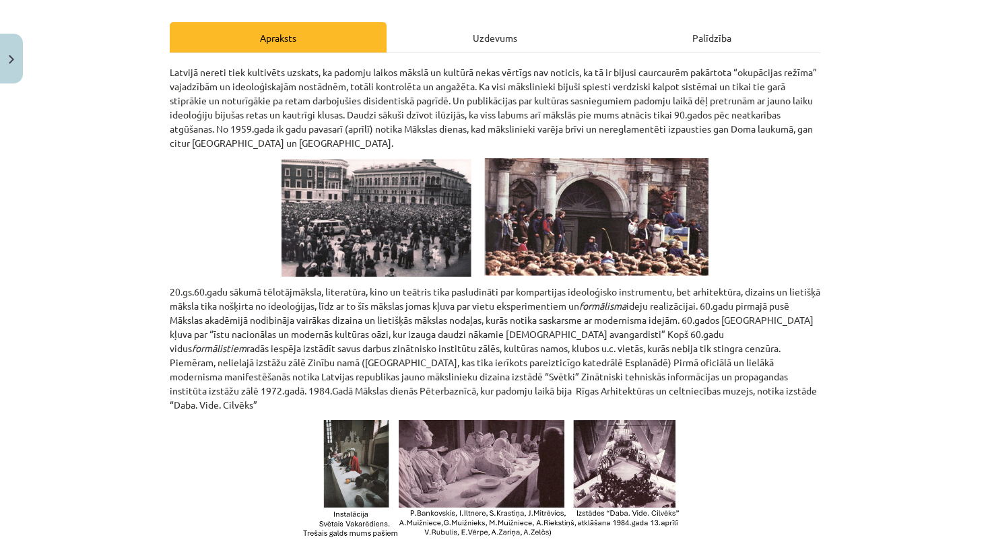
scroll to position [172, 0]
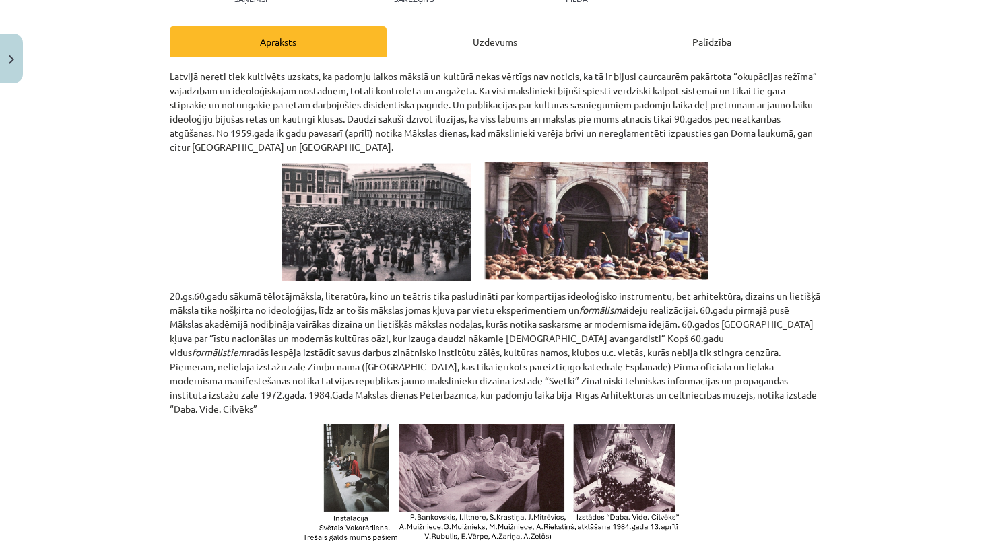
click at [450, 39] on div "Uzdevums" at bounding box center [495, 41] width 217 height 30
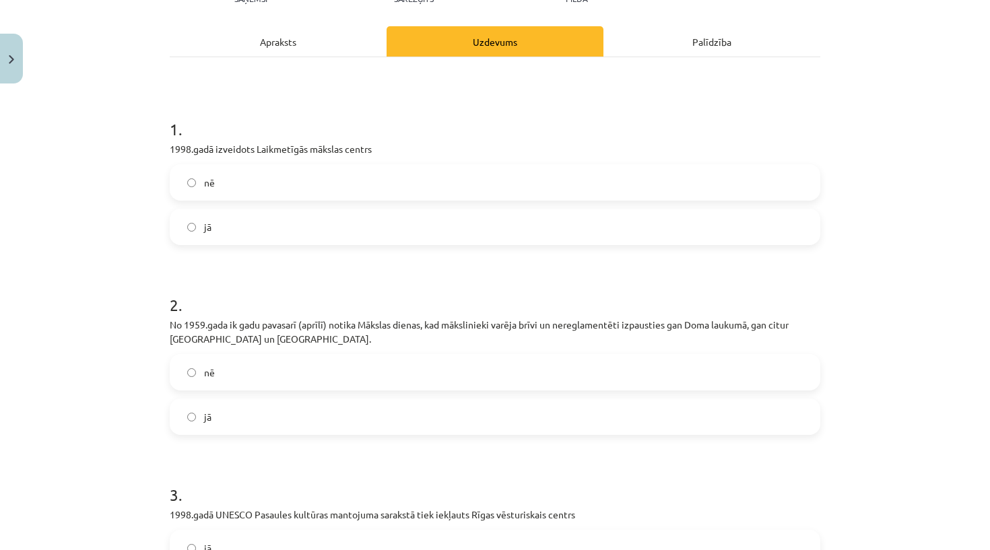
scroll to position [34, 0]
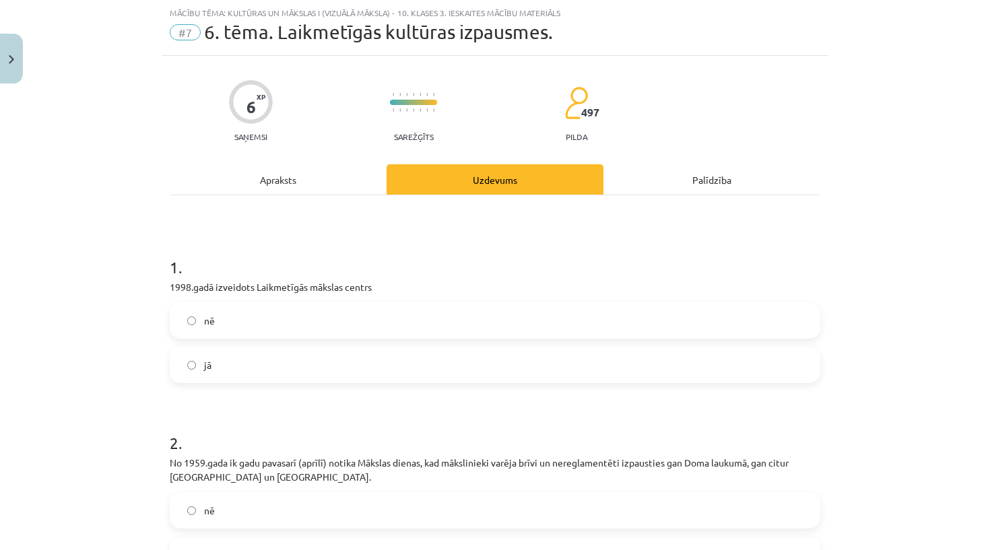
click at [249, 320] on label "nē" at bounding box center [495, 321] width 648 height 34
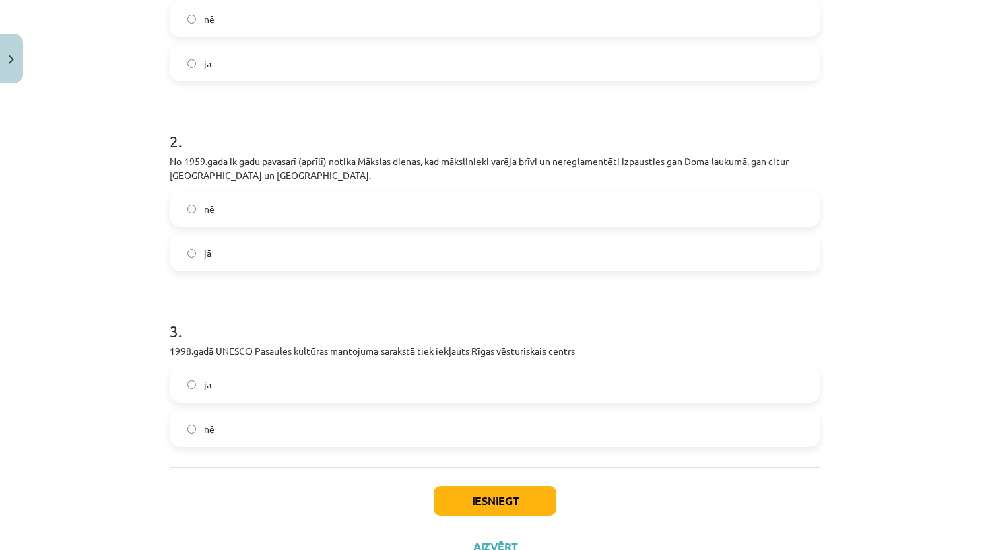
scroll to position [336, 0]
click at [339, 251] on label "jā" at bounding box center [495, 253] width 648 height 34
click at [247, 389] on label "jā" at bounding box center [495, 384] width 648 height 34
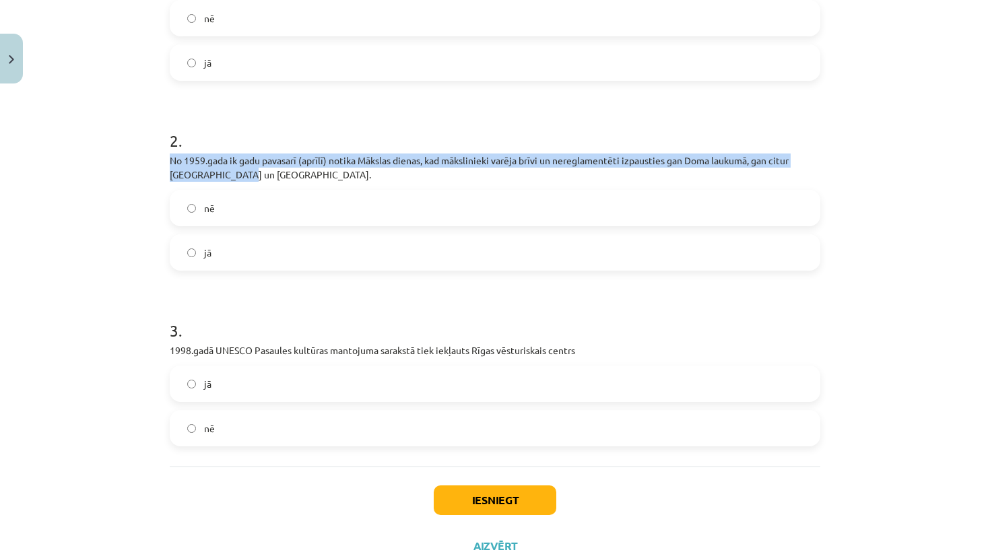
drag, startPoint x: 167, startPoint y: 160, endPoint x: 223, endPoint y: 171, distance: 57.1
click at [223, 171] on div "6 XP Saņemsi Sarežģīts 497 pilda Apraksts Uzdevums Palīdzība 1 . 1998.gadā izve…" at bounding box center [495, 161] width 667 height 816
click at [218, 172] on p "No 1959.gada ik gadu pavasarī (aprīlī) notika Mākslas dienas, kad mākslinieki v…" at bounding box center [495, 168] width 651 height 28
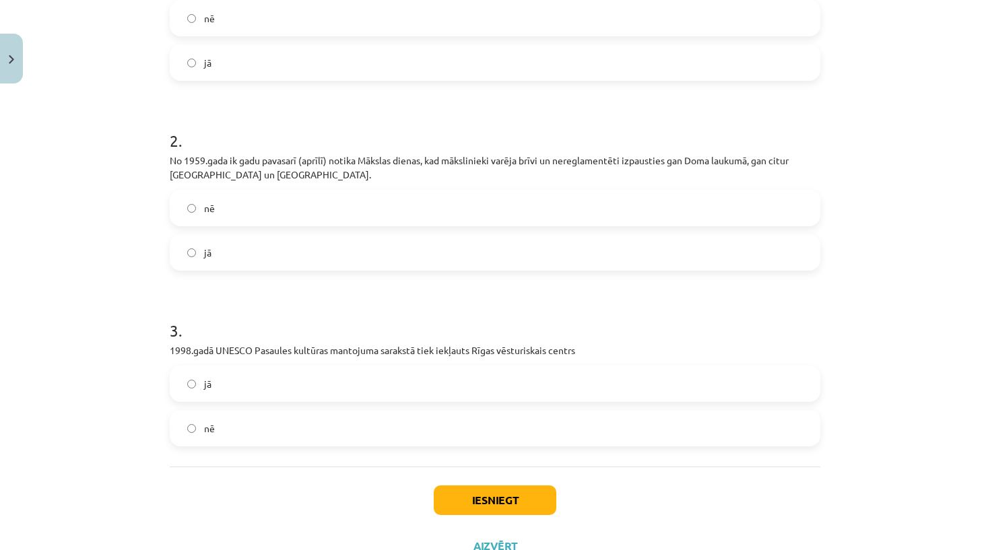
click at [209, 344] on p "1998.gadā UNESCO Pasaules kultūras mantojuma sarakstā tiek iekļauts Rīgas vēstu…" at bounding box center [495, 351] width 651 height 14
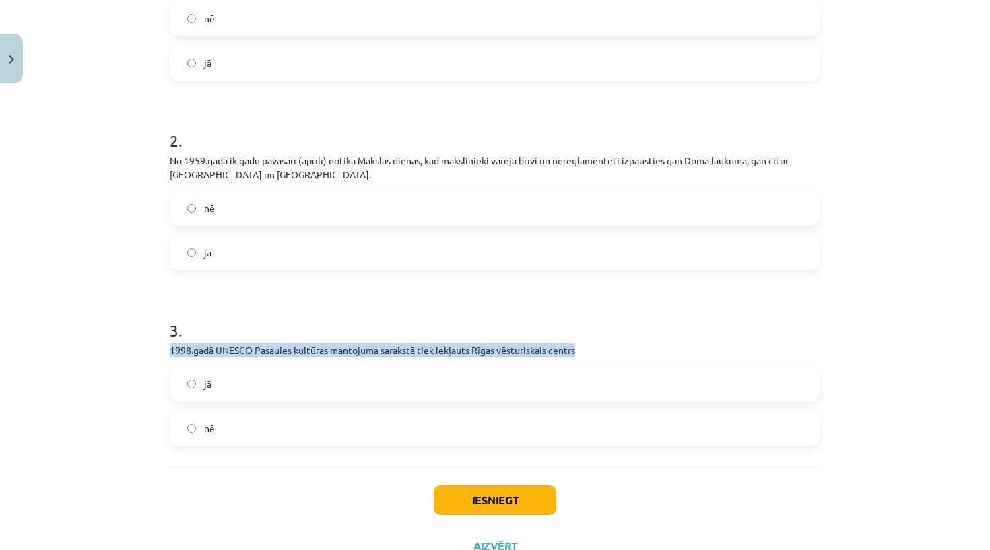
click at [209, 344] on p "1998.gadā UNESCO Pasaules kultūras mantojuma sarakstā tiek iekļauts Rīgas vēstu…" at bounding box center [495, 351] width 651 height 14
click at [224, 325] on h1 "3 ." at bounding box center [495, 319] width 651 height 42
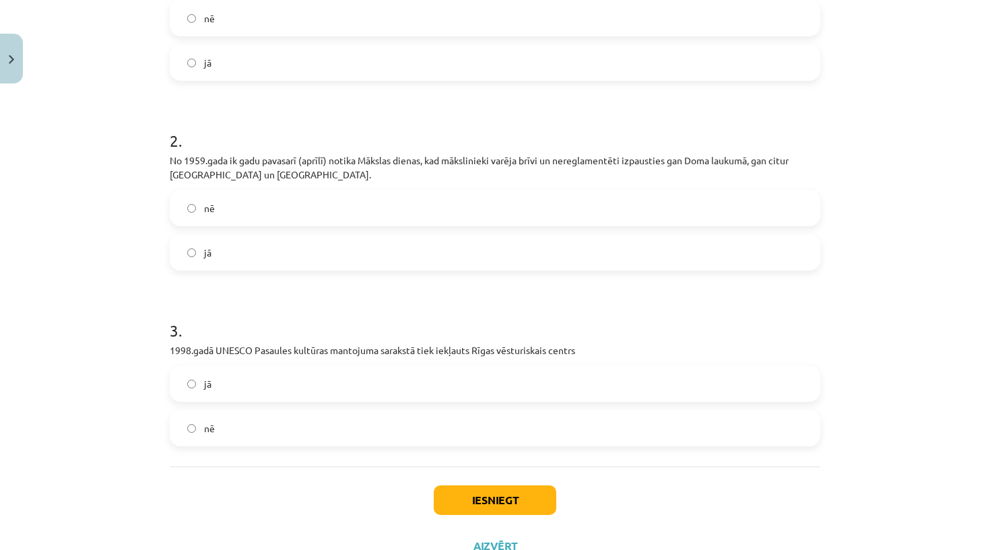
click at [472, 494] on button "Iesniegt" at bounding box center [495, 501] width 123 height 30
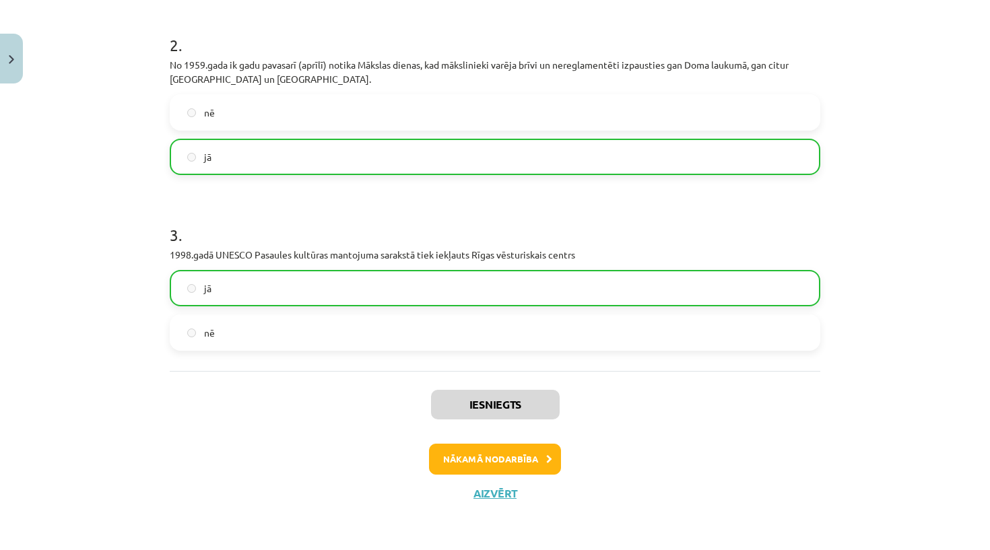
scroll to position [433, 0]
click at [519, 455] on button "Nākamā nodarbība" at bounding box center [495, 459] width 132 height 31
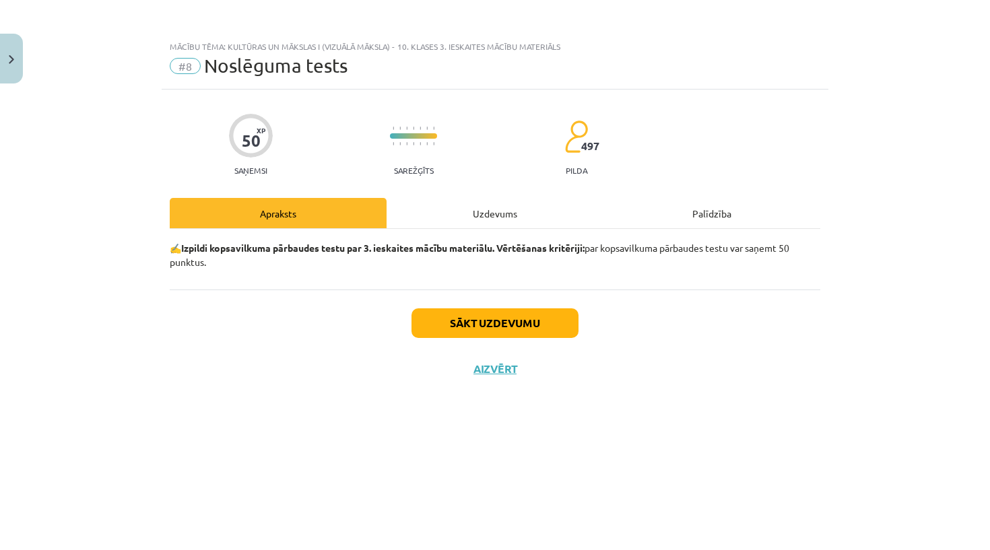
click at [20, 59] on button "Close" at bounding box center [11, 59] width 23 height 50
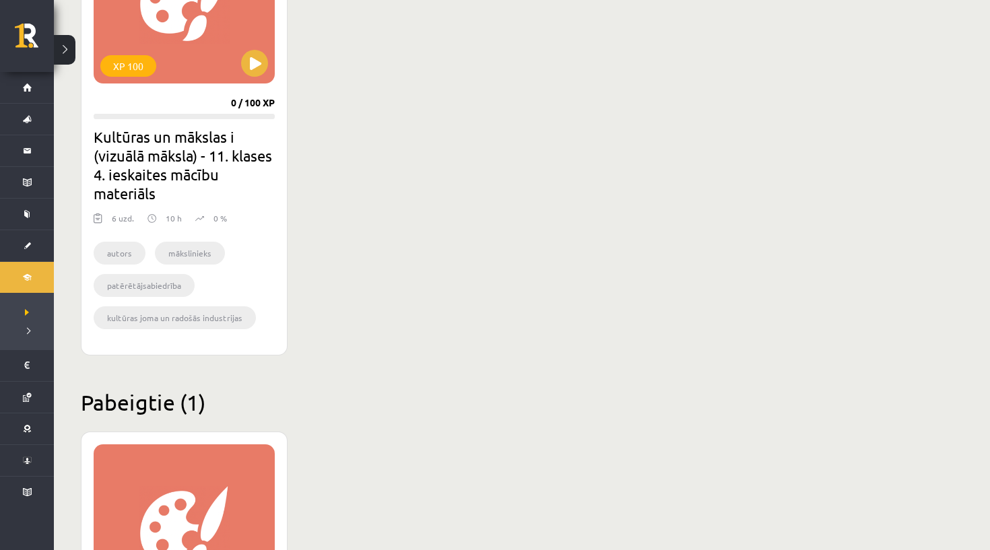
scroll to position [1368, 0]
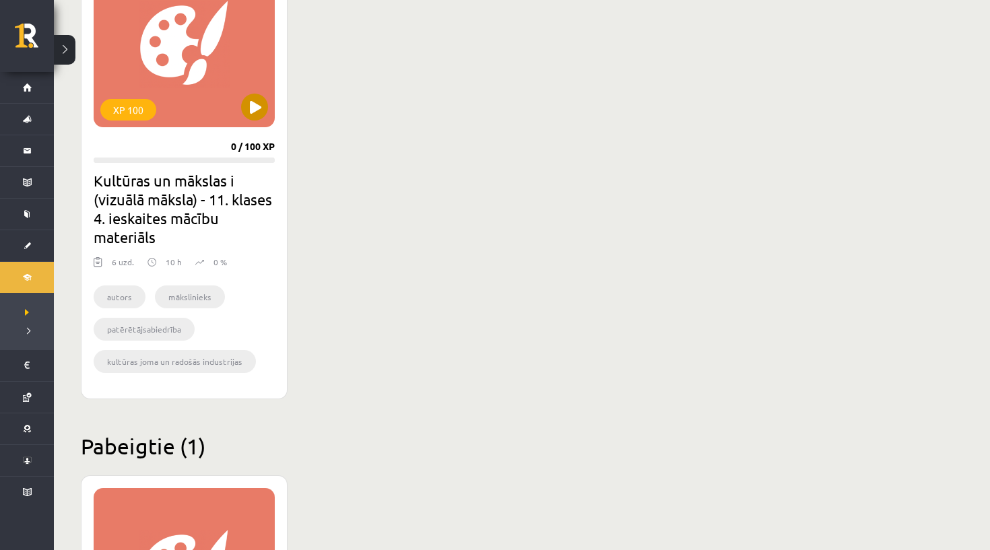
click at [259, 108] on button at bounding box center [254, 107] width 27 height 27
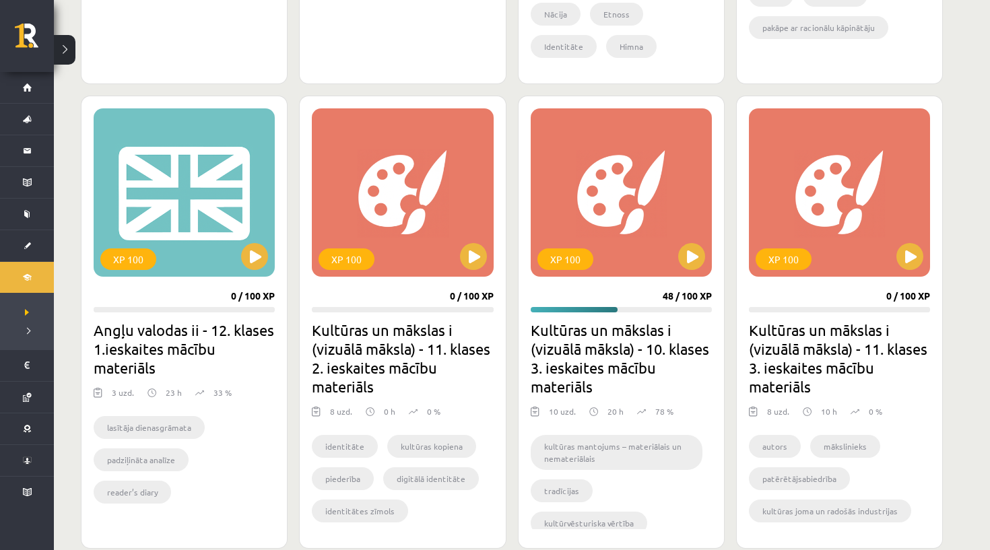
scroll to position [746, 0]
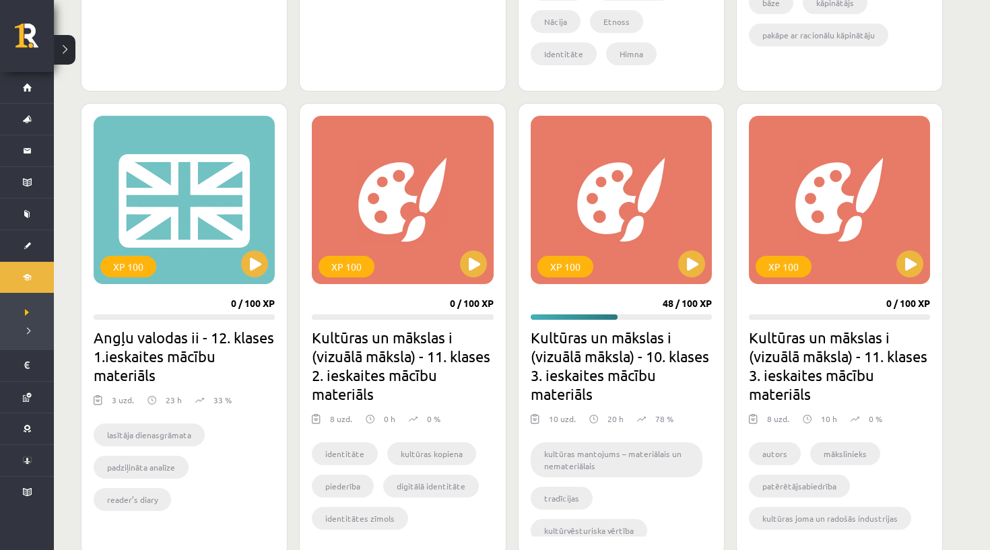
click at [599, 396] on h2 "Kultūras un mākslas i (vizuālā māksla) - 10. klases 3. ieskaites mācību materiā…" at bounding box center [621, 365] width 181 height 75
click at [688, 268] on button at bounding box center [691, 264] width 27 height 27
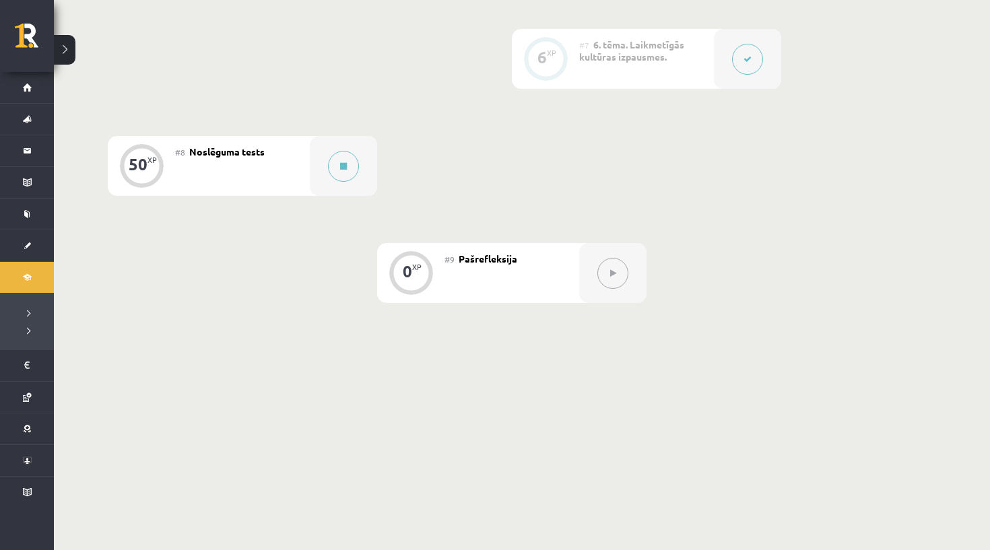
scroll to position [1079, 0]
click at [327, 188] on div at bounding box center [343, 167] width 67 height 60
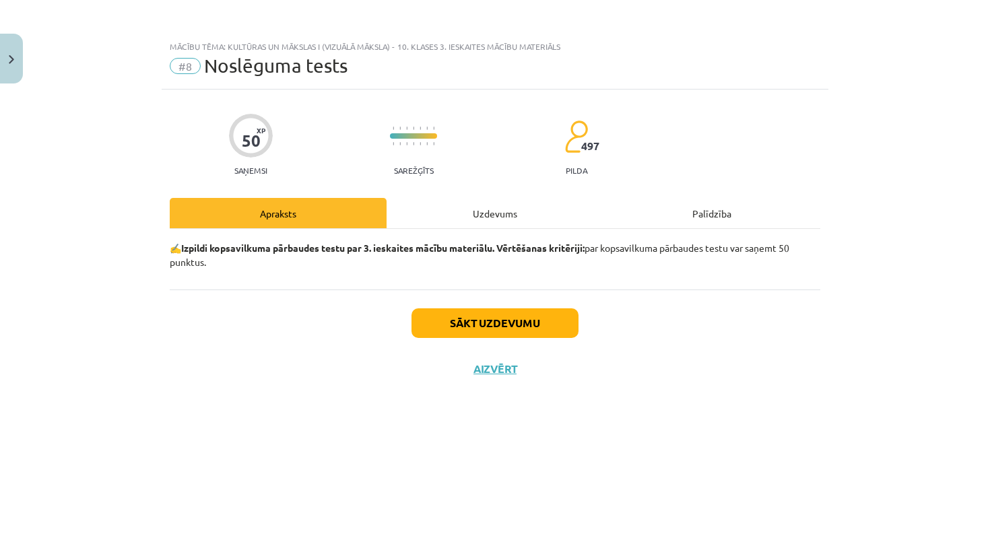
click at [473, 216] on div "Uzdevums" at bounding box center [495, 213] width 217 height 30
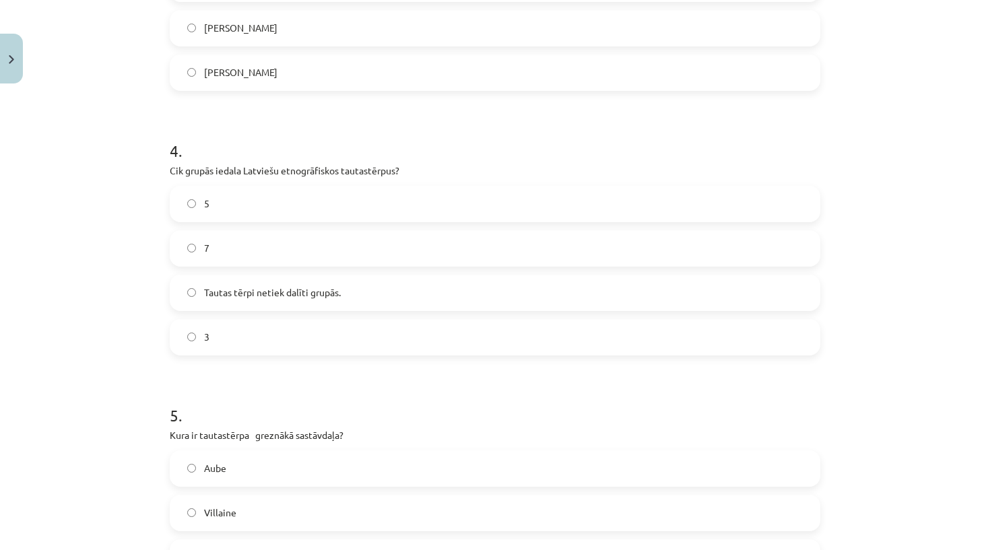
scroll to position [1011, 0]
drag, startPoint x: 171, startPoint y: 167, endPoint x: 420, endPoint y: 159, distance: 249.4
click at [420, 159] on div "4 . Cik grupās iedala Latviešu etnogrāfiskos tautastērpus? 5 7 Tautas tērpi net…" at bounding box center [495, 234] width 651 height 238
click at [366, 162] on p "Cik grupās iedala Latviešu etnogrāfiskos tautastērpus?" at bounding box center [495, 168] width 651 height 14
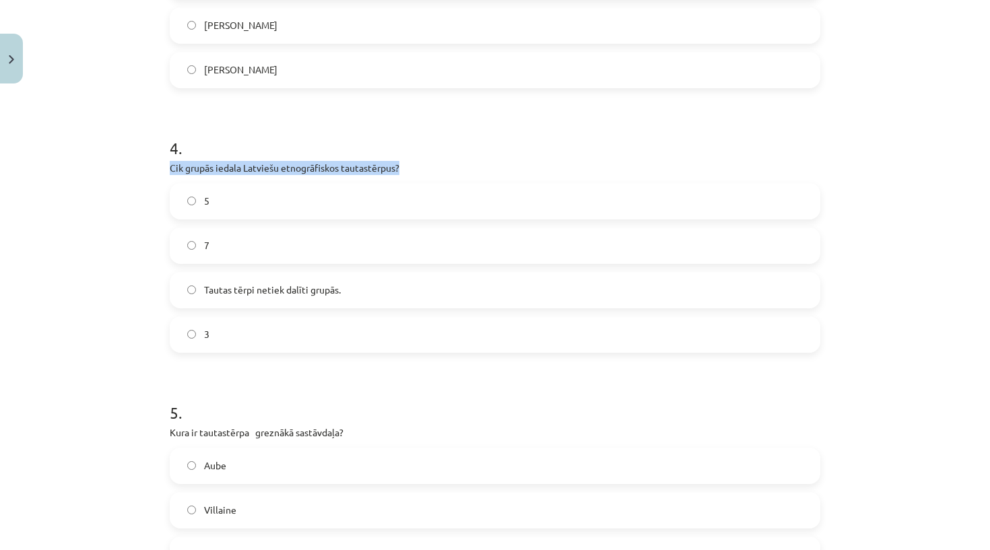
click at [366, 162] on p "Cik grupās iedala Latviešu etnogrāfiskos tautastērpus?" at bounding box center [495, 168] width 651 height 14
copy div "Cik grupās iedala Latviešu etnogrāfiskos tautastērpus?"
click at [366, 162] on p "Cik grupās iedala Latviešu etnogrāfiskos tautastērpus?" at bounding box center [495, 168] width 651 height 14
click at [285, 212] on label "5" at bounding box center [495, 202] width 648 height 34
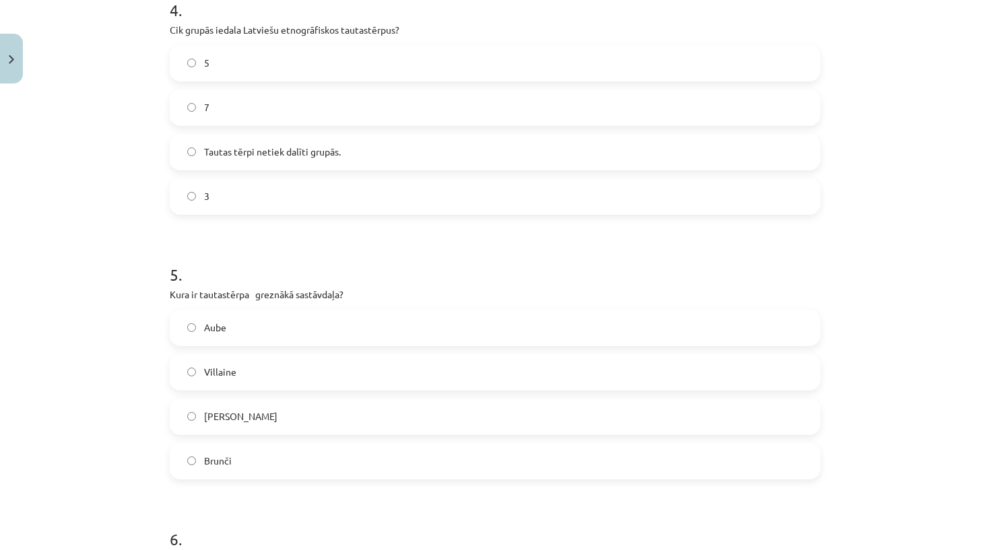
scroll to position [1170, 0]
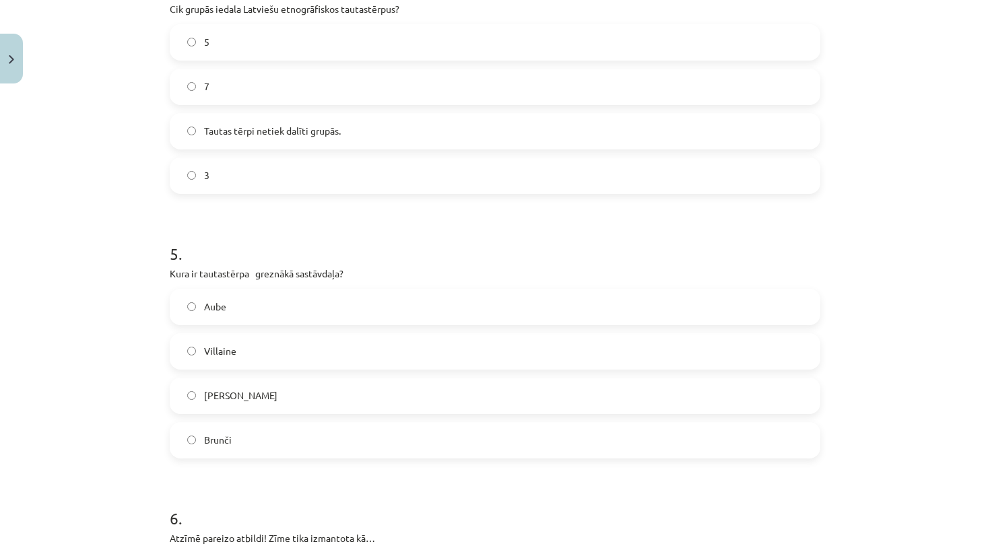
click at [200, 278] on p "Kura ir tautastērpa greznākā sastāvdaļa?" at bounding box center [495, 274] width 651 height 14
copy div "Kura ir tautastērpa greznākā sastāvdaļa?"
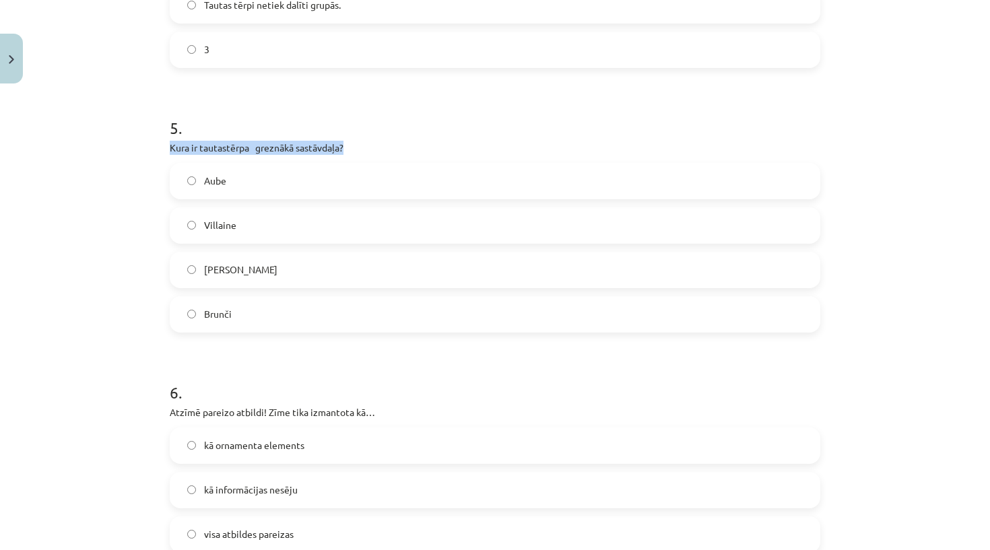
scroll to position [1297, 0]
click at [261, 370] on h1 "6 ." at bounding box center [495, 379] width 651 height 42
drag, startPoint x: 170, startPoint y: 150, endPoint x: 279, endPoint y: 333, distance: 213.3
copy div "Kura ir tautastērpa greznākā sastāvdaļa? Aube Villaine Josta Brunči"
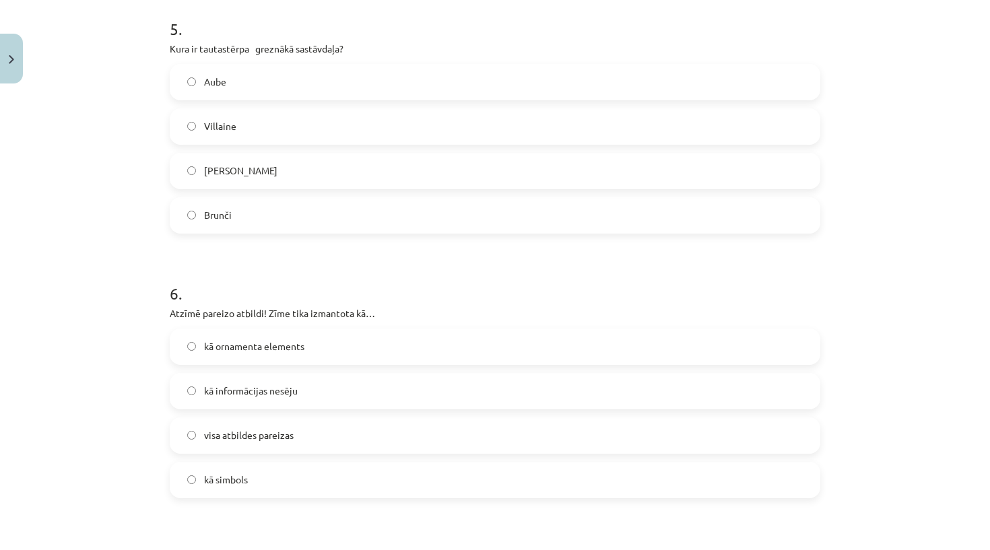
scroll to position [1411, 0]
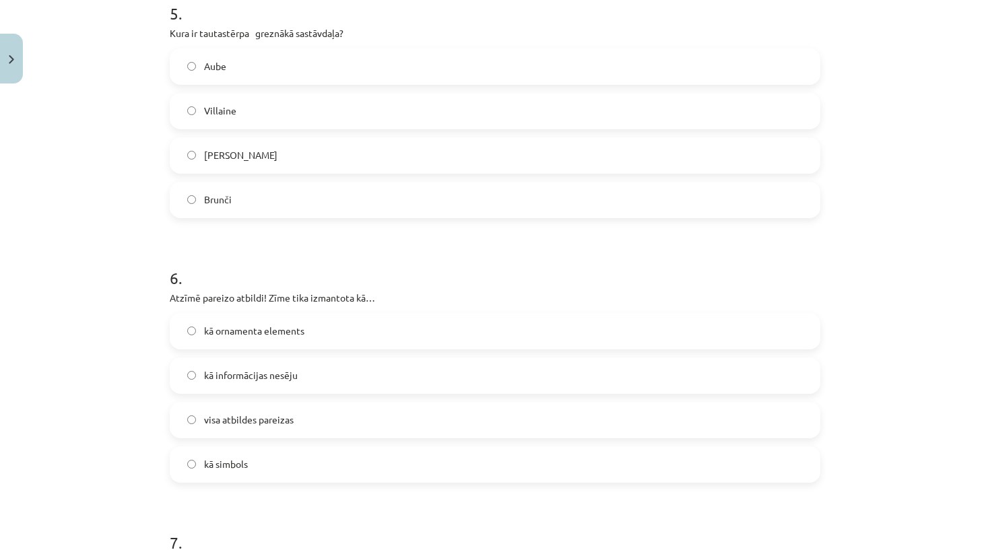
click at [248, 59] on label "Aube" at bounding box center [495, 67] width 648 height 34
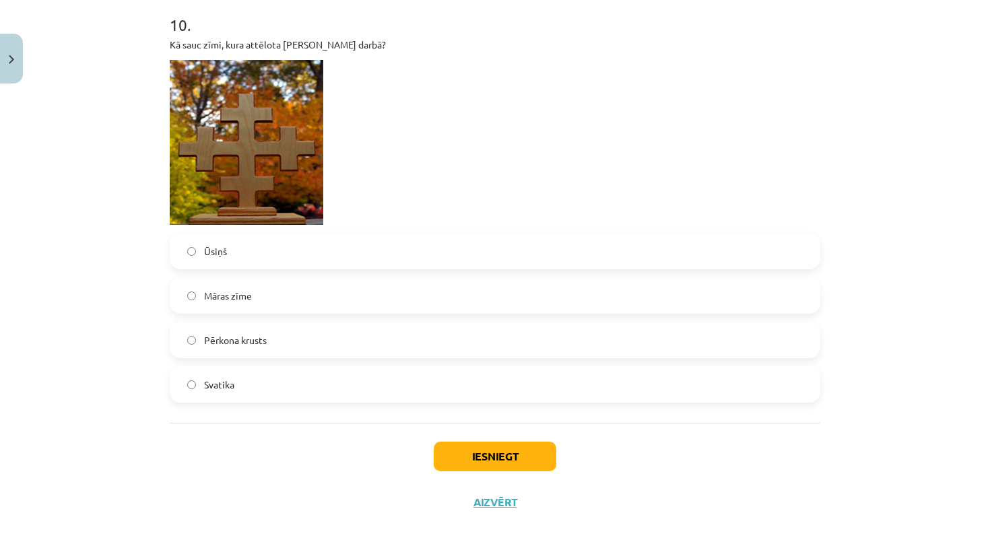
scroll to position [3071, 0]
click at [269, 306] on label "Māras zīme" at bounding box center [495, 295] width 648 height 34
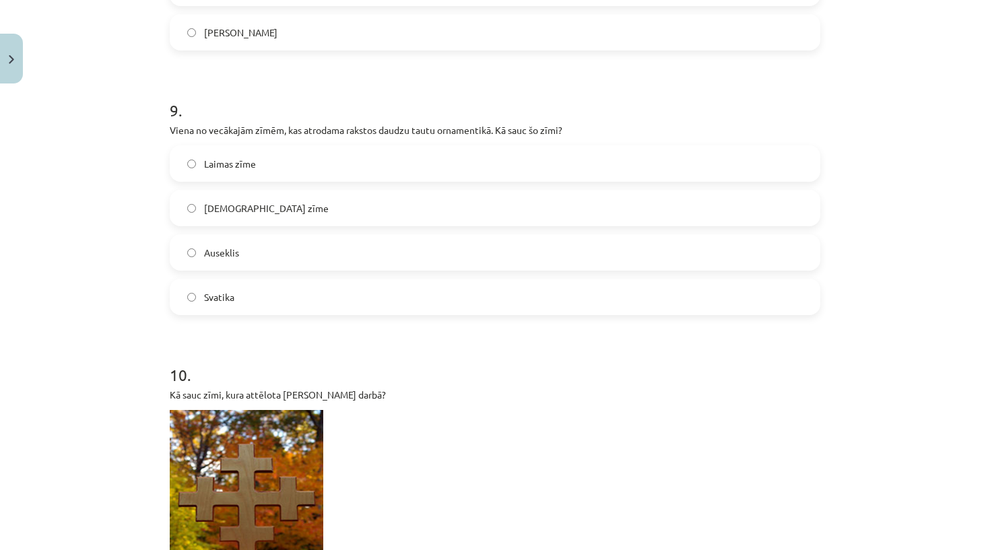
scroll to position [2718, 0]
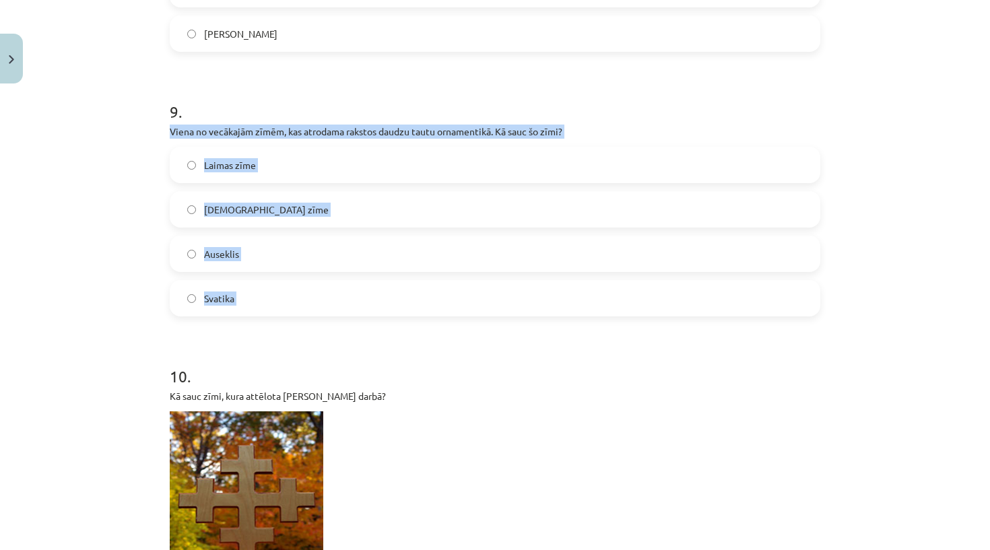
drag, startPoint x: 167, startPoint y: 131, endPoint x: 267, endPoint y: 317, distance: 211.6
copy div "Viena no vecākajām zīmēm, kas atrodama rakstos daudzu tautu ornamentikā. Kā sau…"
click at [302, 373] on h1 "10 ." at bounding box center [495, 365] width 651 height 42
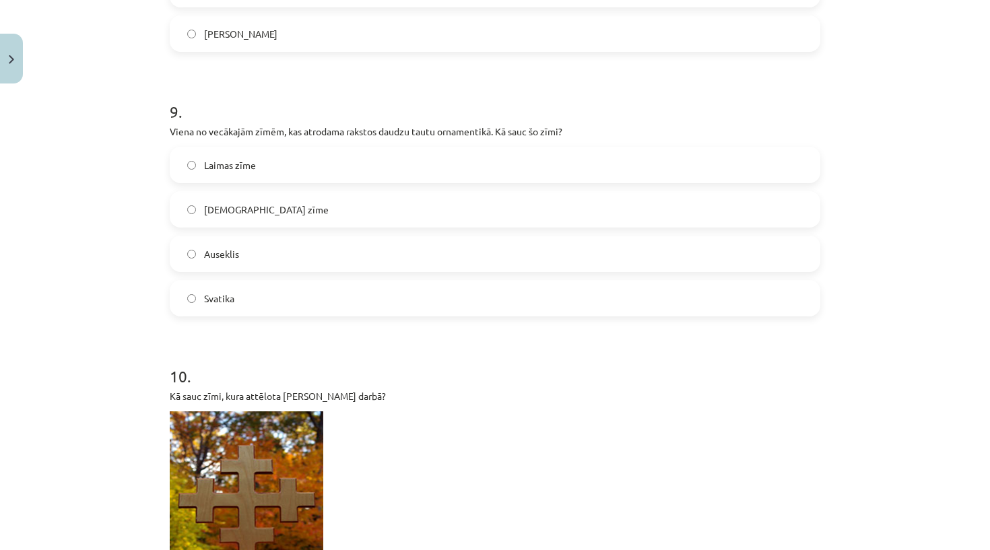
click at [243, 219] on label "Dieva zīme" at bounding box center [495, 210] width 648 height 34
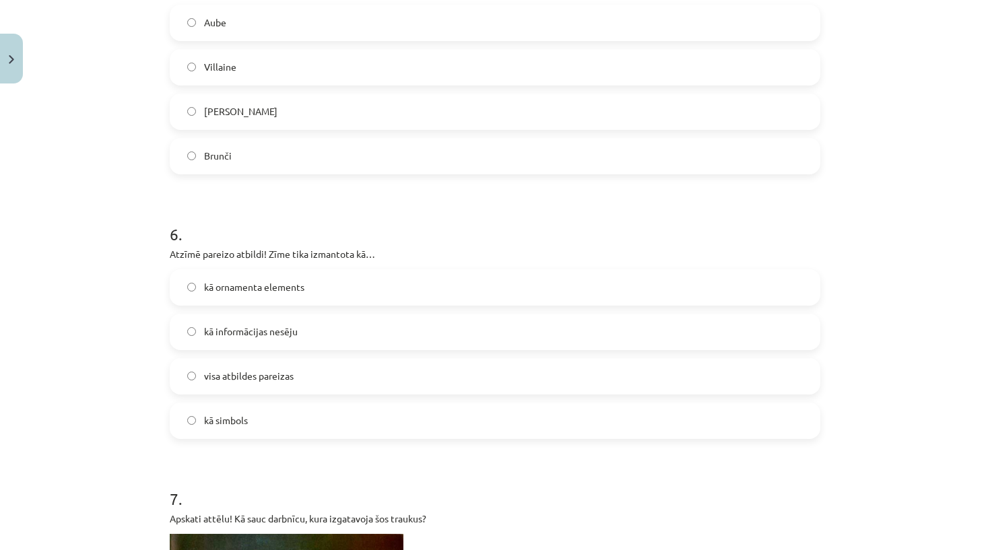
scroll to position [1459, 0]
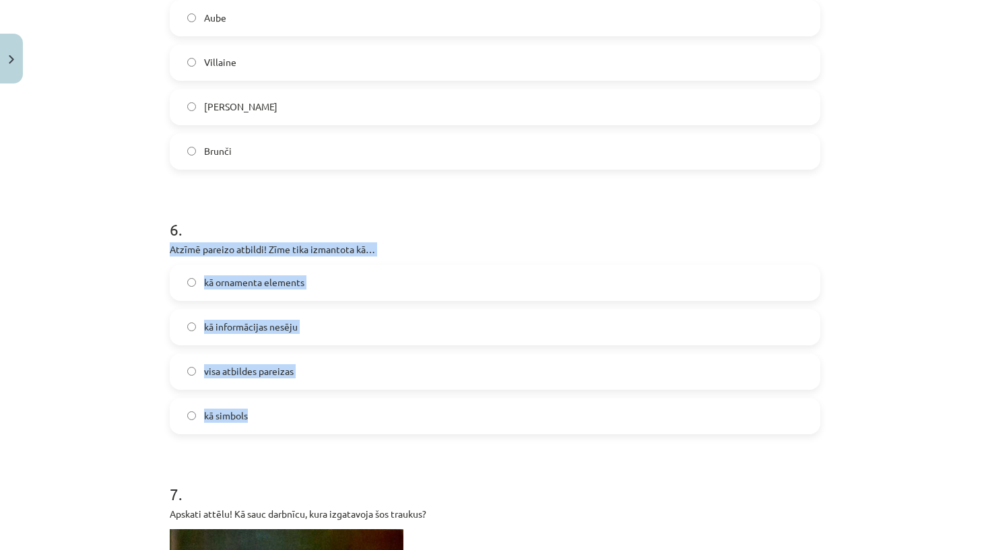
drag, startPoint x: 169, startPoint y: 254, endPoint x: 272, endPoint y: 397, distance: 176.1
click at [272, 397] on div "50 XP Saņemsi Sarežģīts 497 pilda Apraksts Uzdevums Palīdzība 1 . Nosauc autoru…" at bounding box center [495, 383] width 667 height 3506
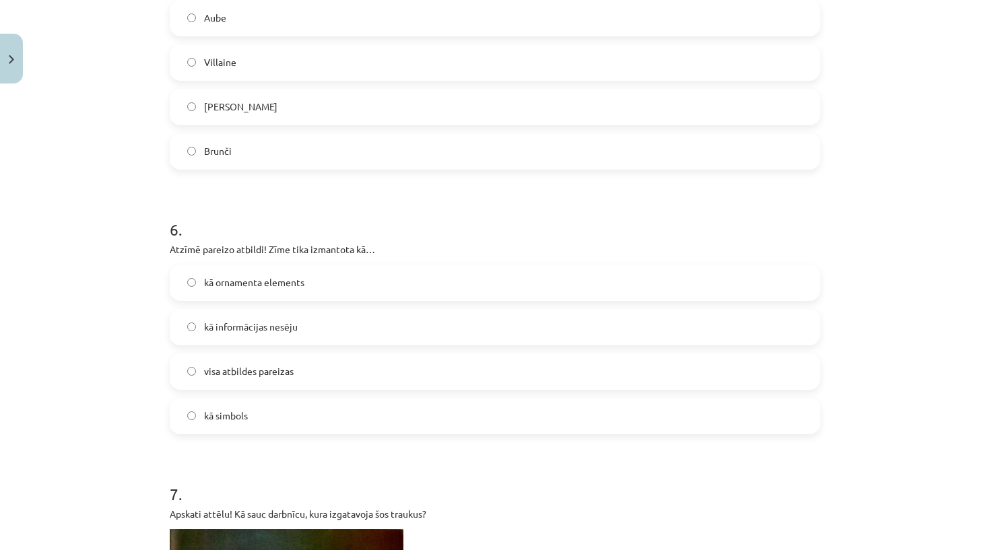
click at [265, 428] on label "kā simbols" at bounding box center [495, 416] width 648 height 34
click at [236, 371] on span "visa atbildes pareizas" at bounding box center [249, 371] width 90 height 14
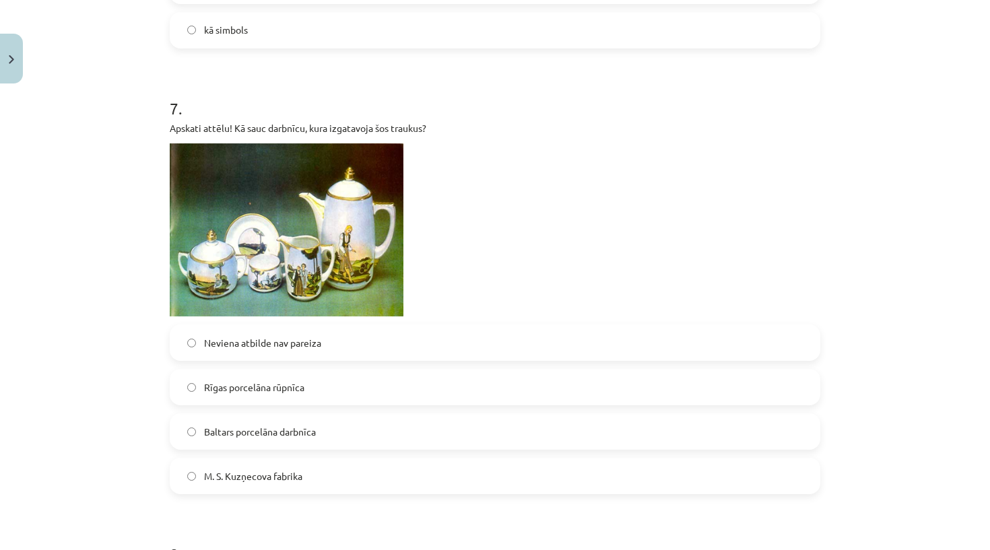
scroll to position [1848, 0]
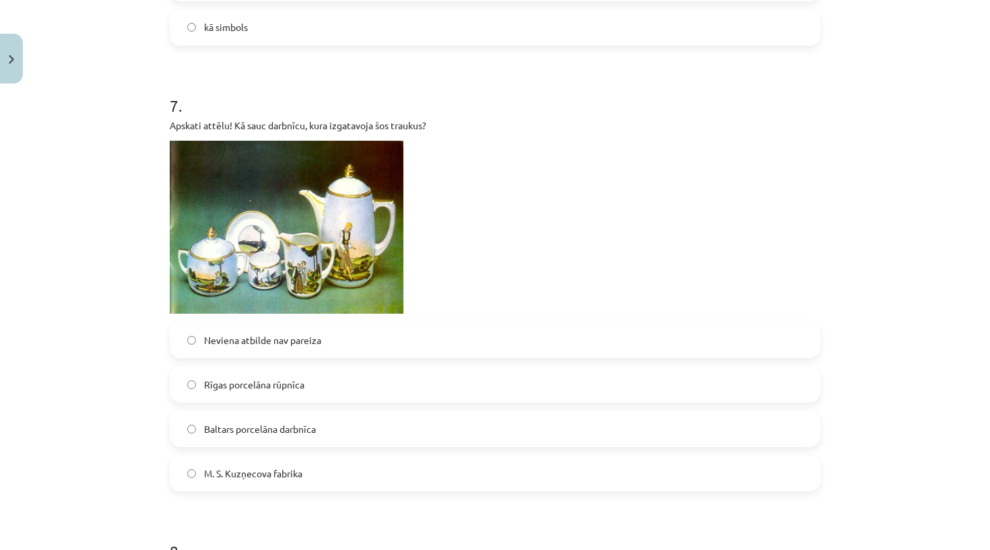
click at [292, 478] on span "M. S. Kuzņecova fabrika" at bounding box center [253, 474] width 98 height 14
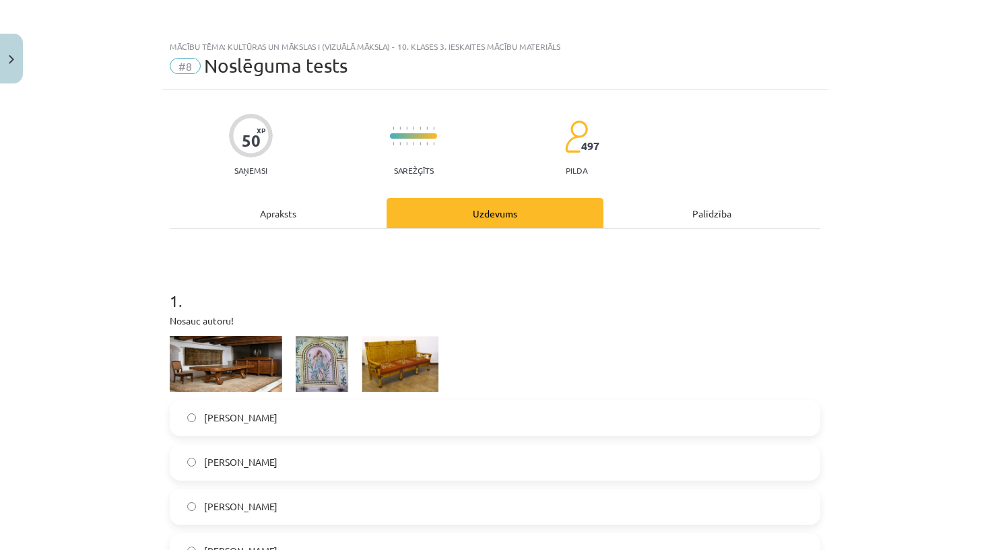
scroll to position [0, 0]
drag, startPoint x: 192, startPoint y: 65, endPoint x: 300, endPoint y: 54, distance: 109.1
click at [300, 54] on div "Mācību tēma: Kultūras un mākslas i (vizuālā māksla) - 10. klases 3. ieskaites m…" at bounding box center [495, 62] width 667 height 56
drag, startPoint x: 410, startPoint y: 44, endPoint x: 430, endPoint y: 44, distance: 20.2
click at [430, 44] on div "Mācību tēma: Kultūras un mākslas i (vizuālā māksla) - 10. klases 3. ieskaites m…" at bounding box center [495, 46] width 651 height 9
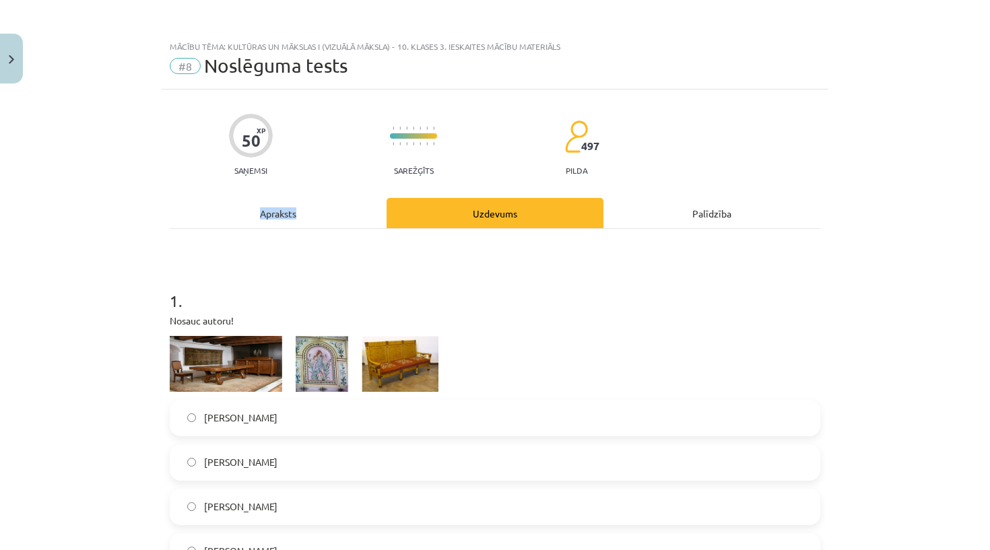
drag, startPoint x: 271, startPoint y: 226, endPoint x: 276, endPoint y: 195, distance: 31.9
click at [276, 208] on div "Apraksts" at bounding box center [278, 213] width 217 height 30
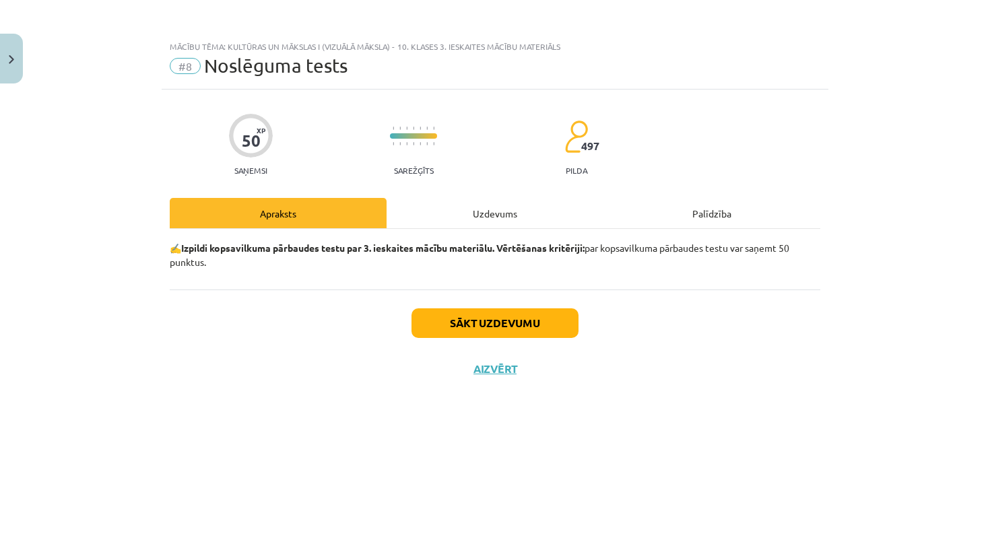
scroll to position [34, 0]
click at [427, 198] on div "Uzdevums" at bounding box center [495, 213] width 217 height 30
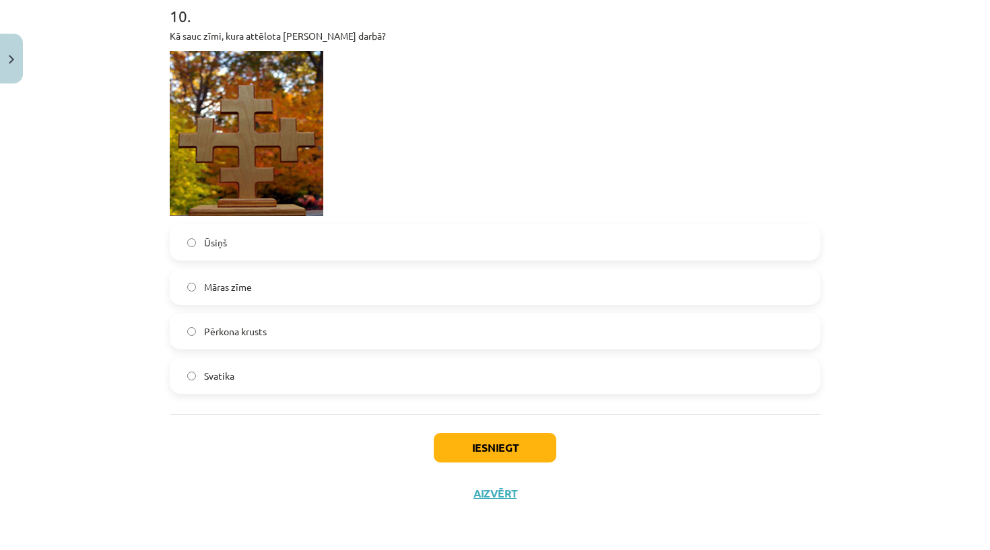
scroll to position [3081, 0]
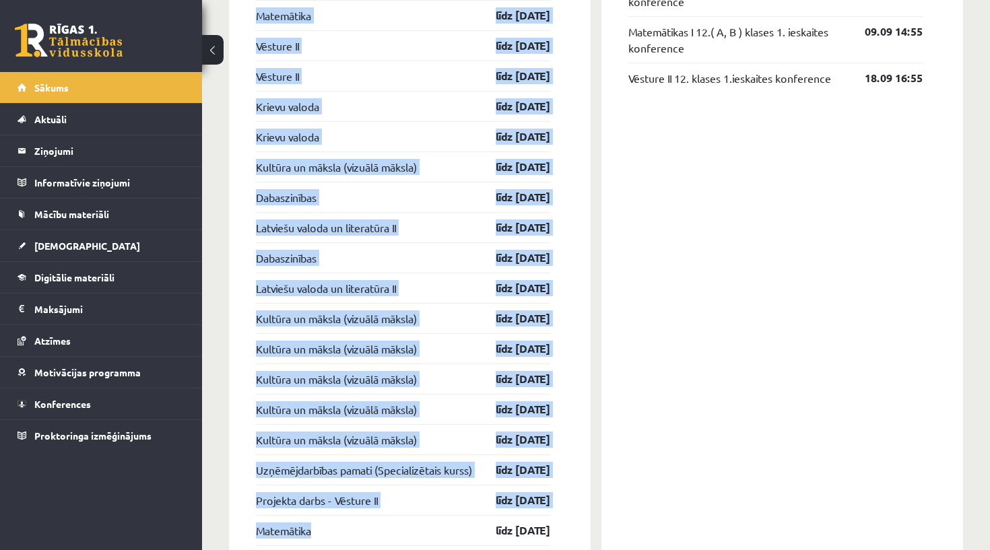
scroll to position [1359, 0]
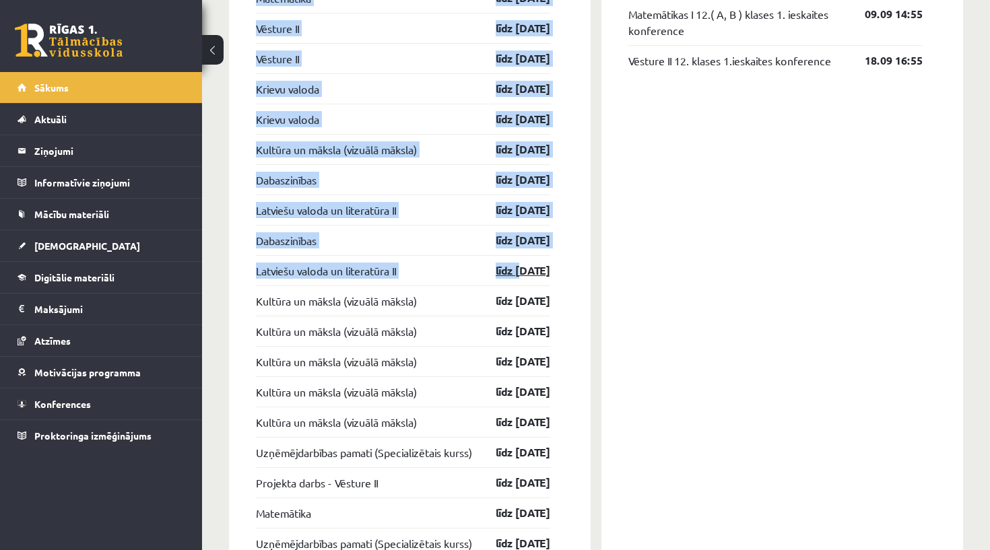
drag, startPoint x: 251, startPoint y: 205, endPoint x: 523, endPoint y: 267, distance: 279.8
click at [523, 267] on div "[DEMOGRAPHIC_DATA] Angļu valoda II līdz [DATE] Matemātika līdz [DATE] Matemātik…" at bounding box center [410, 523] width 362 height 1276
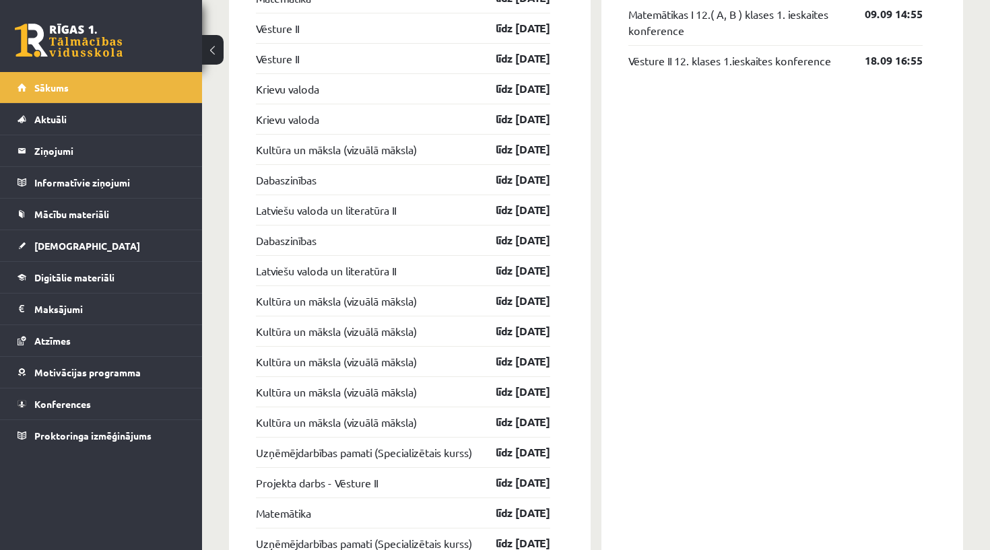
click at [578, 278] on div "[DEMOGRAPHIC_DATA] Angļu valoda II līdz [DATE] Matemātika līdz [DATE] Matemātik…" at bounding box center [410, 523] width 362 height 1276
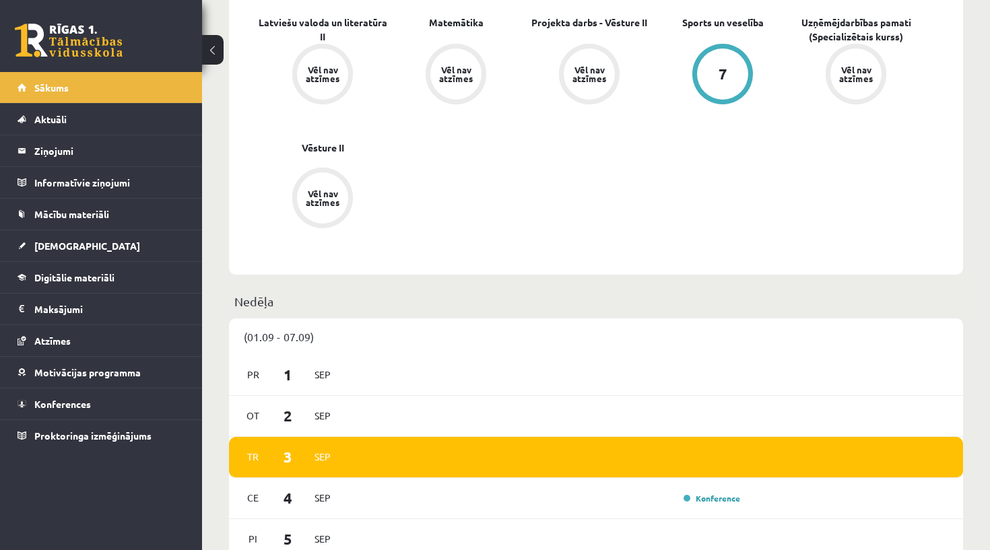
scroll to position [514, 0]
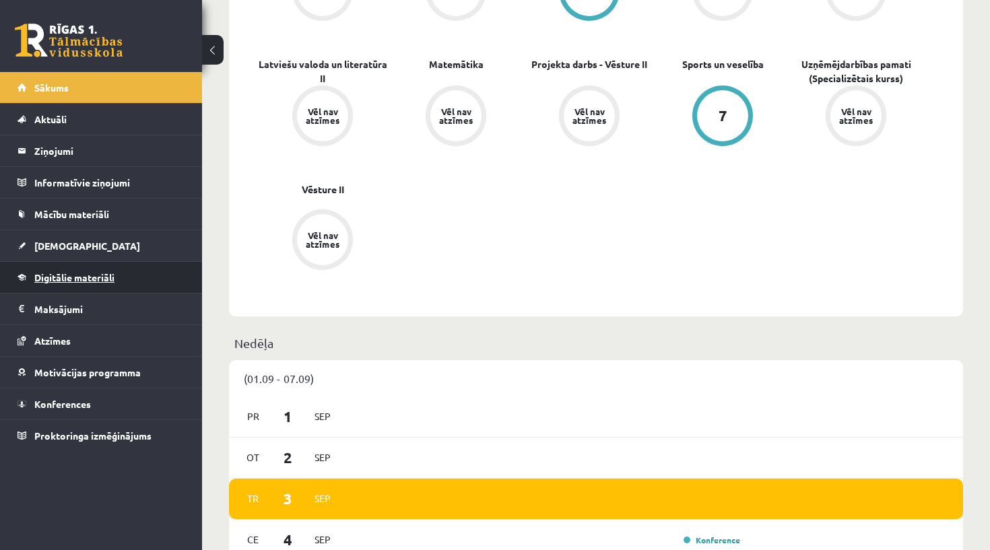
click at [75, 286] on link "Digitālie materiāli" at bounding box center [102, 277] width 168 height 31
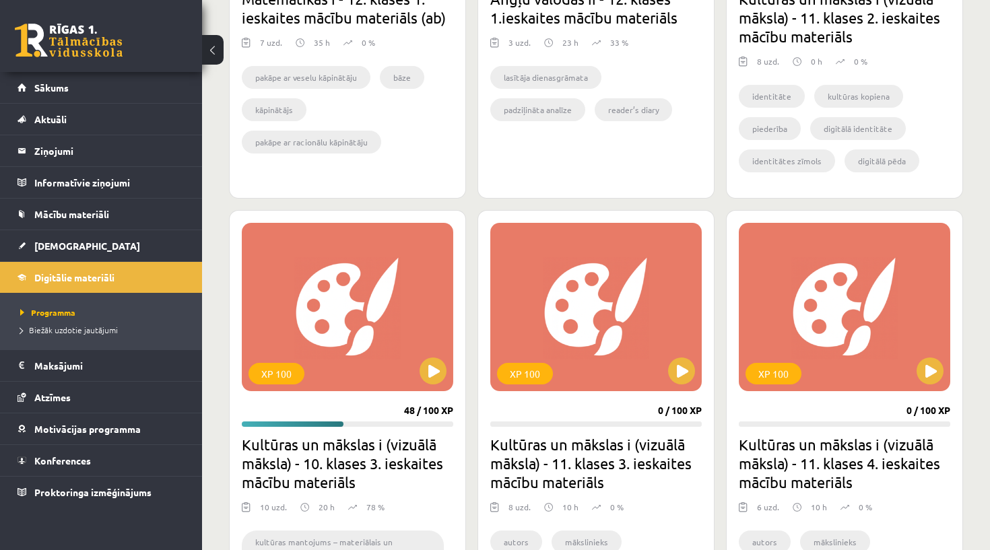
scroll to position [1067, 0]
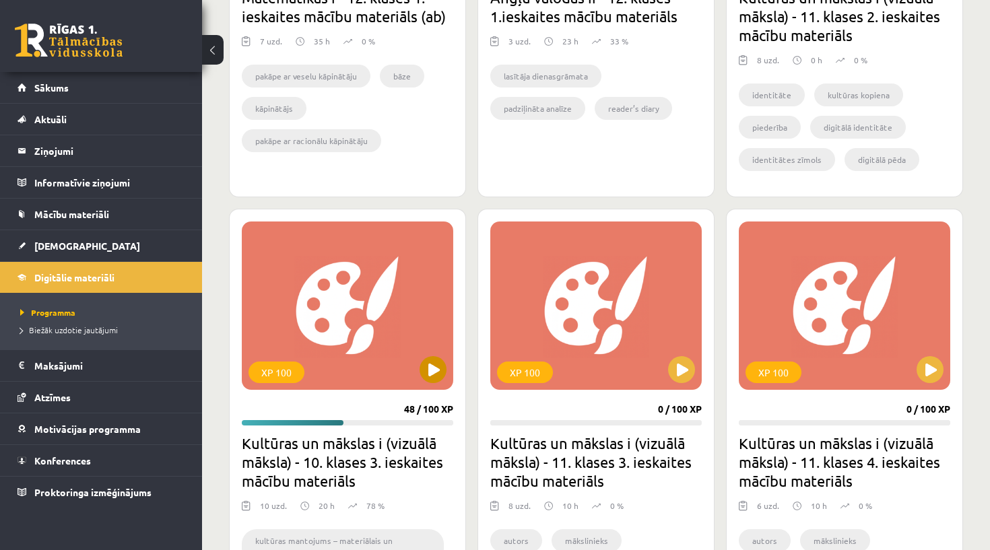
click at [435, 362] on button at bounding box center [433, 369] width 27 height 27
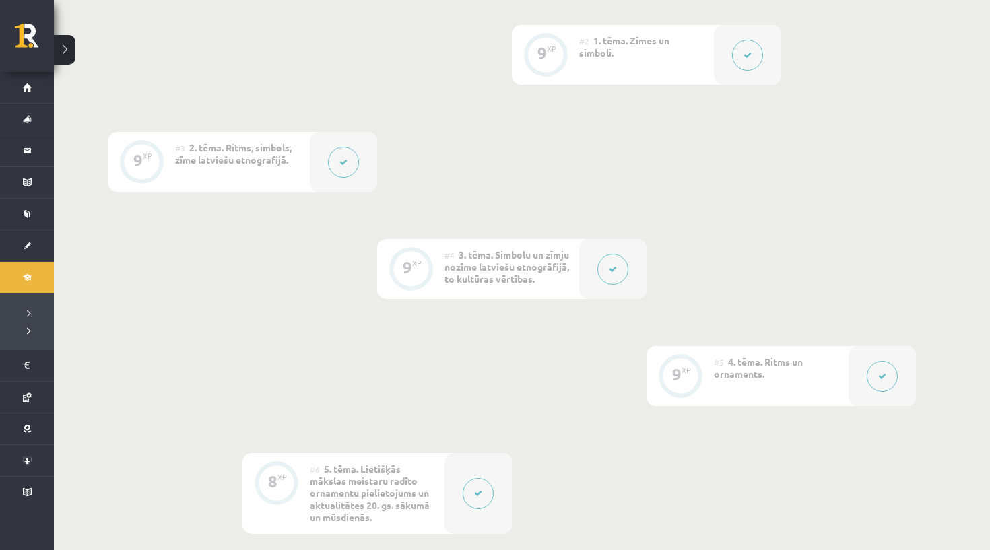
scroll to position [362, 0]
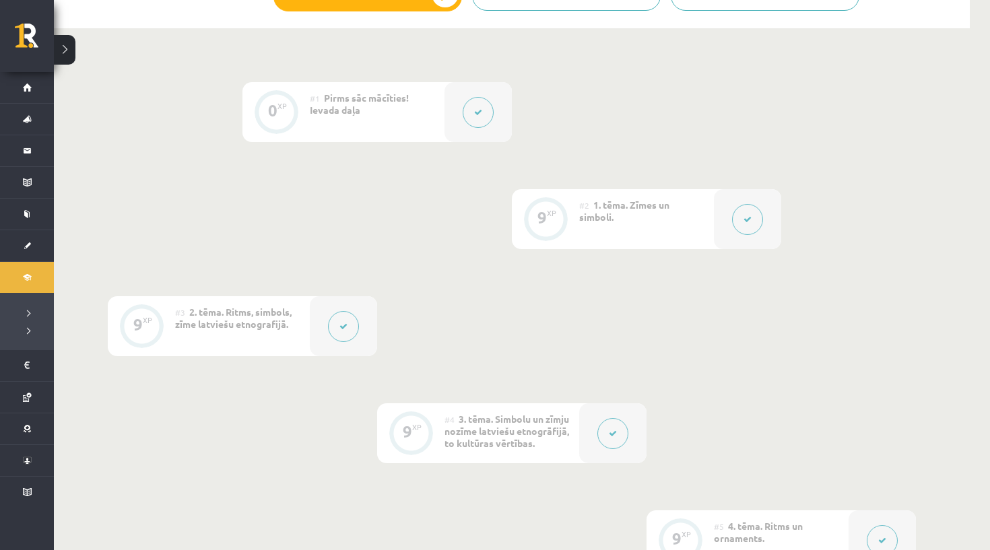
click at [741, 222] on button at bounding box center [747, 219] width 31 height 31
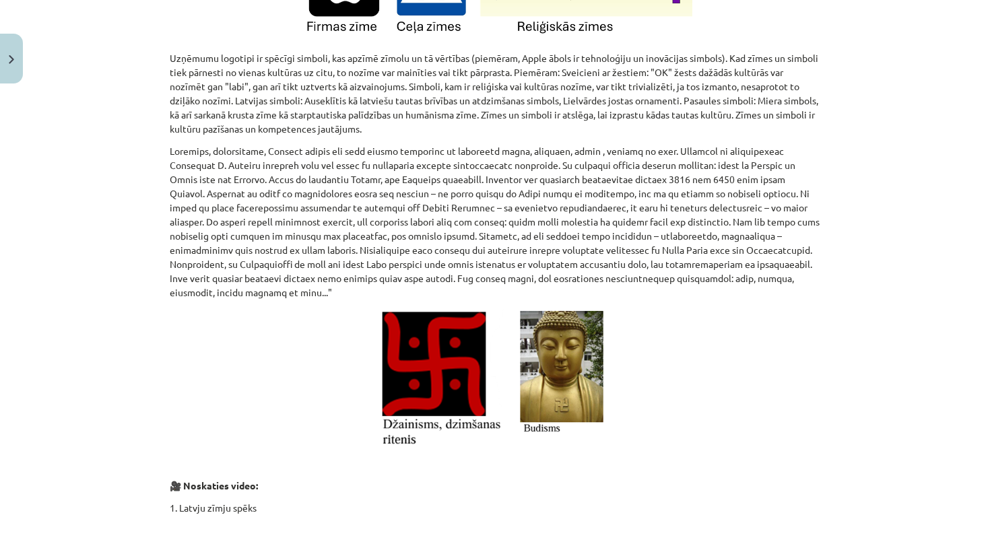
scroll to position [1043, 0]
